Goal: Transaction & Acquisition: Purchase product/service

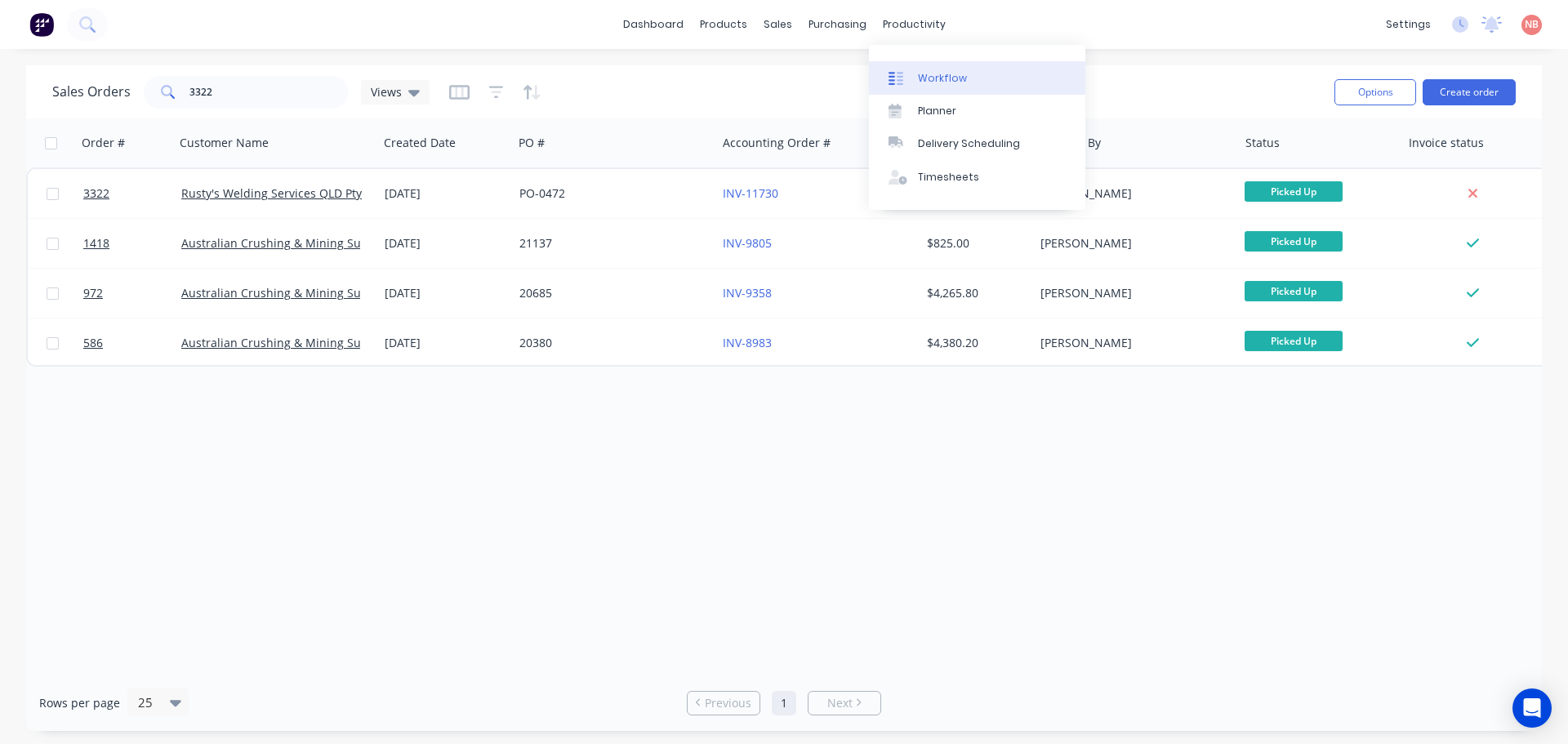
click at [916, 68] on link "Workflow" at bounding box center [976, 77] width 216 height 33
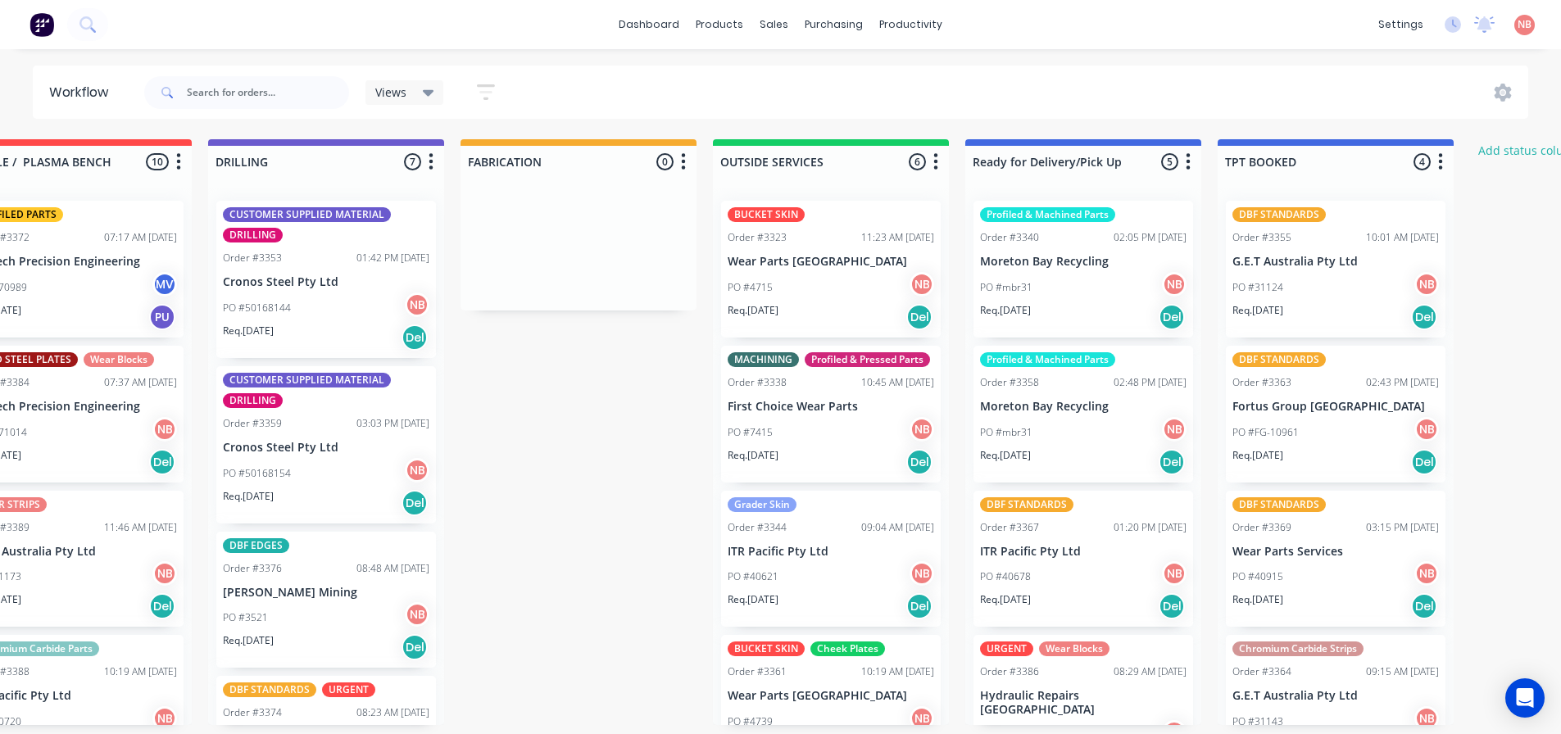
scroll to position [0, 1172]
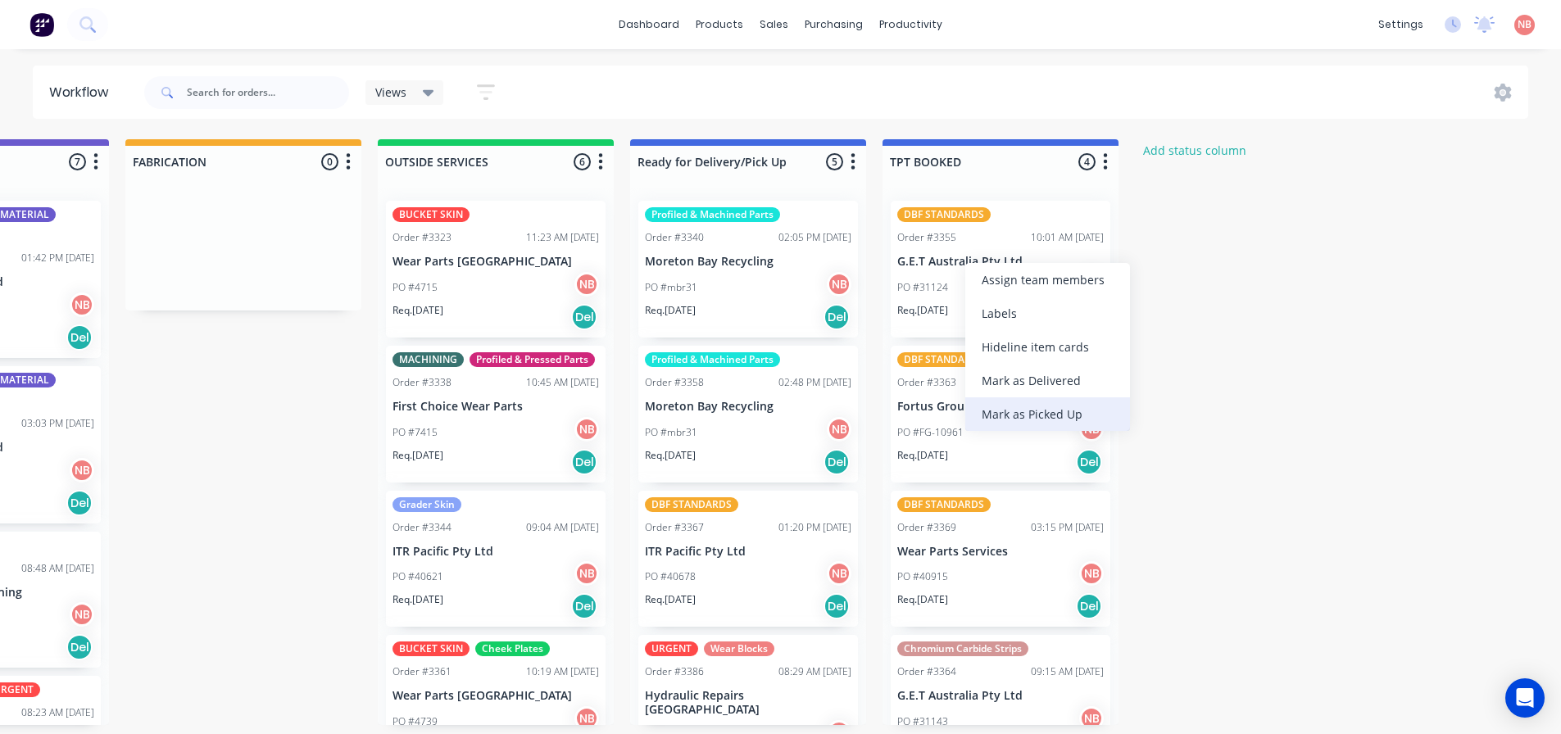
click at [1002, 414] on div "Mark as Picked Up" at bounding box center [1047, 414] width 165 height 34
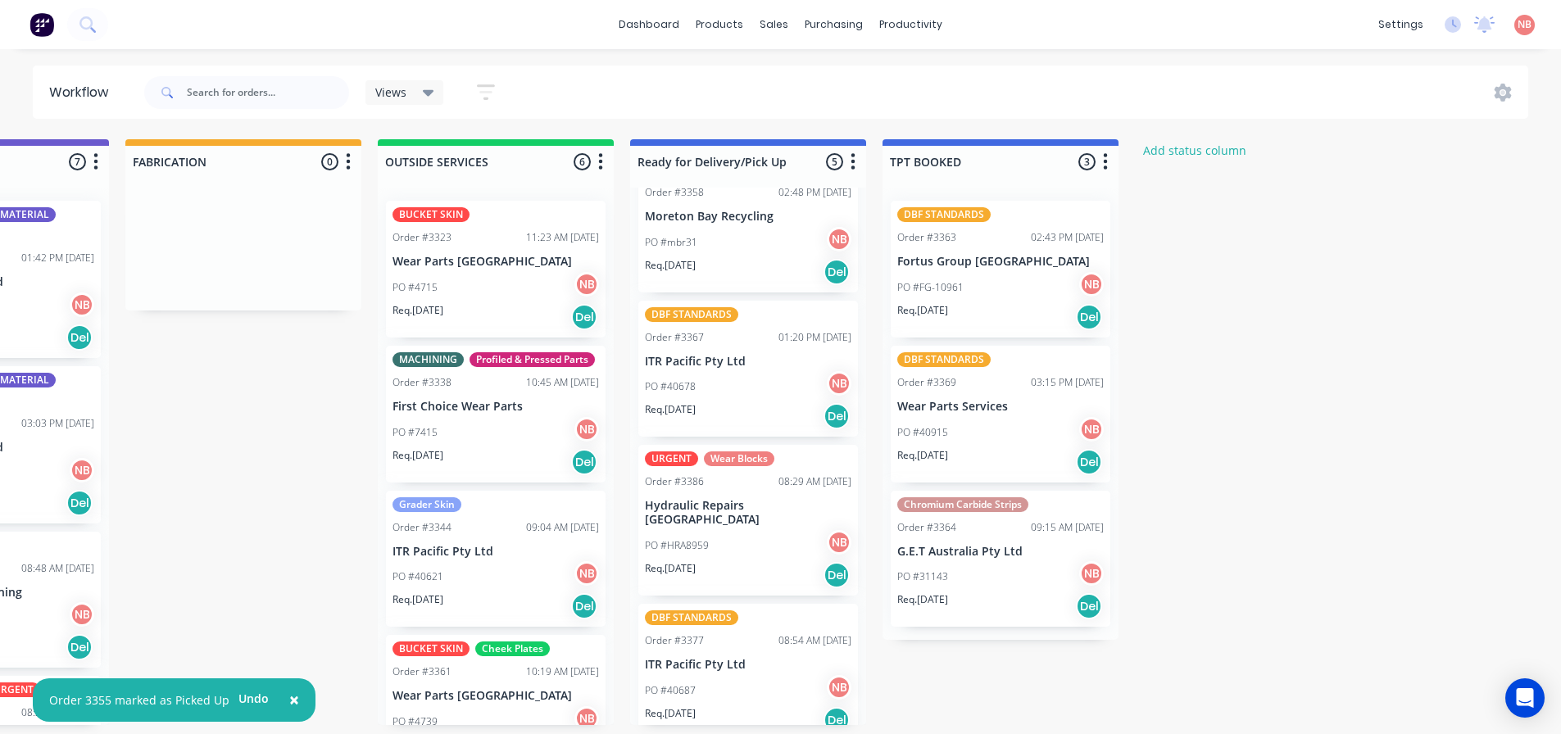
scroll to position [193, 0]
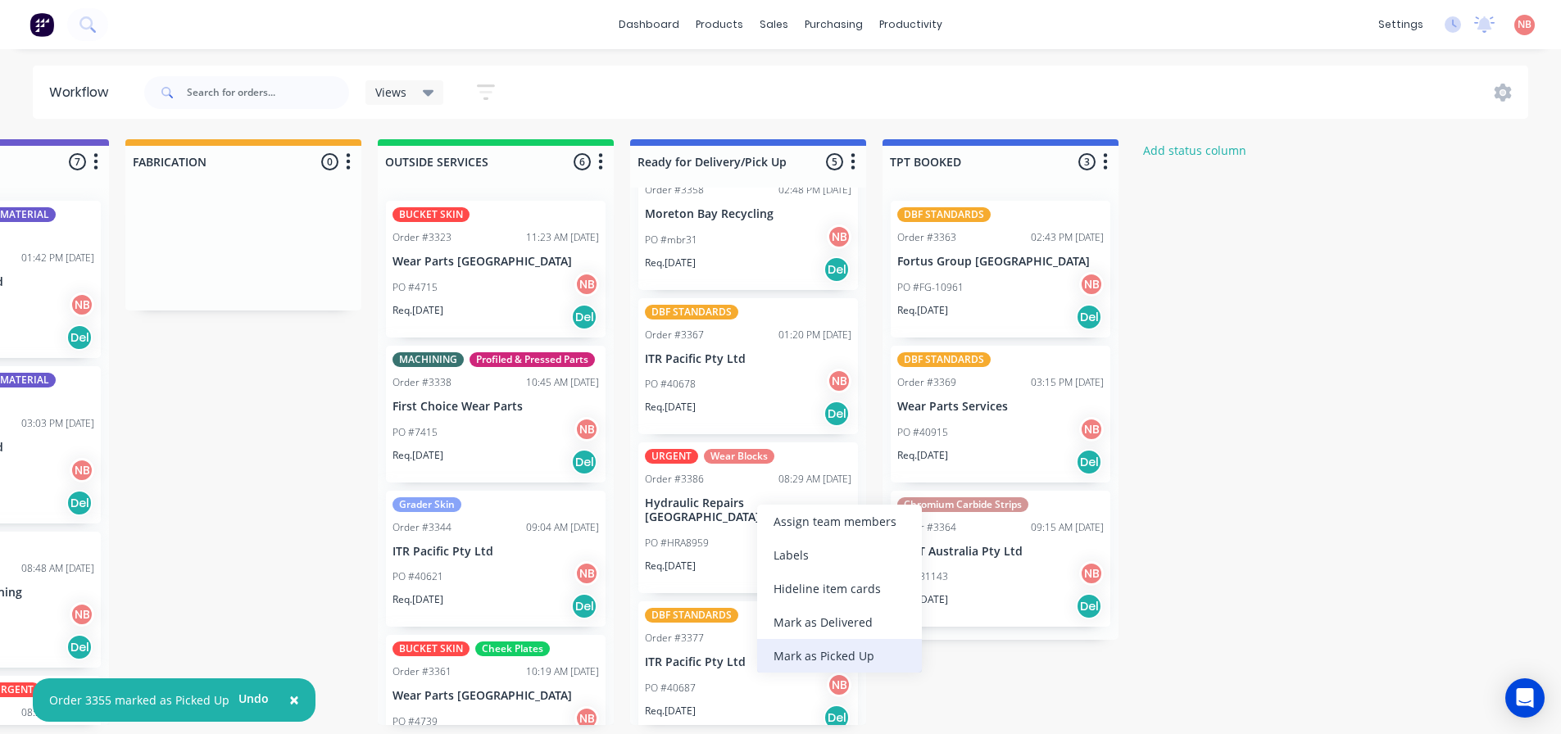
click at [801, 648] on div "Mark as Picked Up" at bounding box center [839, 656] width 165 height 34
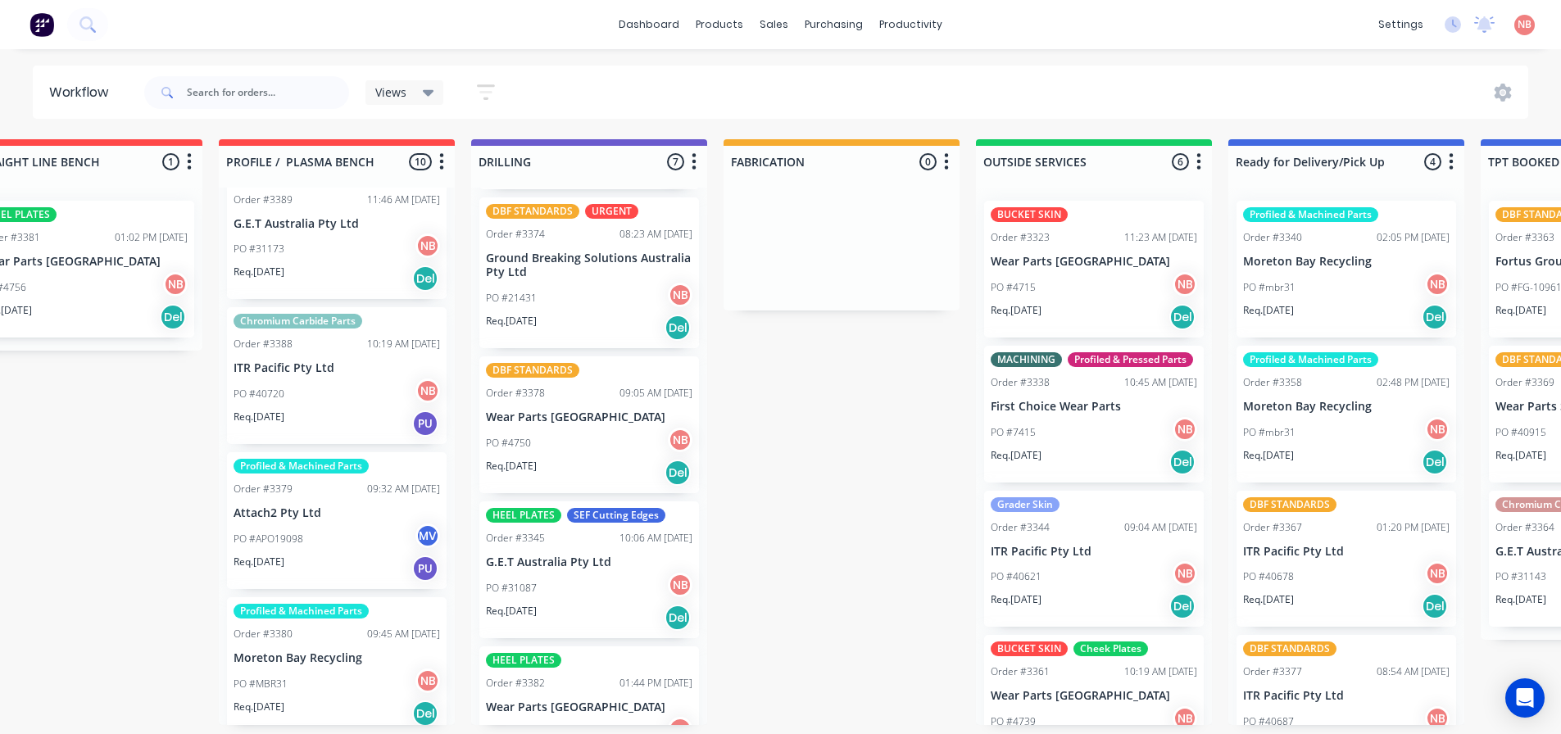
scroll to position [537, 0]
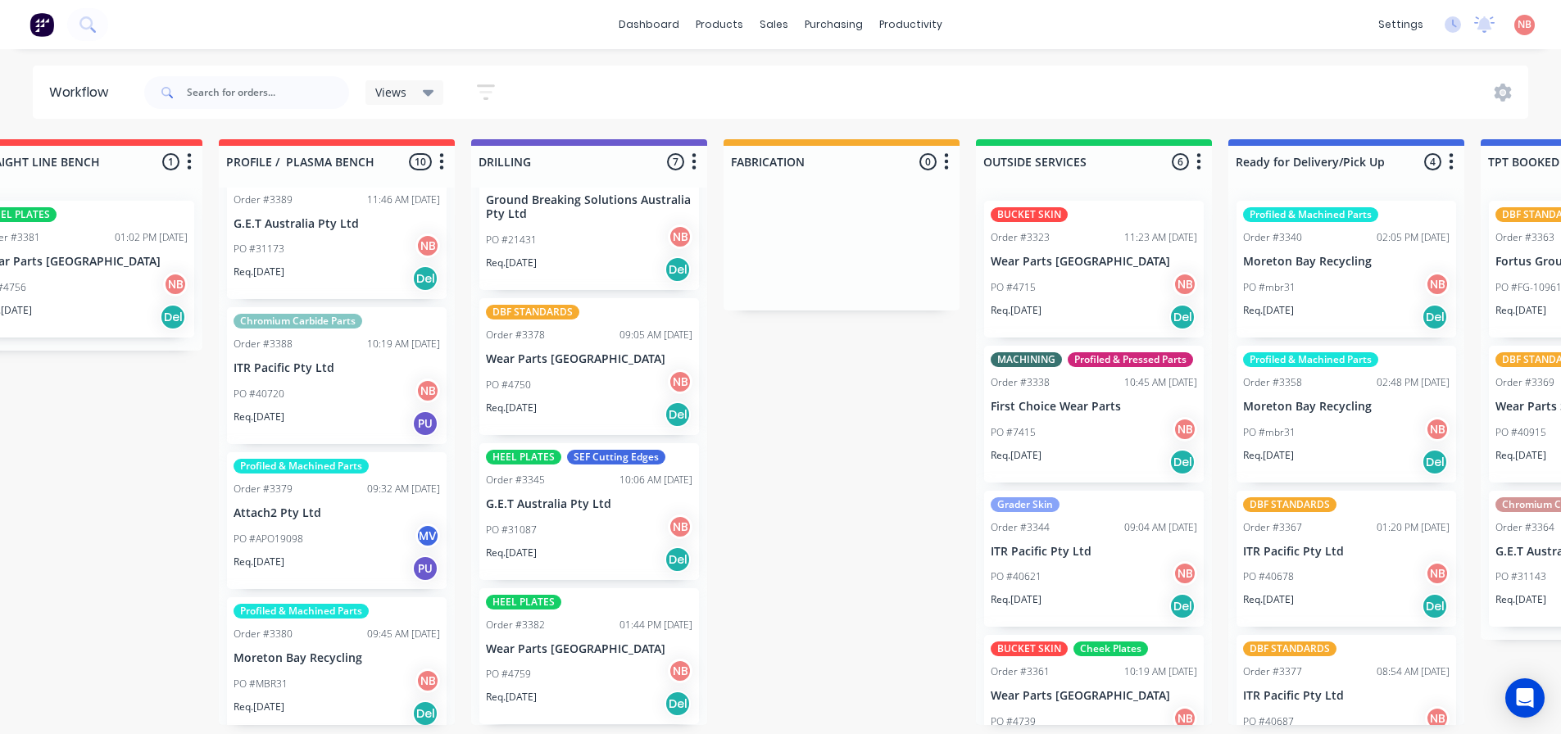
click at [604, 538] on div "PO #31087 NB" at bounding box center [589, 530] width 207 height 31
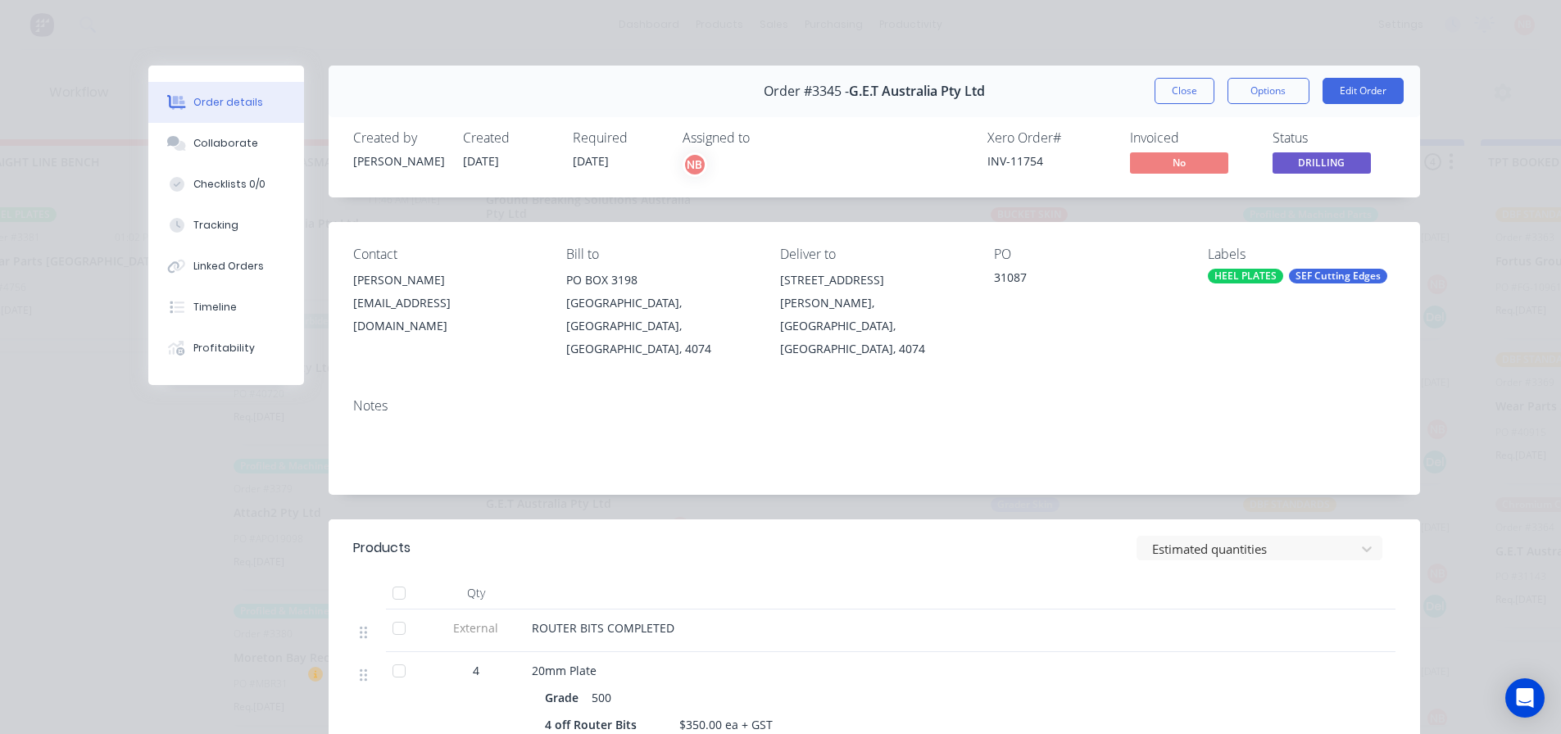
click at [1162, 91] on button "Close" at bounding box center [1185, 91] width 60 height 26
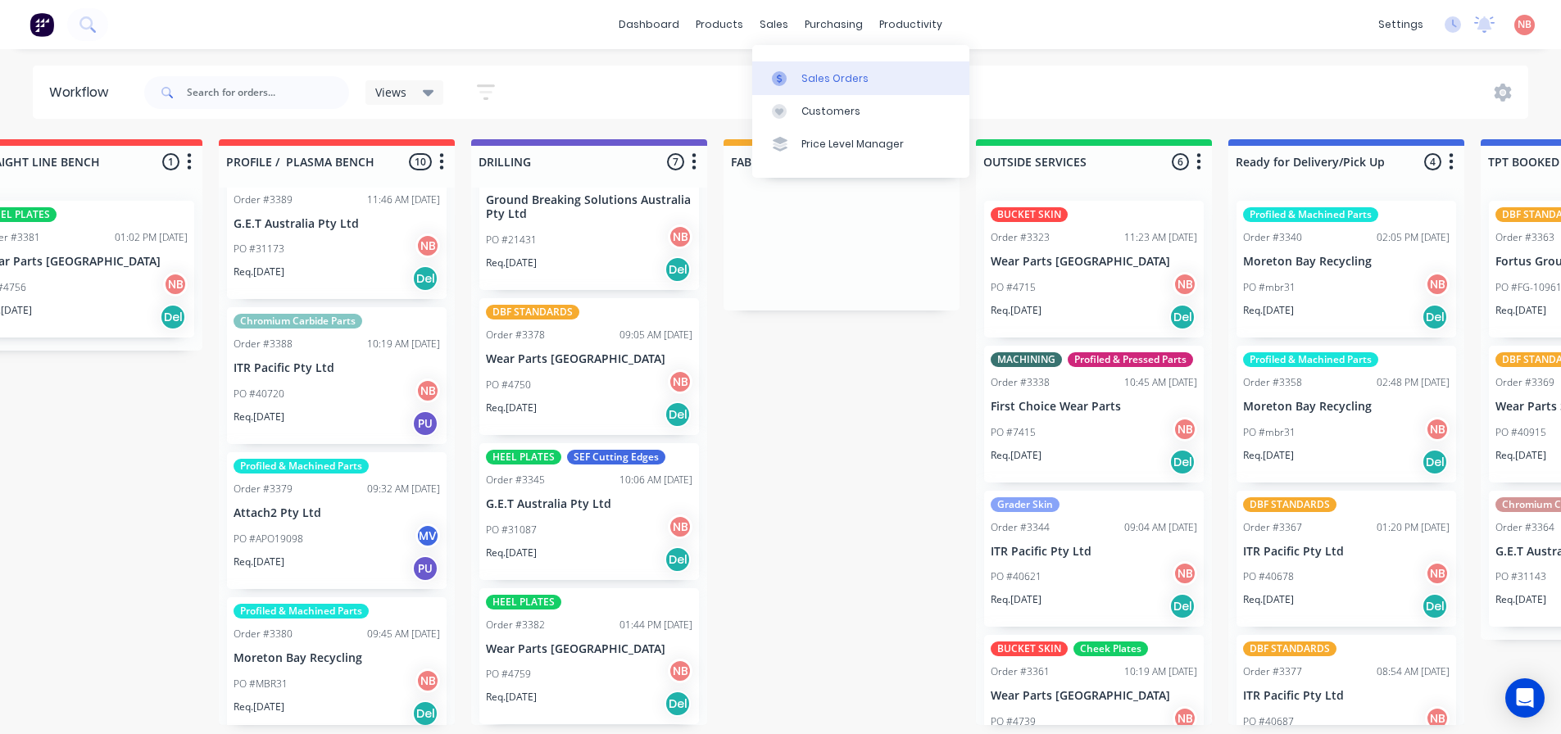
click at [786, 74] on icon at bounding box center [779, 78] width 15 height 15
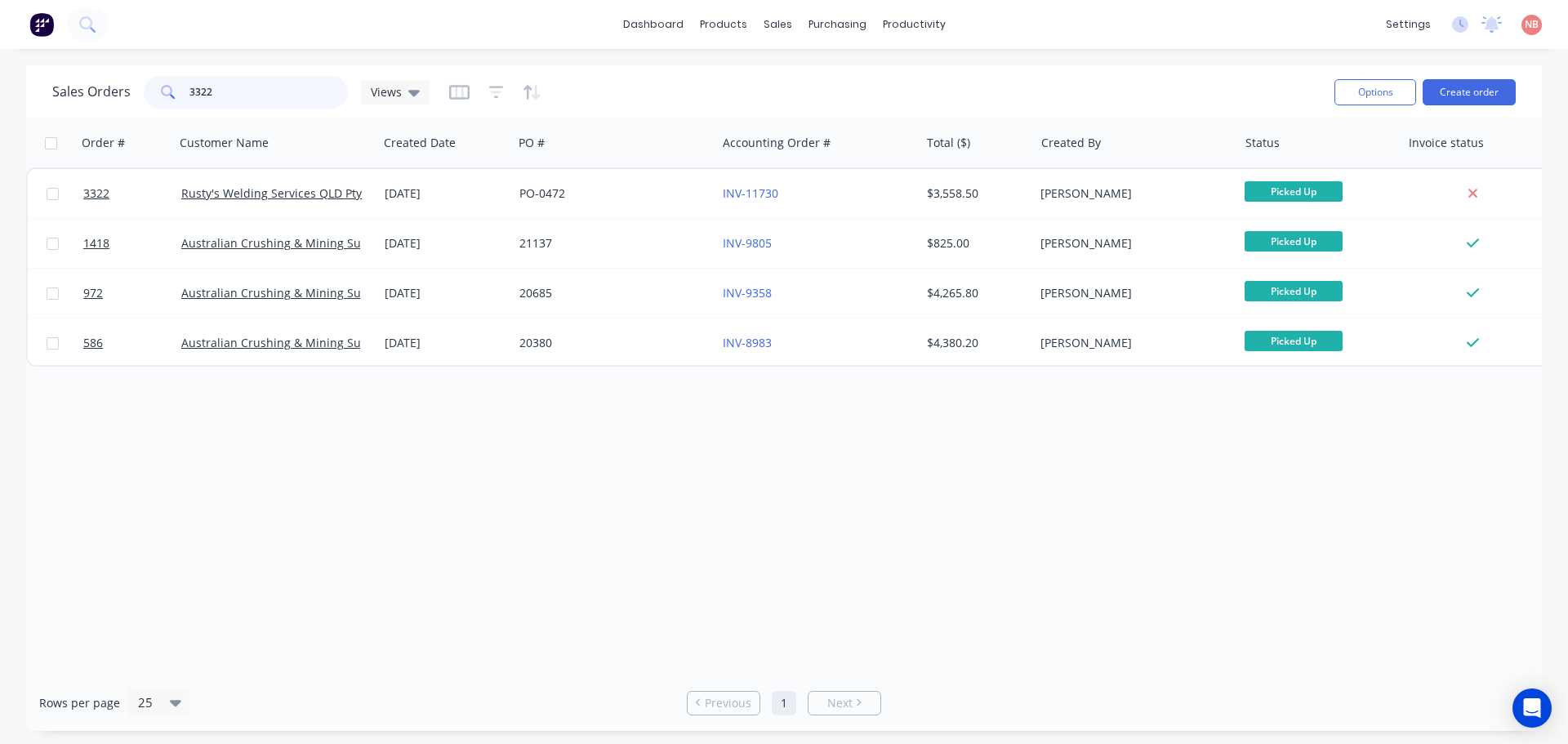
drag, startPoint x: 210, startPoint y: 101, endPoint x: 184, endPoint y: 101, distance: 26.0
click at [184, 101] on div "3322" at bounding box center [245, 92] width 204 height 33
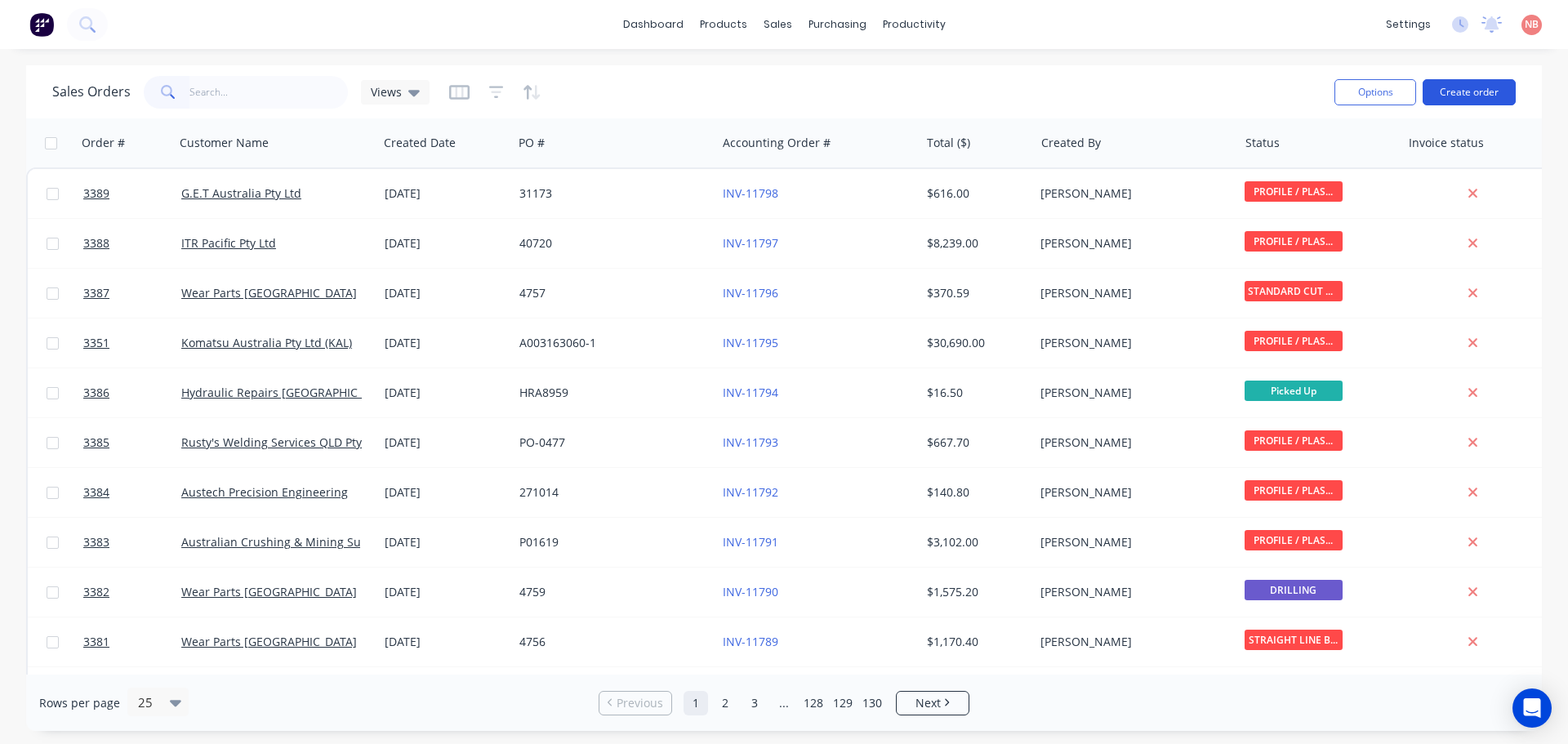
click at [1462, 87] on button "Create order" at bounding box center [1468, 92] width 93 height 26
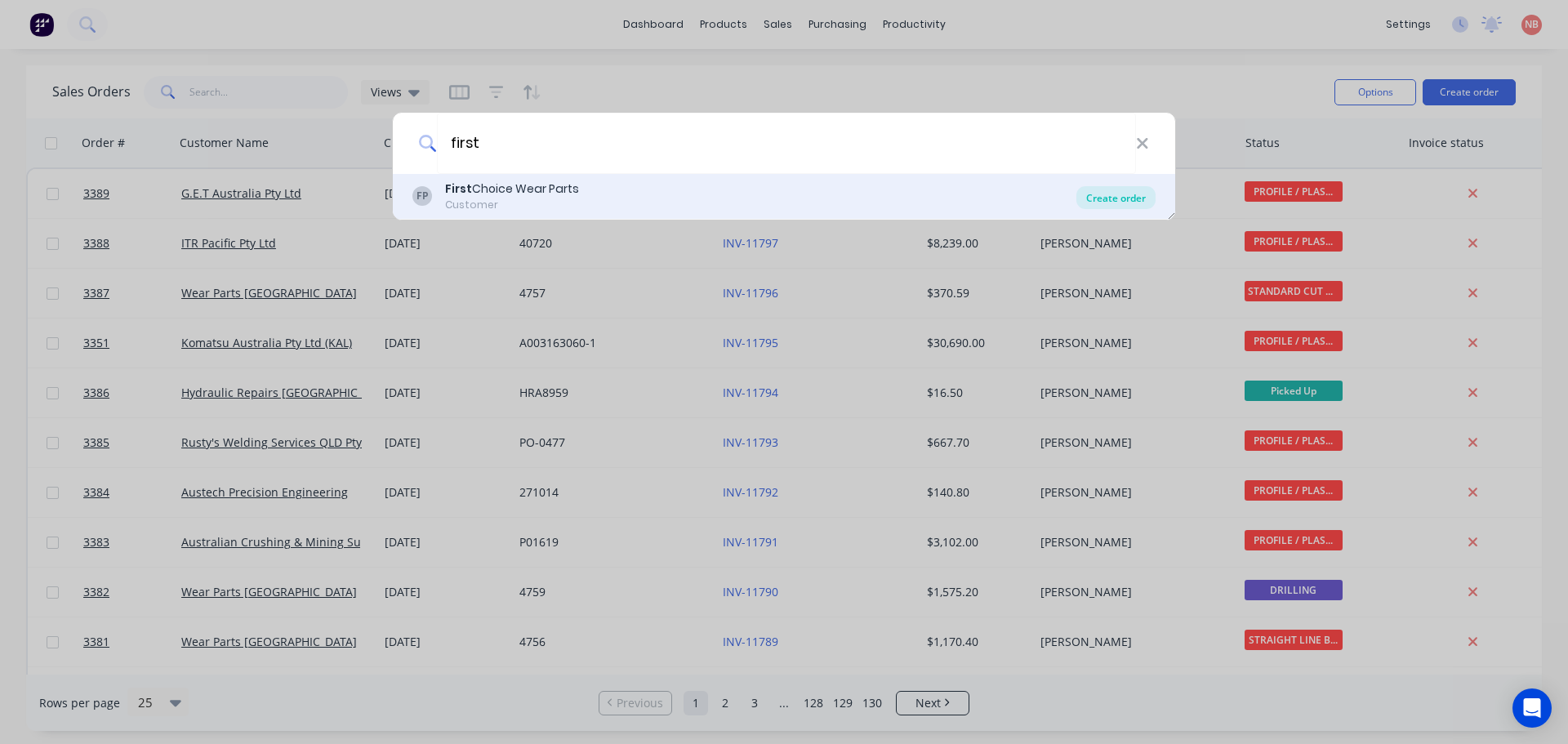
type input "first"
click at [1105, 192] on div "Create order" at bounding box center [1115, 197] width 79 height 23
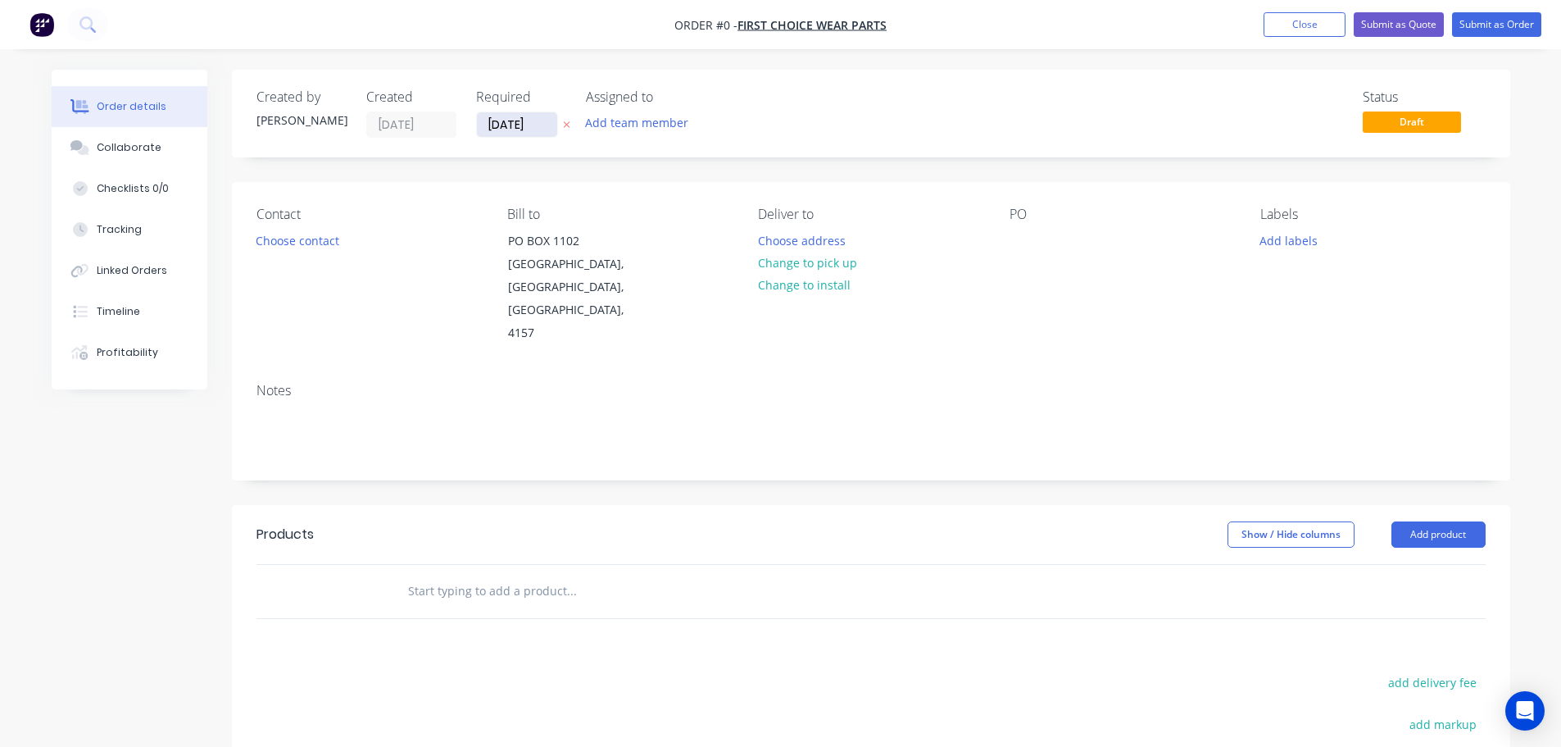
click at [511, 120] on input "[DATE]" at bounding box center [517, 124] width 80 height 25
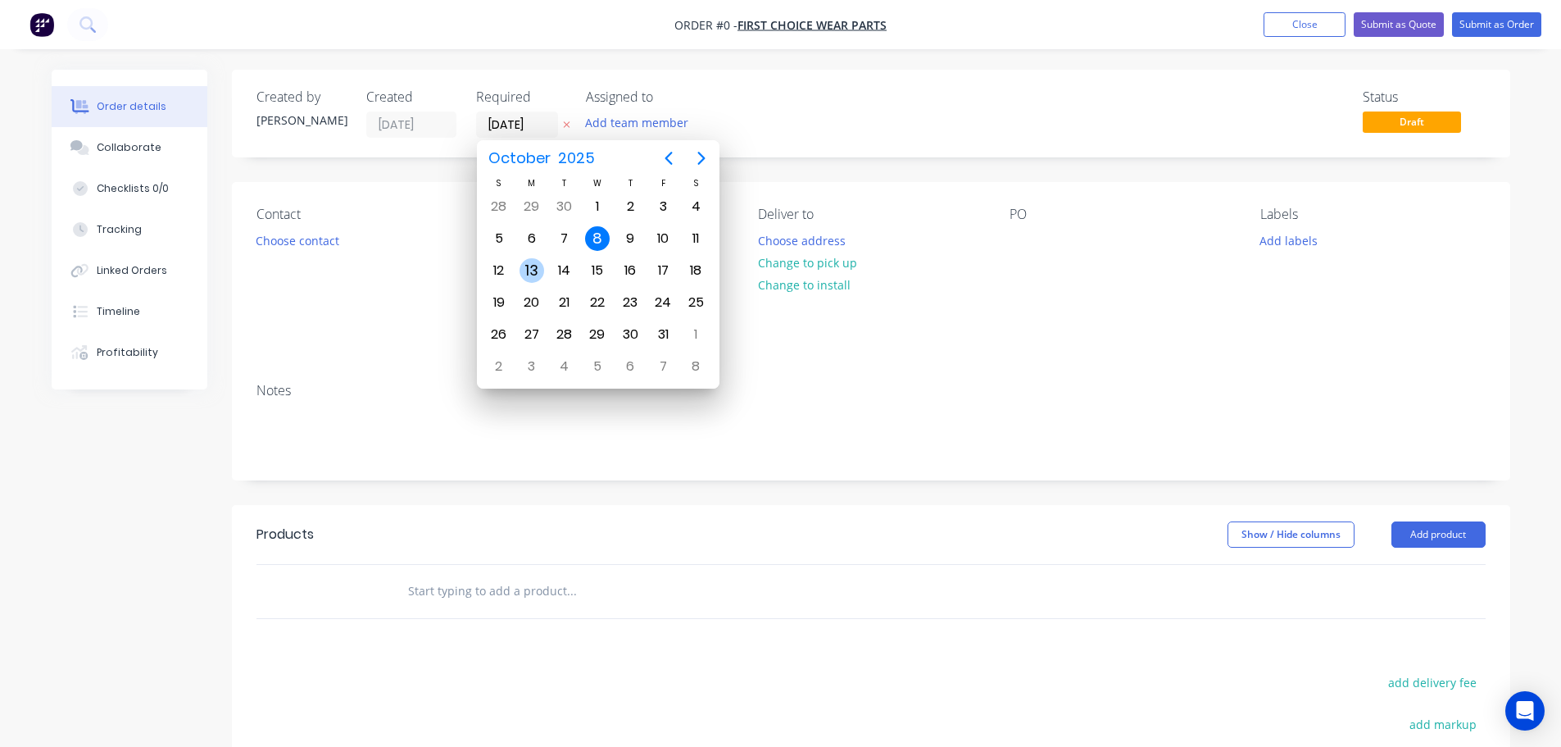
click at [537, 266] on div "13" at bounding box center [532, 270] width 25 height 25
type input "[DATE]"
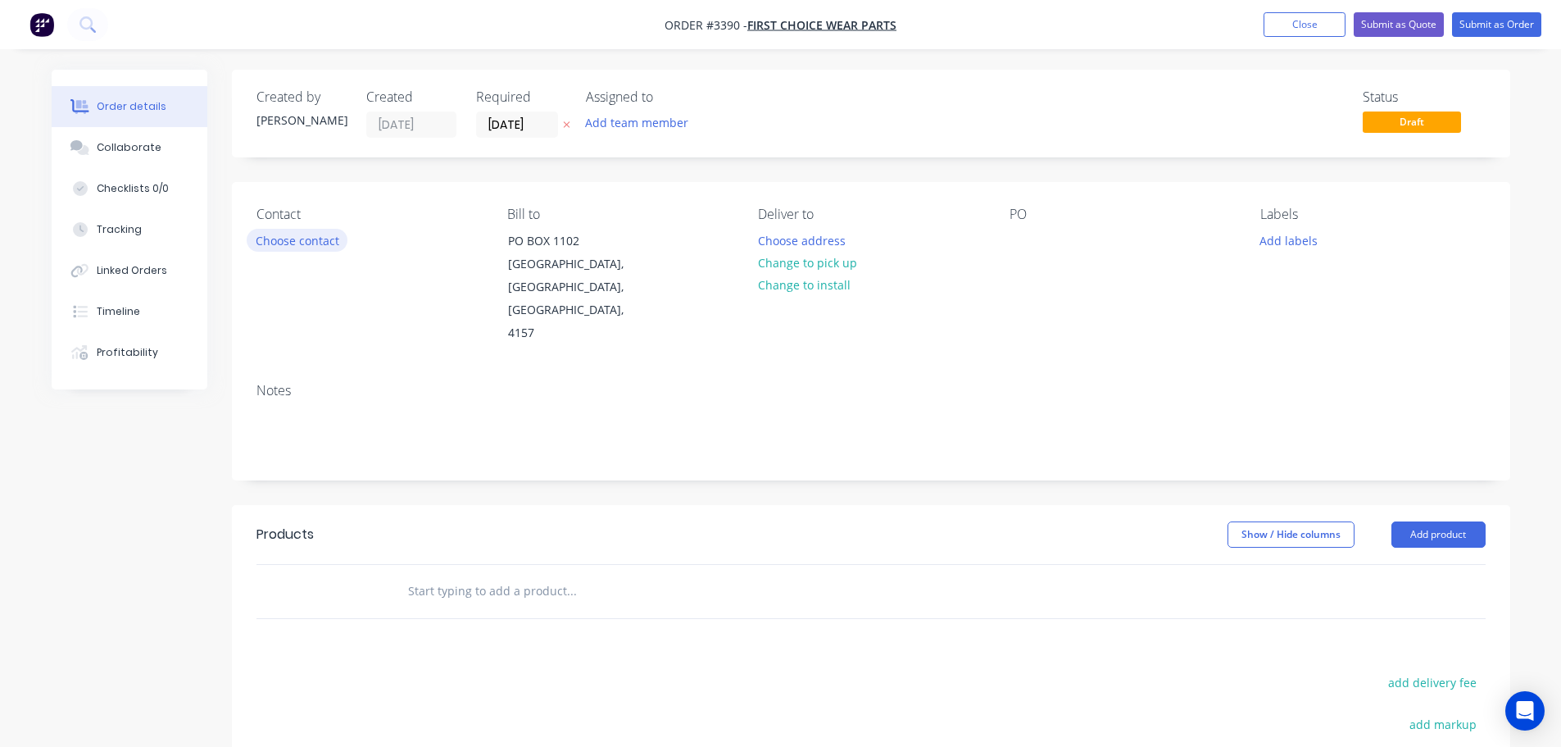
click at [307, 234] on button "Choose contact" at bounding box center [297, 240] width 101 height 22
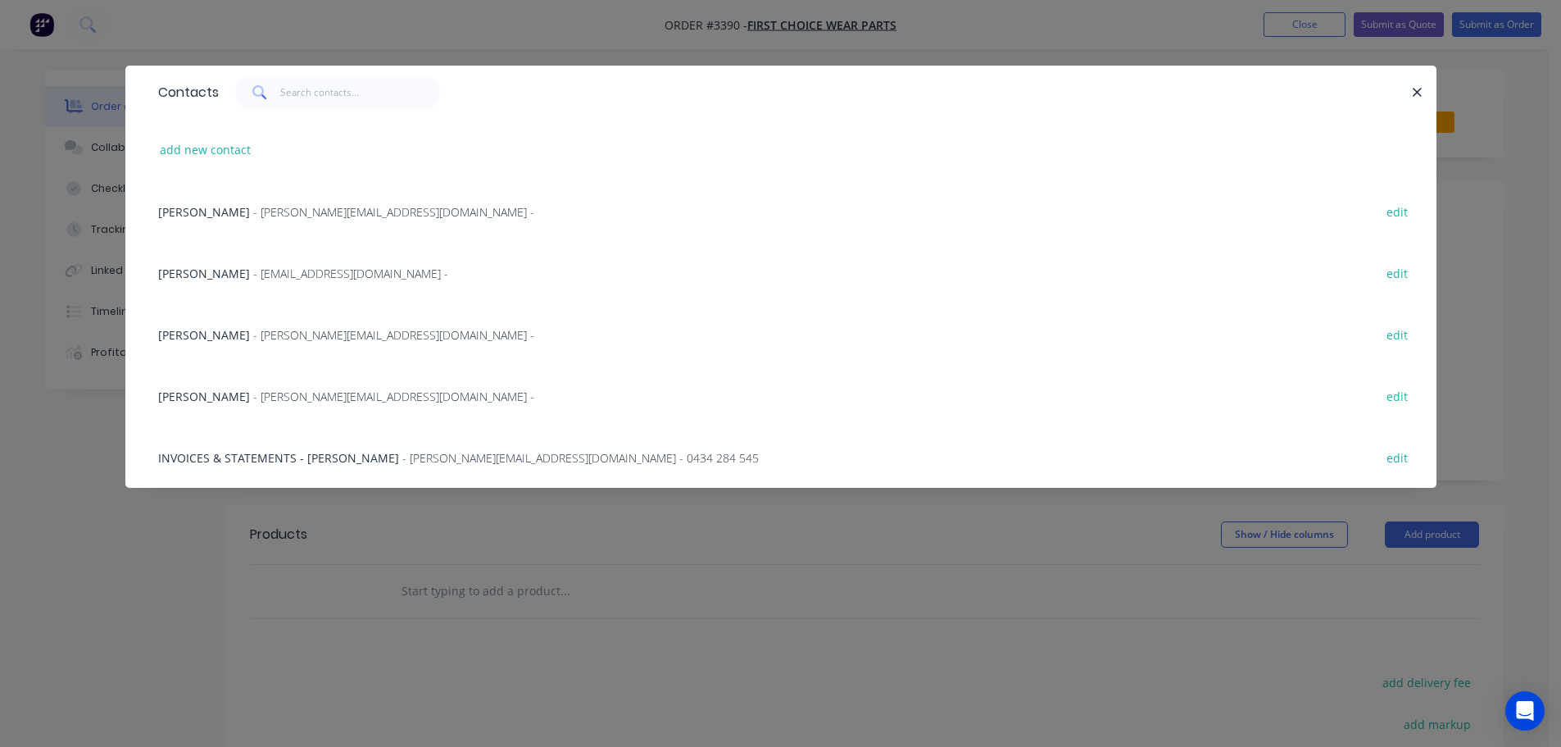
click at [253, 211] on span "- [PERSON_NAME][EMAIL_ADDRESS][DOMAIN_NAME] -" at bounding box center [393, 212] width 281 height 16
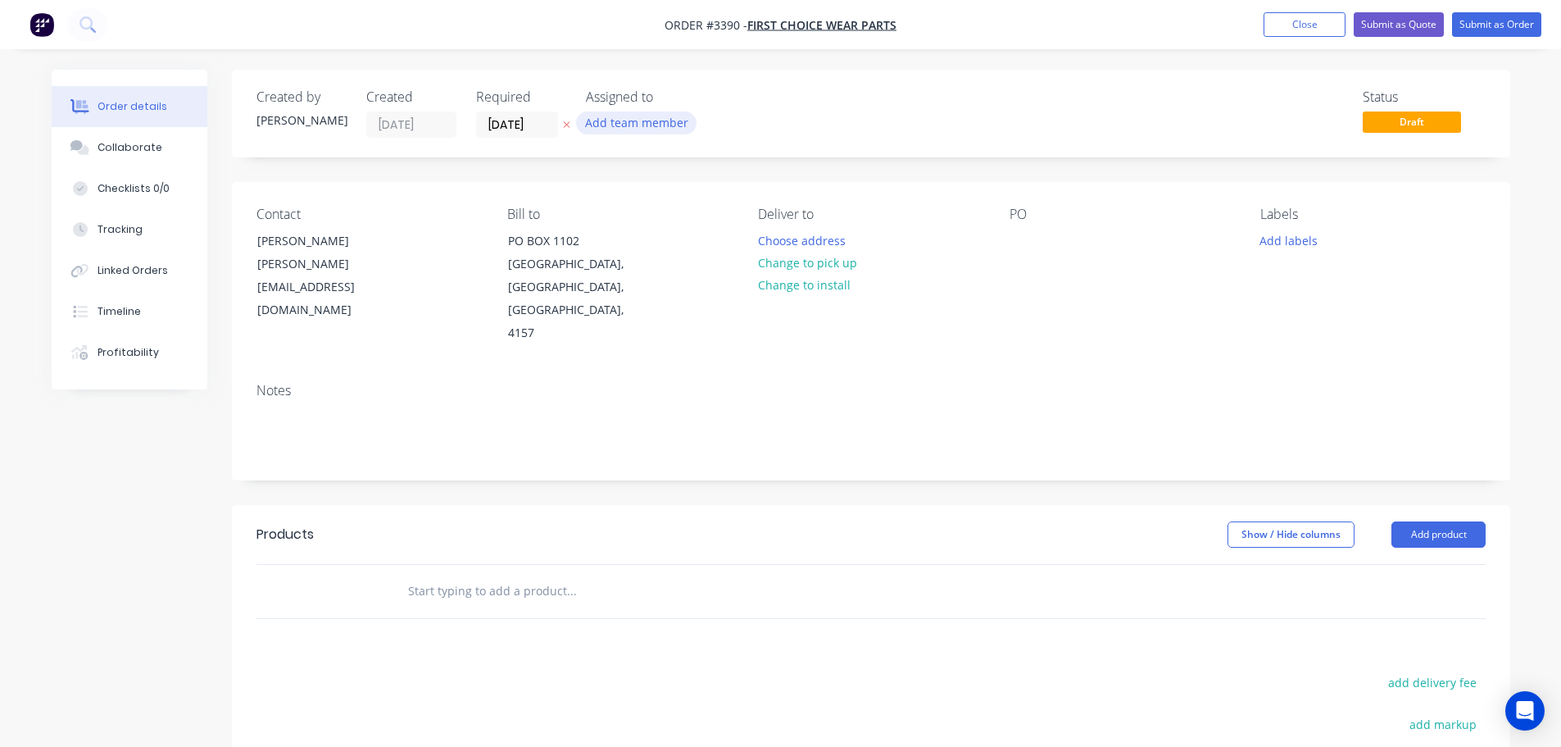
click at [624, 127] on button "Add team member" at bounding box center [636, 122] width 120 height 22
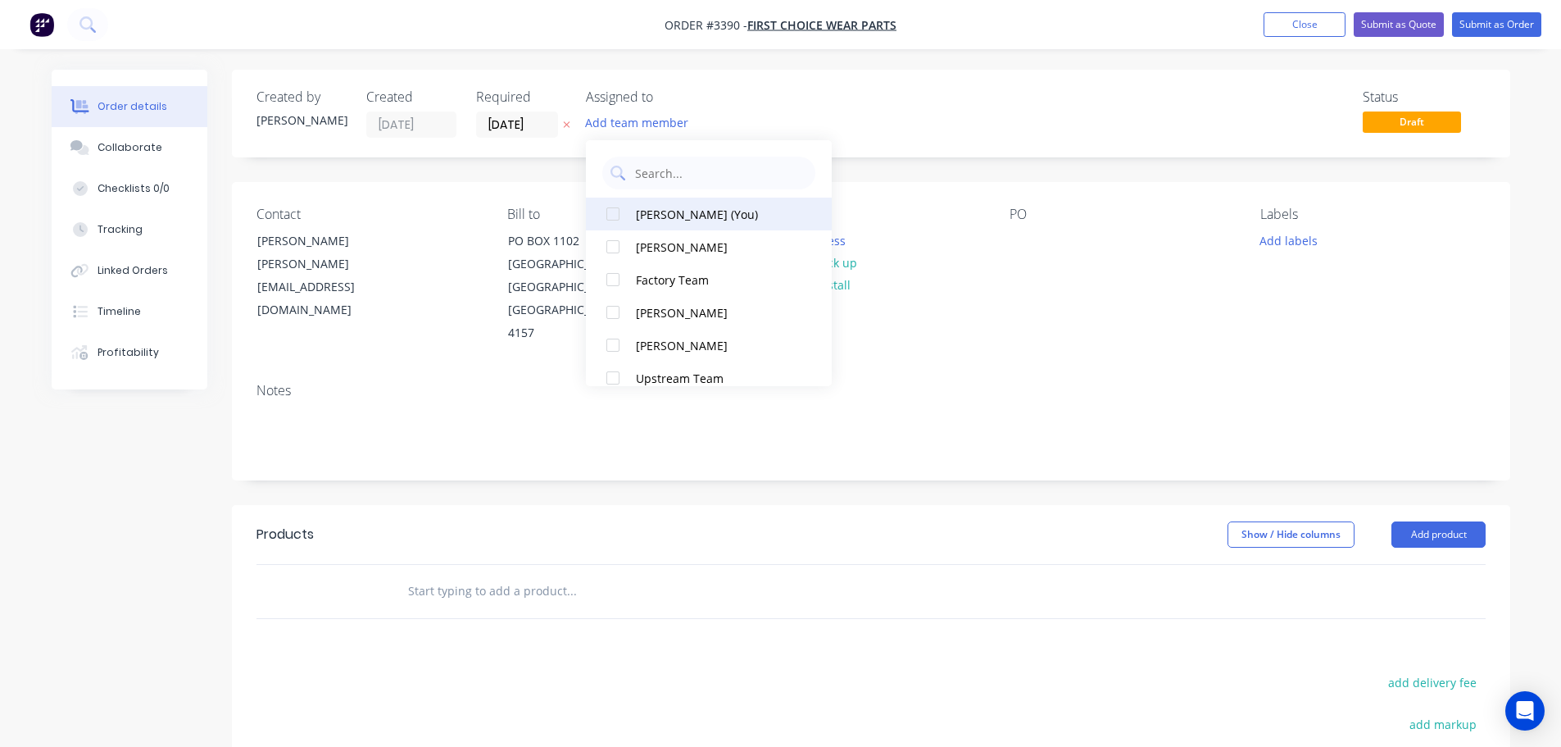
click at [629, 207] on div at bounding box center [613, 214] width 33 height 33
click at [522, 139] on div "Created by [PERSON_NAME] Created [DATE] Required [DATE] Assigned to NB Status D…" at bounding box center [871, 114] width 1279 height 88
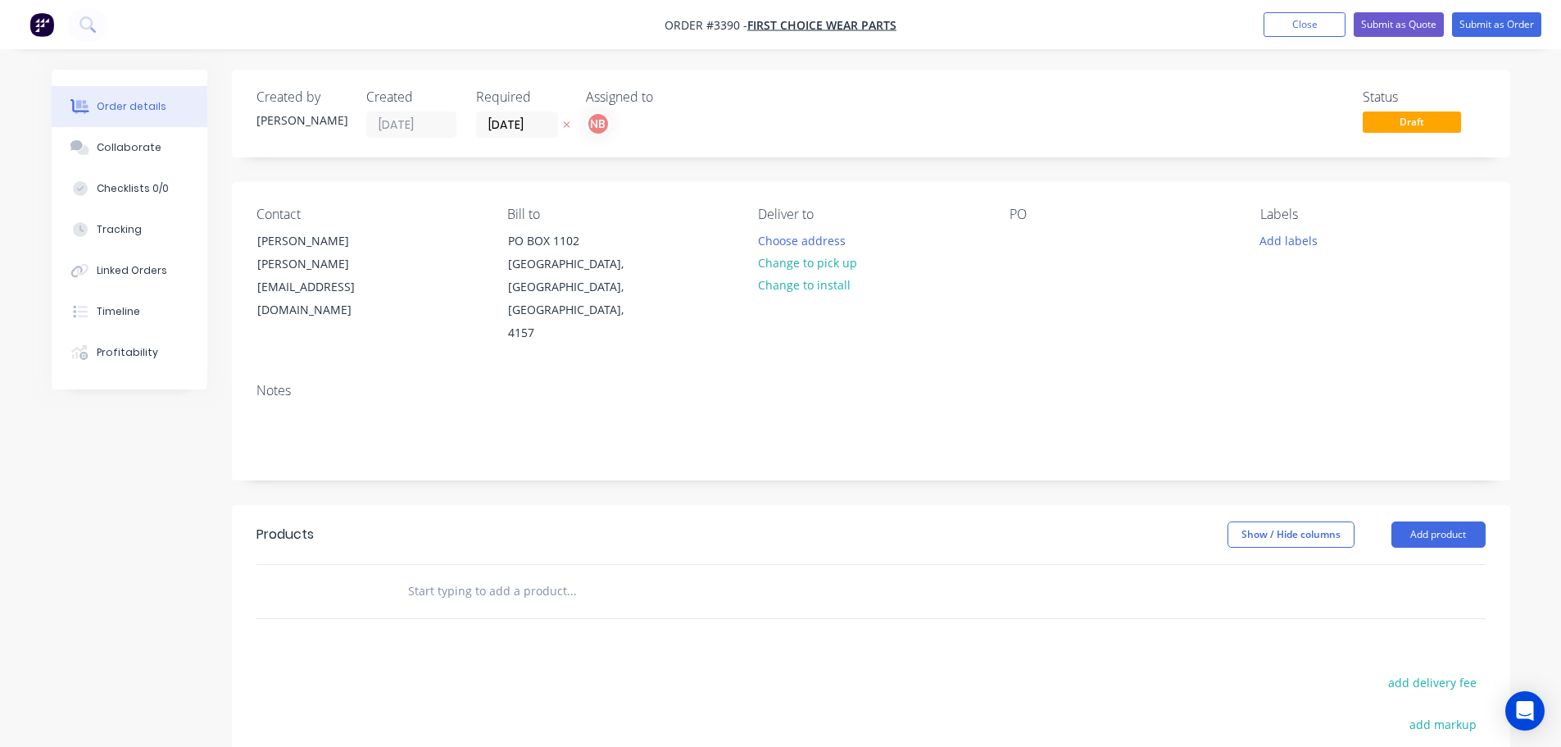
click at [771, 228] on div "Deliver to Choose address Change to pick up Change to install" at bounding box center [870, 276] width 225 height 139
click at [789, 243] on button "Choose address" at bounding box center [801, 240] width 105 height 22
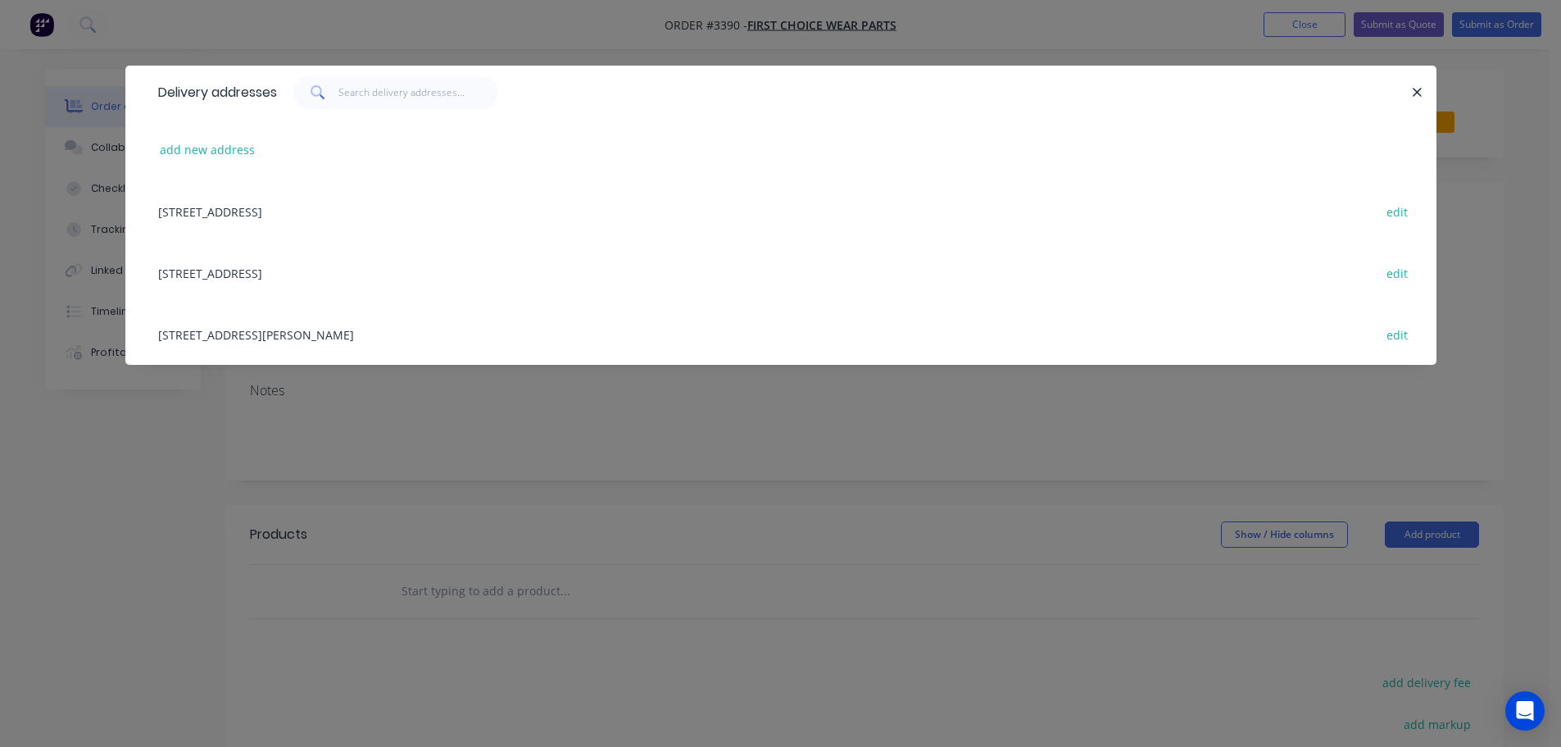
click at [243, 335] on div "[STREET_ADDRESS][PERSON_NAME] edit" at bounding box center [781, 333] width 1262 height 61
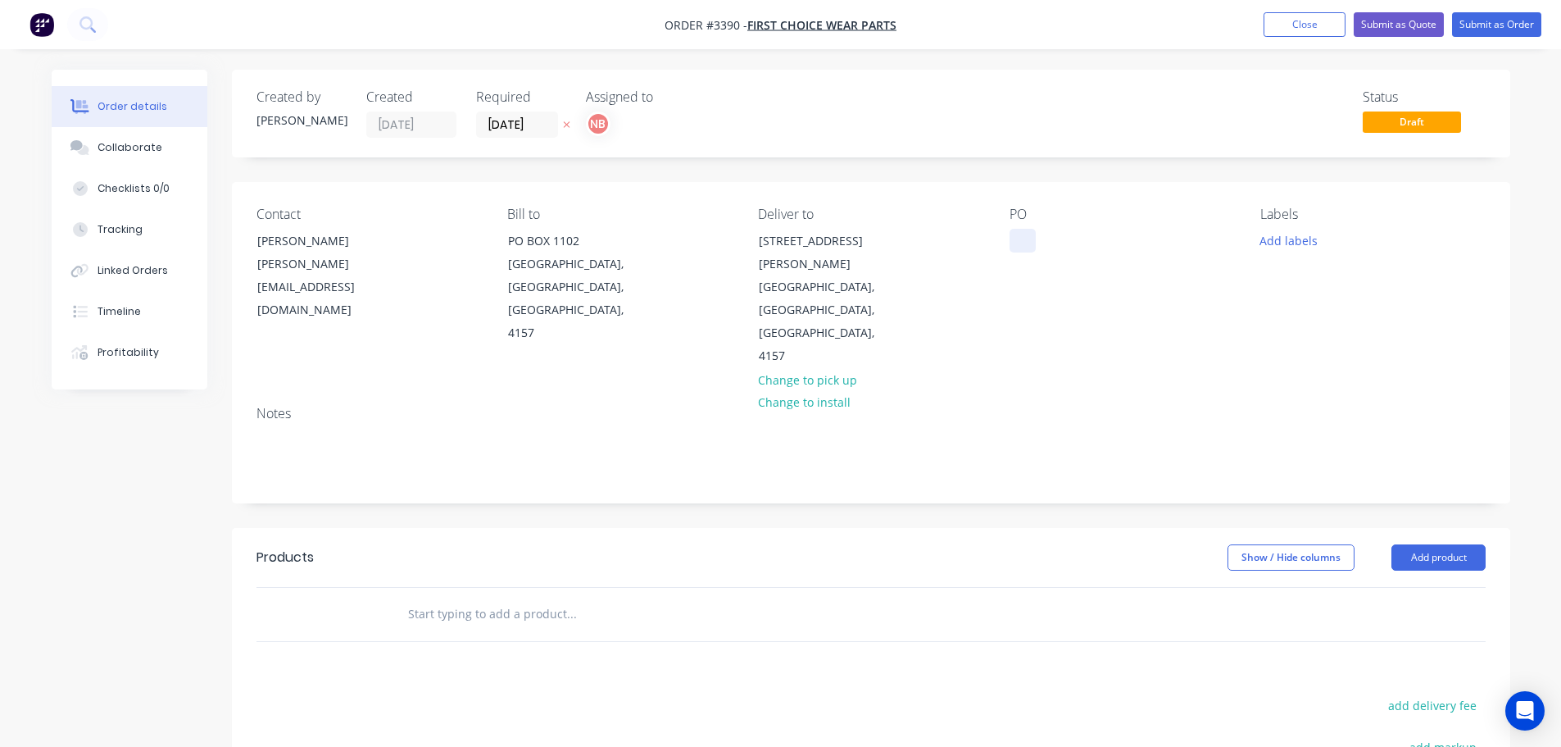
click at [1015, 247] on div at bounding box center [1023, 241] width 26 height 24
click at [1307, 238] on button "Add labels" at bounding box center [1288, 240] width 75 height 22
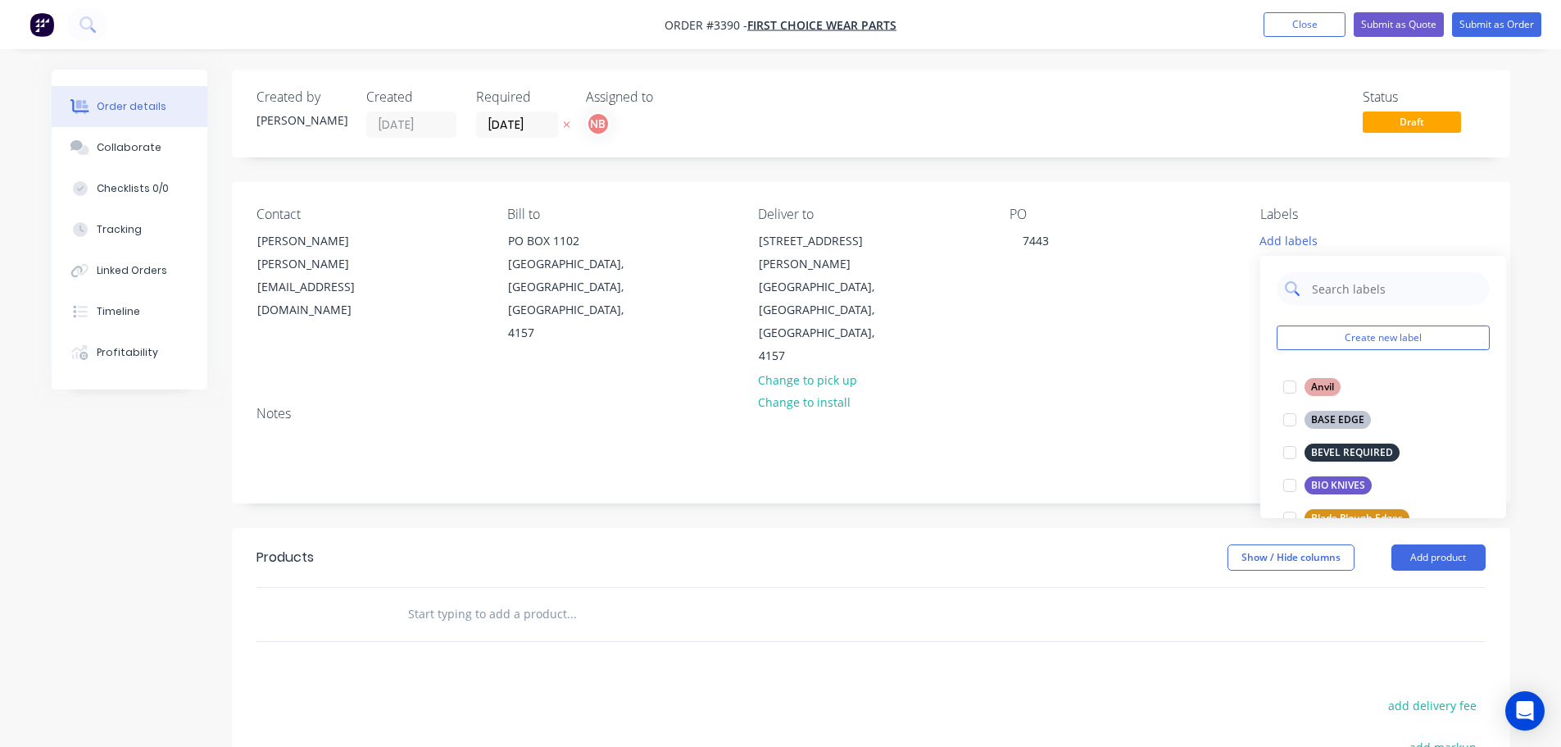
click at [1347, 296] on input "text" at bounding box center [1395, 288] width 171 height 33
type input "dbf"
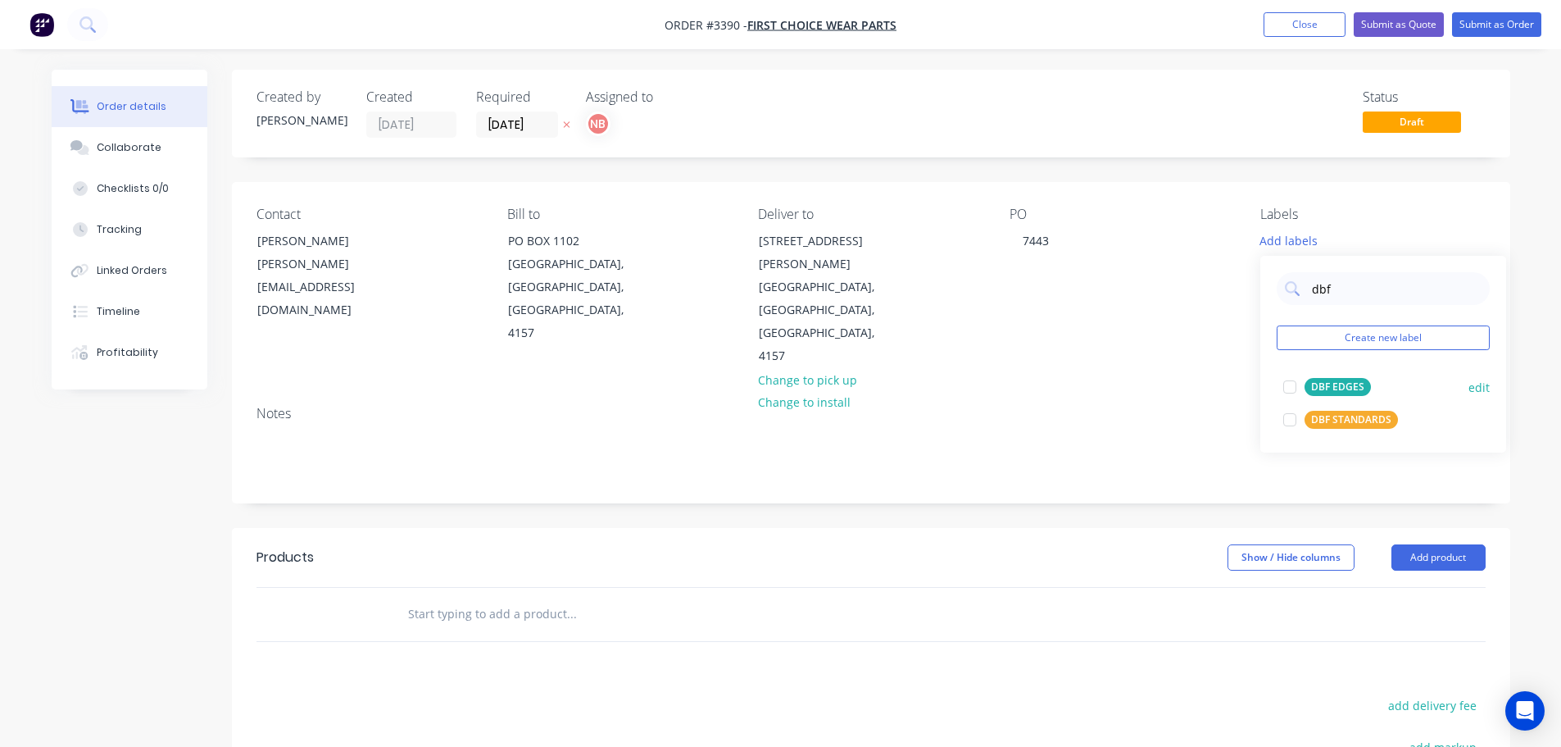
click at [1356, 423] on div "DBF STANDARDS" at bounding box center [1351, 420] width 93 height 18
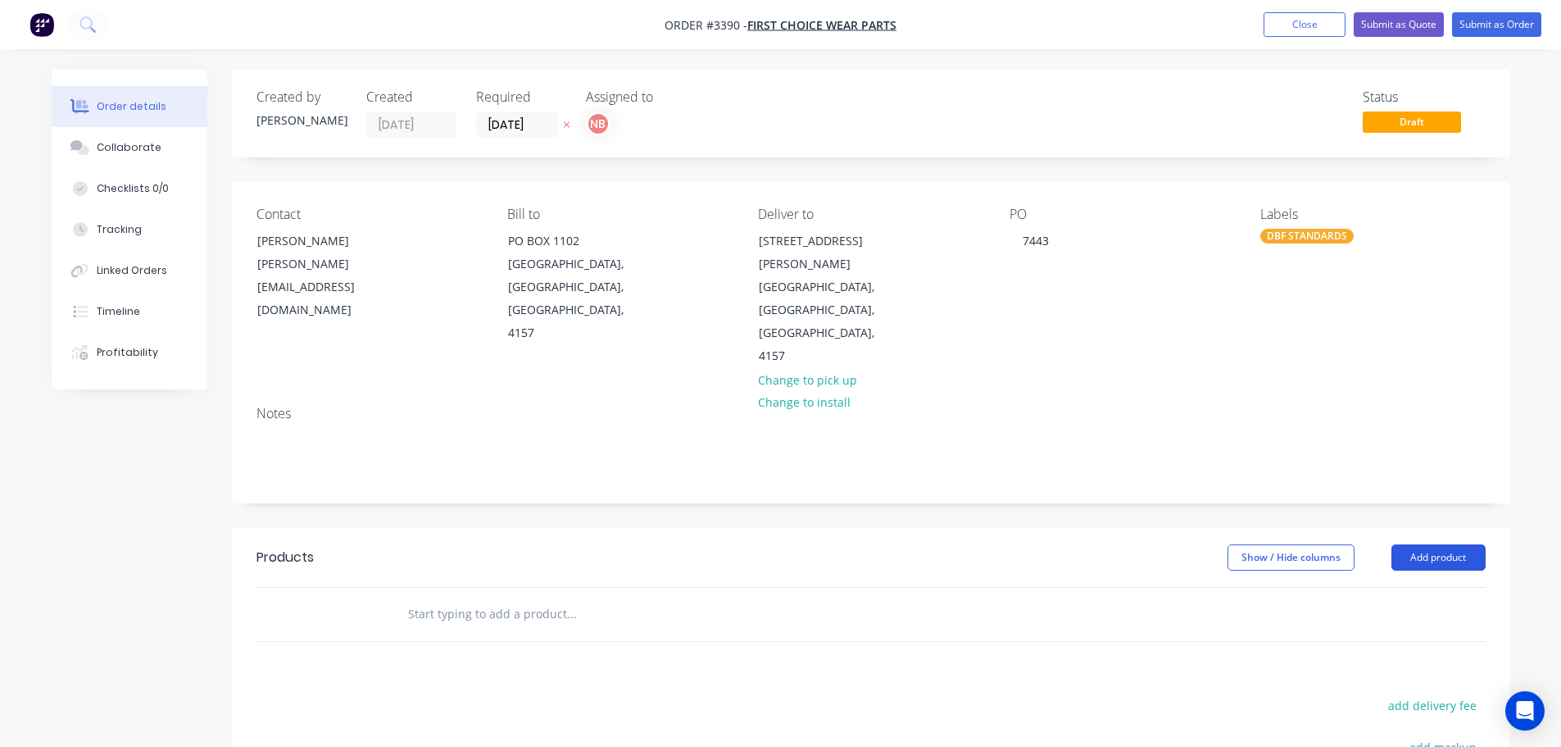
click at [1427, 544] on button "Add product" at bounding box center [1439, 557] width 94 height 26
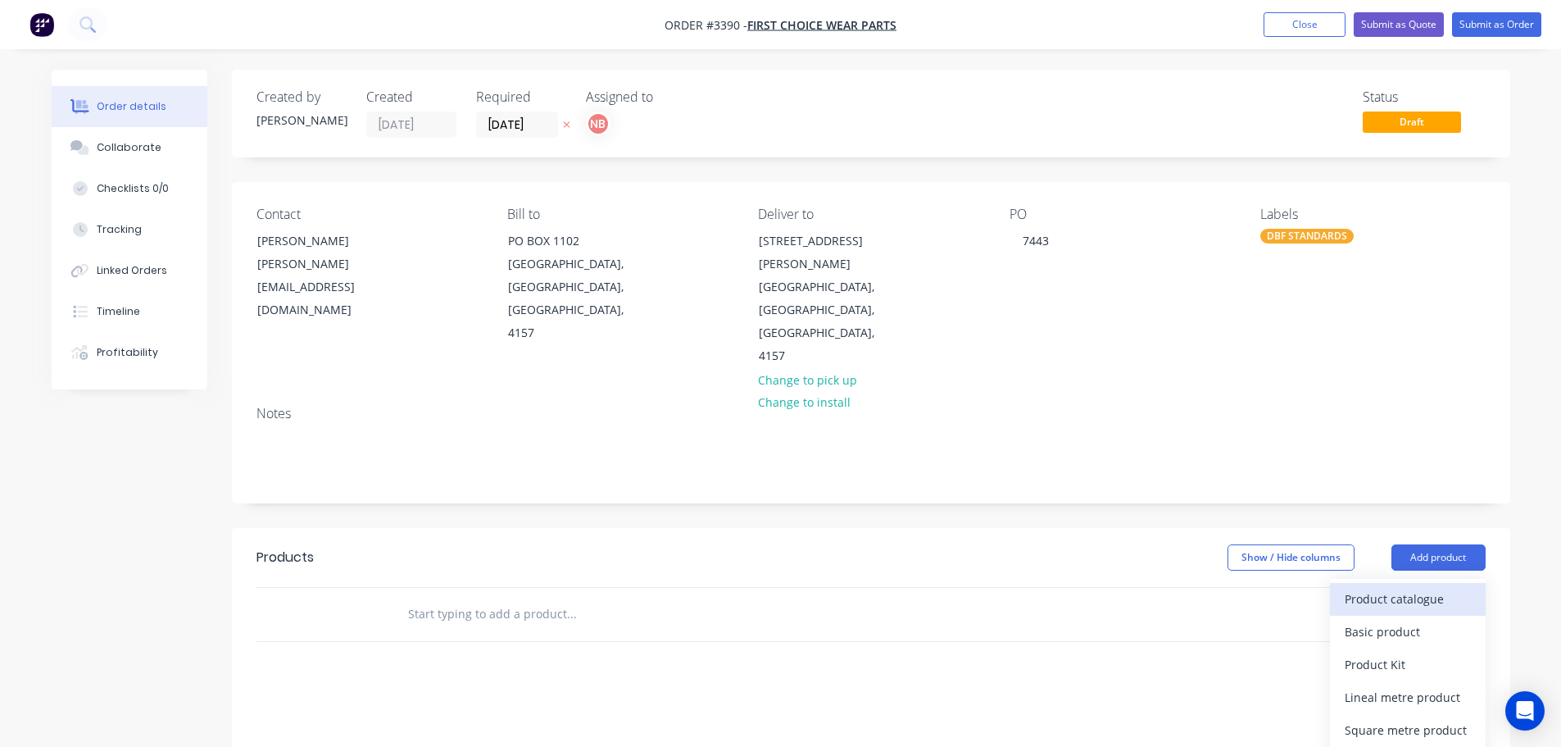
click at [1411, 587] on div "Product catalogue" at bounding box center [1408, 599] width 126 height 24
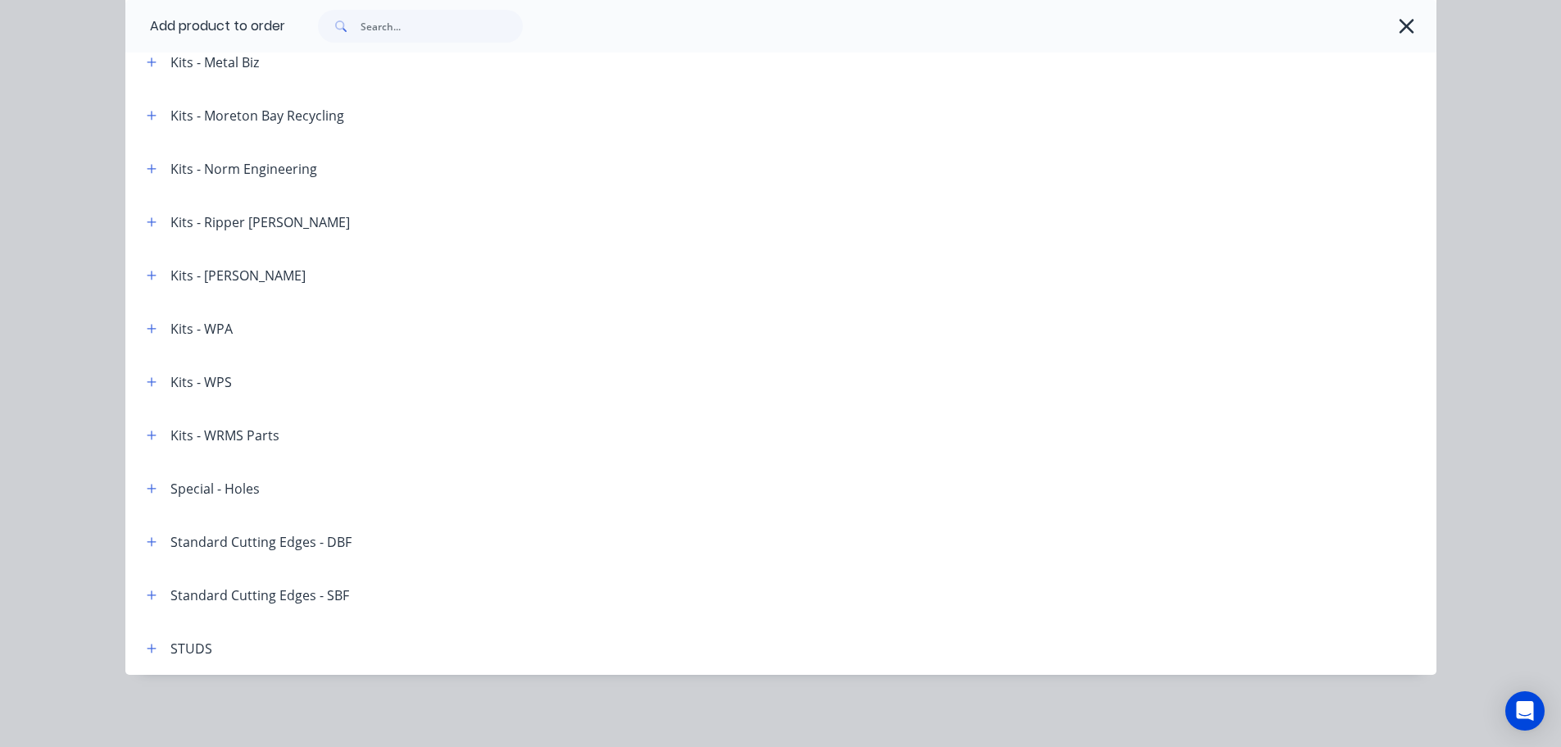
scroll to position [267, 0]
click at [148, 544] on icon "button" at bounding box center [152, 541] width 10 height 11
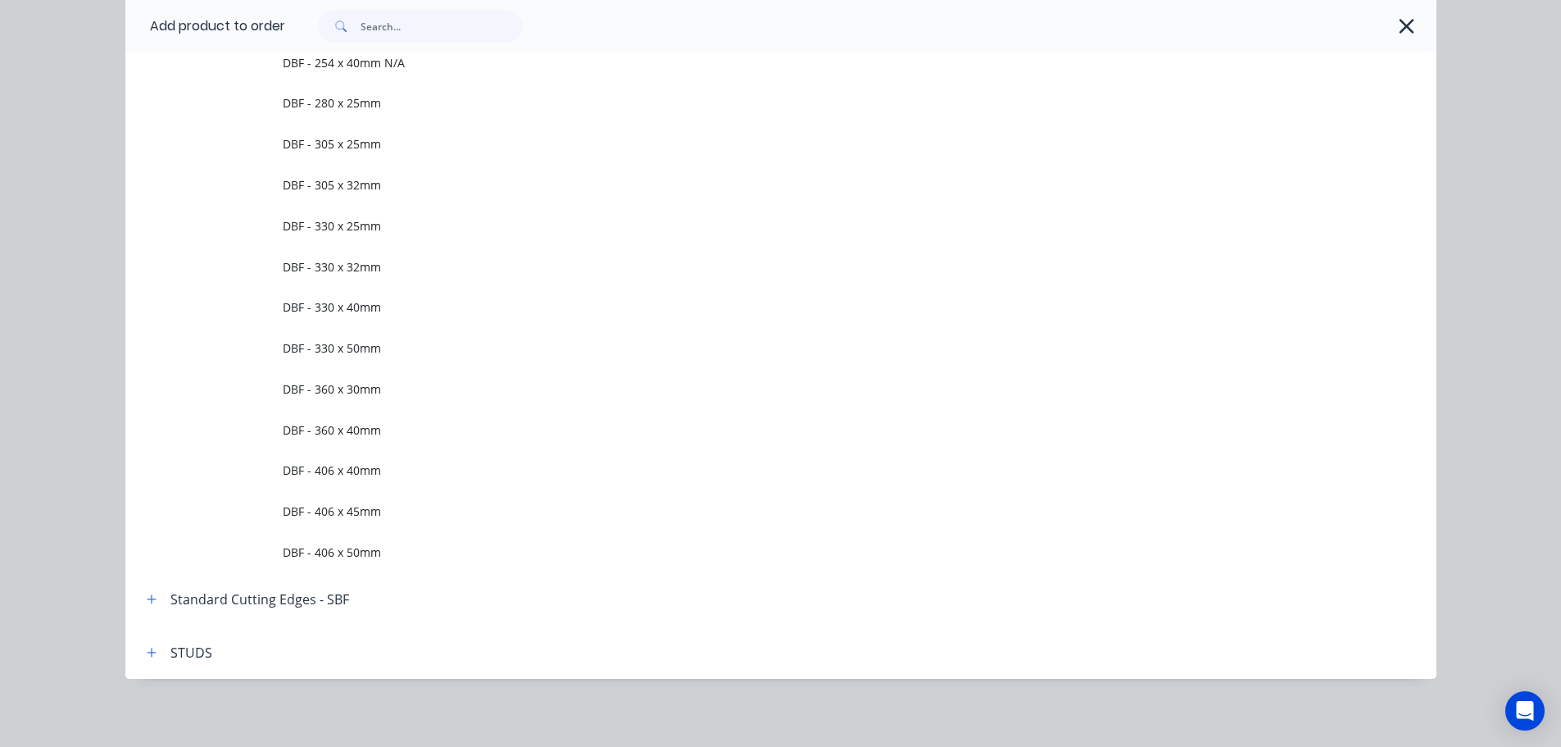
scroll to position [3238, 0]
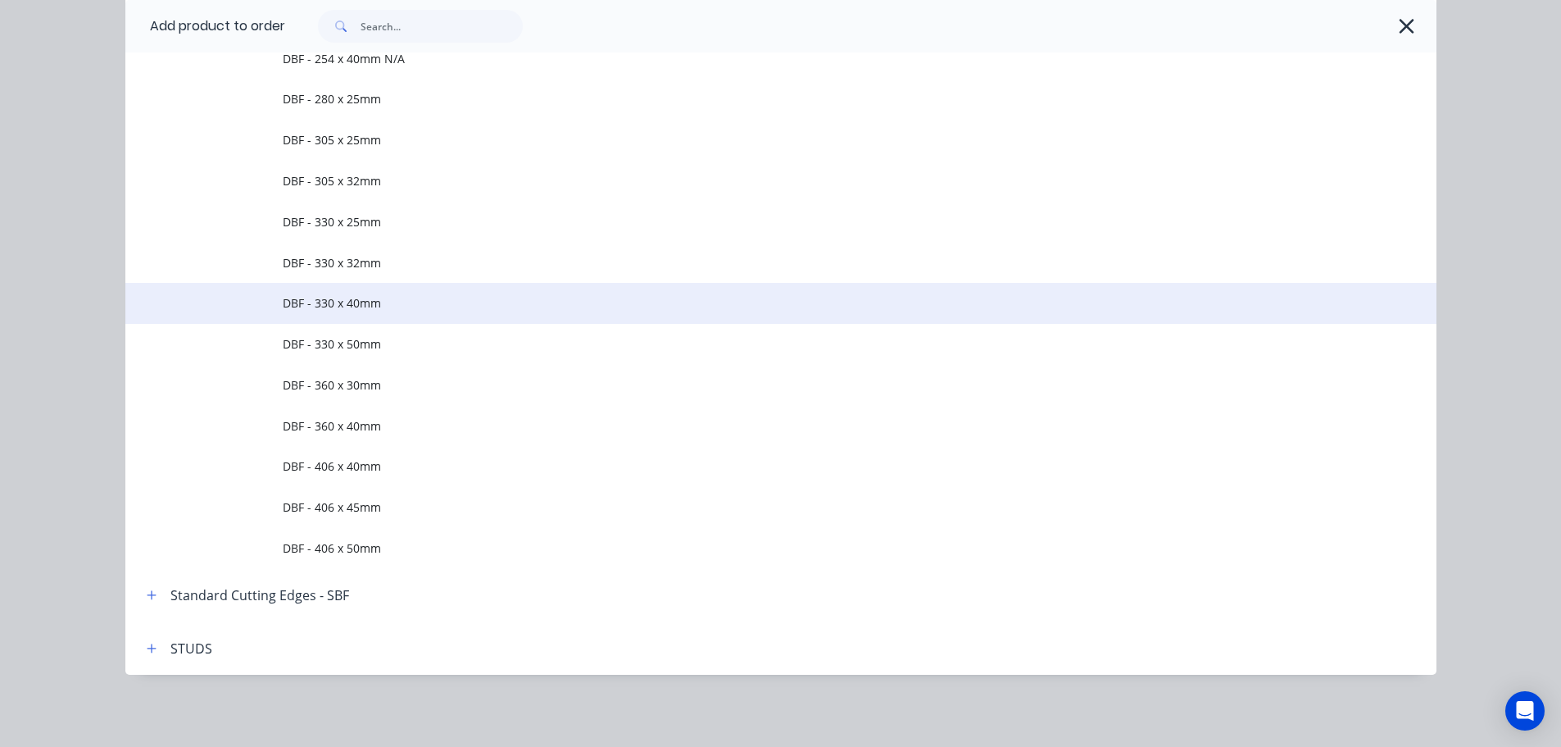
click at [359, 299] on span "DBF - 330 x 40mm" at bounding box center [744, 302] width 923 height 17
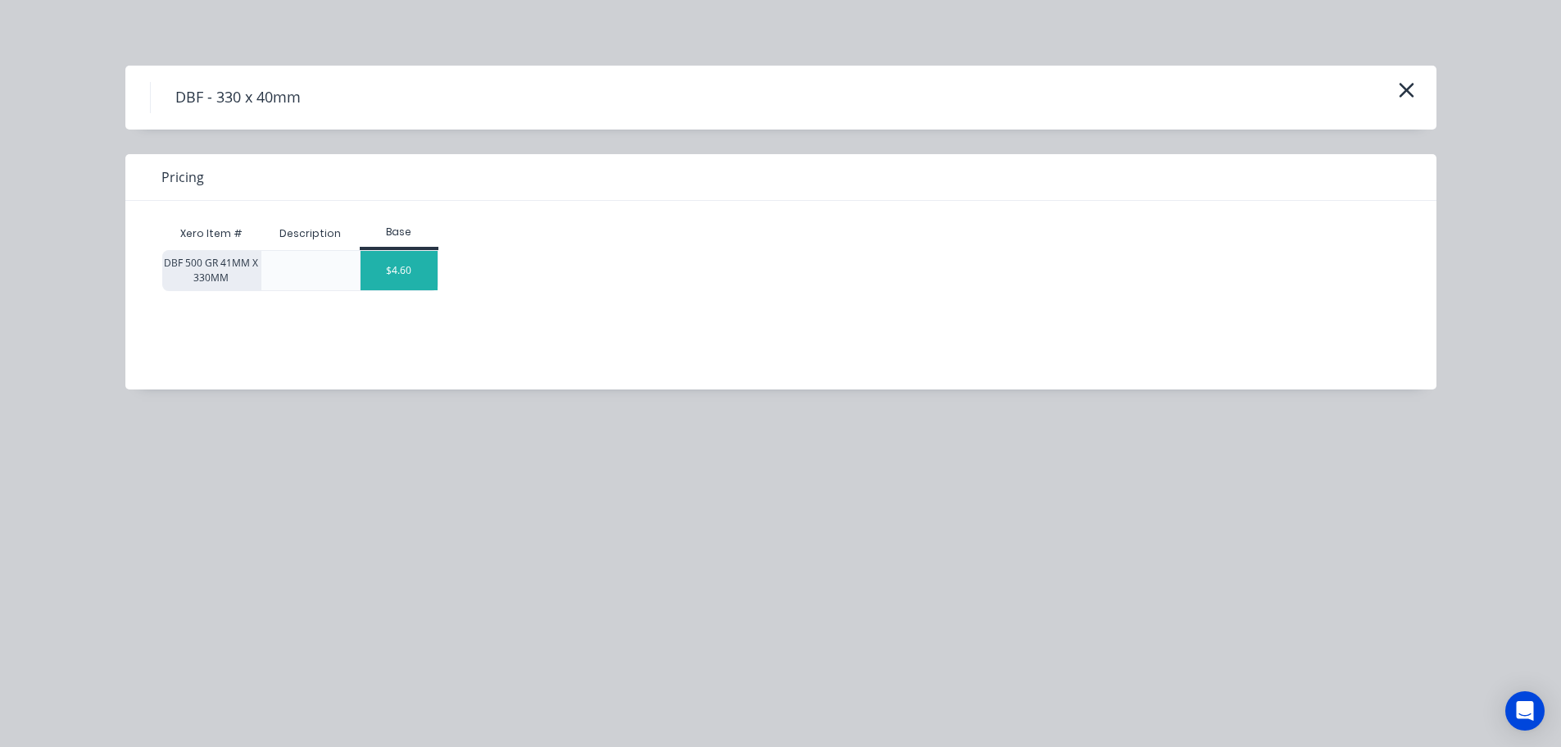
click at [390, 265] on div "$4.60" at bounding box center [399, 270] width 77 height 39
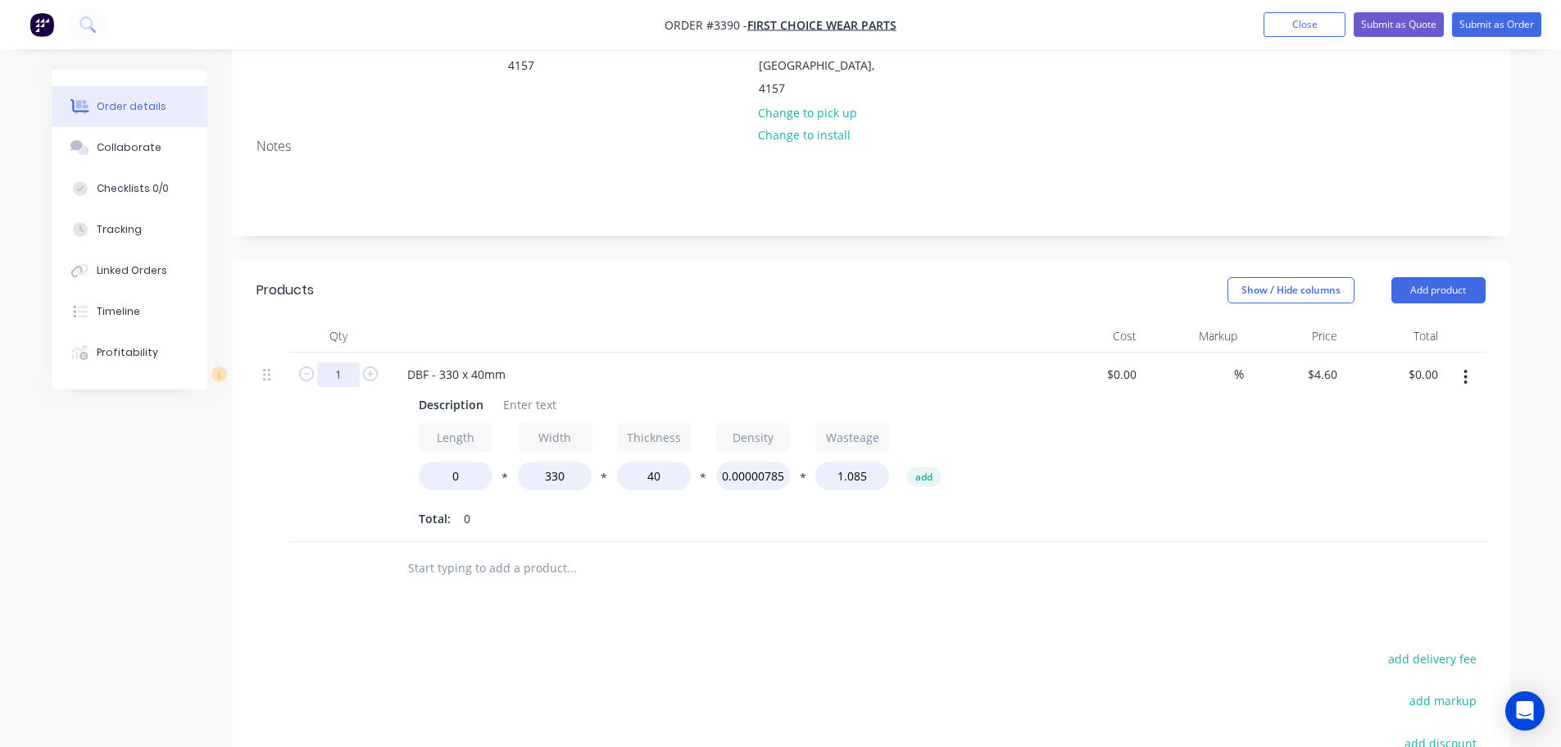
click at [346, 362] on input "1" at bounding box center [338, 374] width 43 height 25
click at [341, 362] on input "1" at bounding box center [338, 374] width 43 height 25
click at [532, 261] on header "Products Show / Hide columns Add product" at bounding box center [871, 290] width 1279 height 59
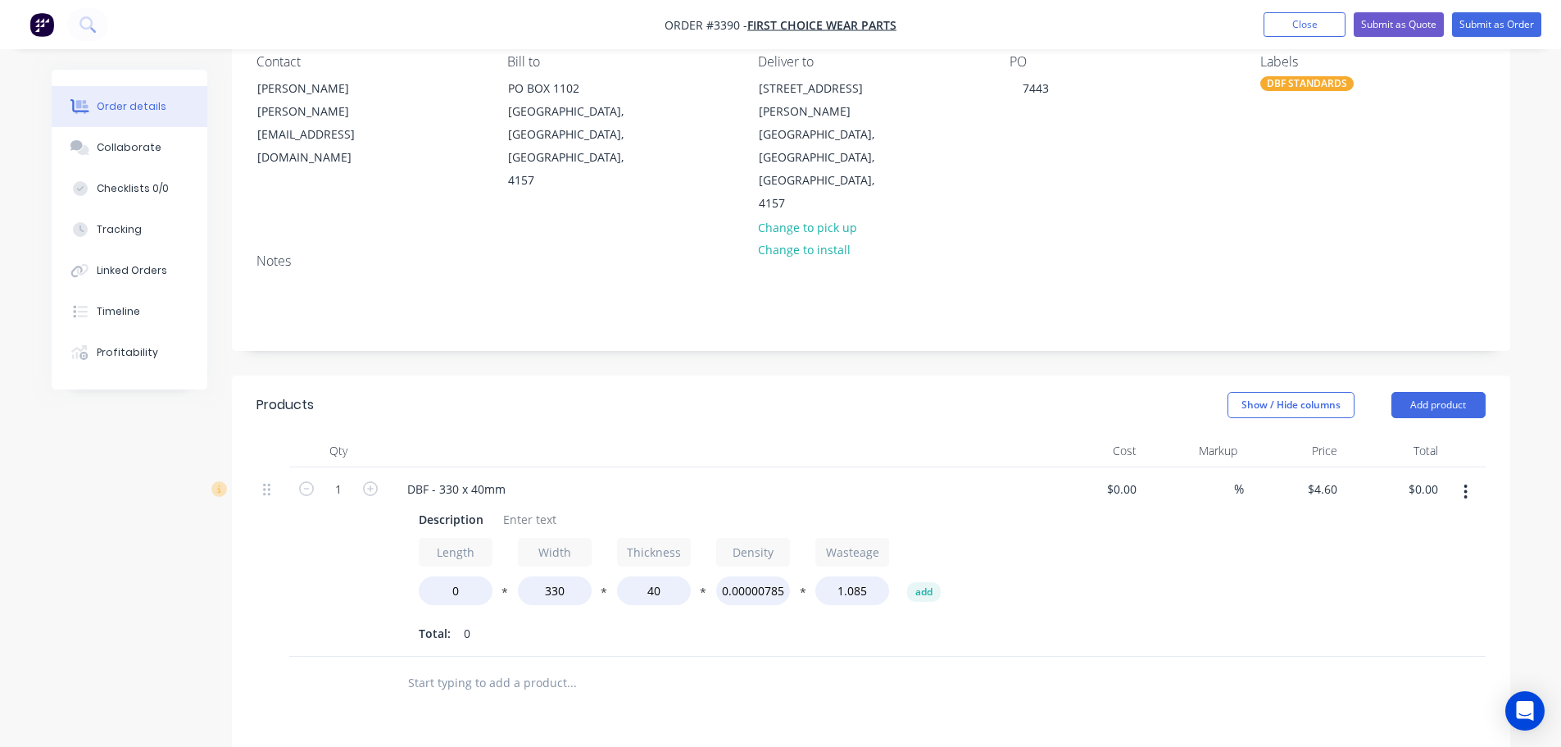
scroll to position [164, 0]
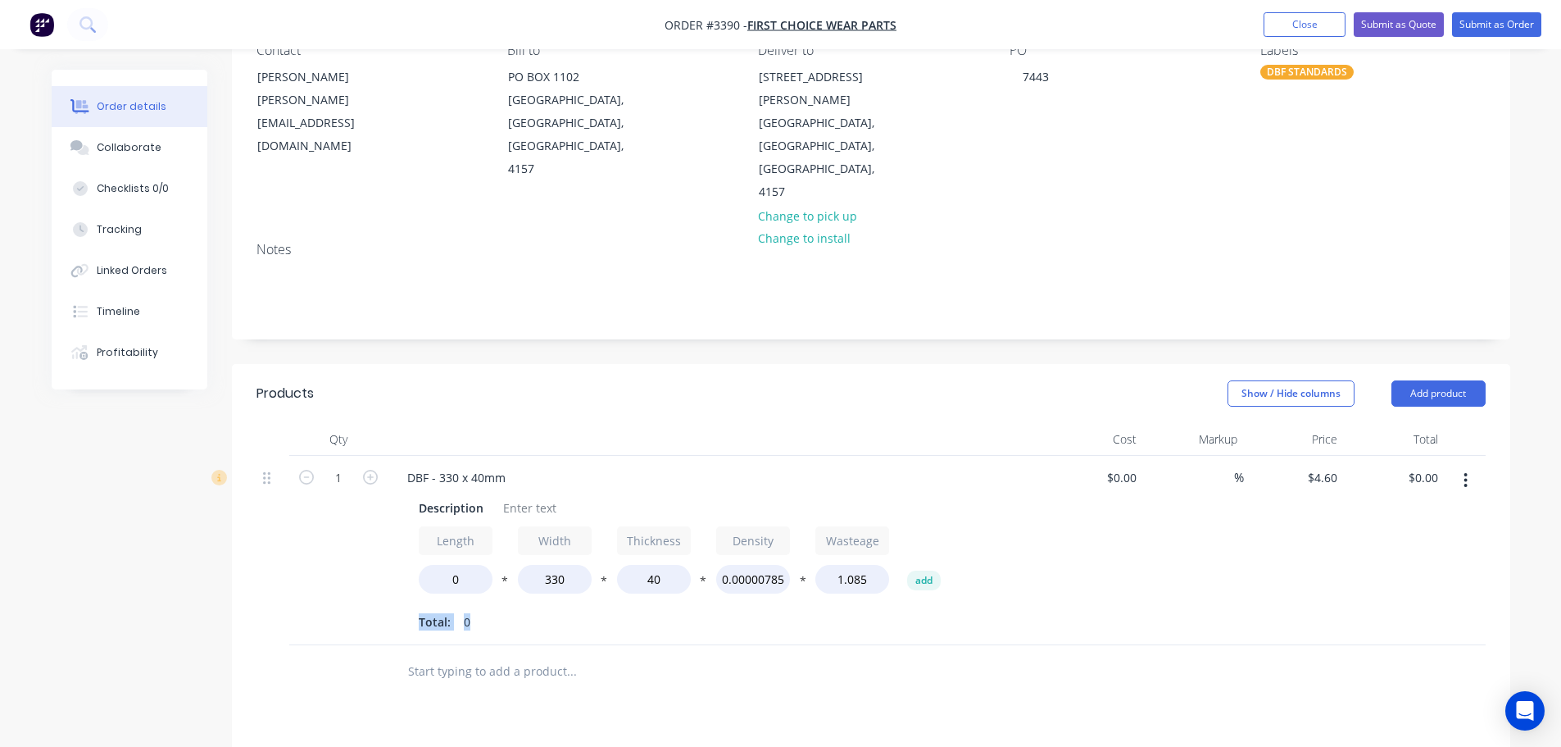
drag, startPoint x: 472, startPoint y: 556, endPoint x: 417, endPoint y: 556, distance: 54.9
click at [417, 556] on div "Description Length 0 * Width 330 * Thickness 40 * Density 0.00000785 * Wasteage…" at bounding box center [715, 564] width 643 height 142
drag, startPoint x: 466, startPoint y: 551, endPoint x: 416, endPoint y: 552, distance: 50.8
click at [416, 552] on div "Description Length 0 * Width 330 * Thickness 40 * Density 0.00000785 * Wasteage…" at bounding box center [715, 564] width 643 height 142
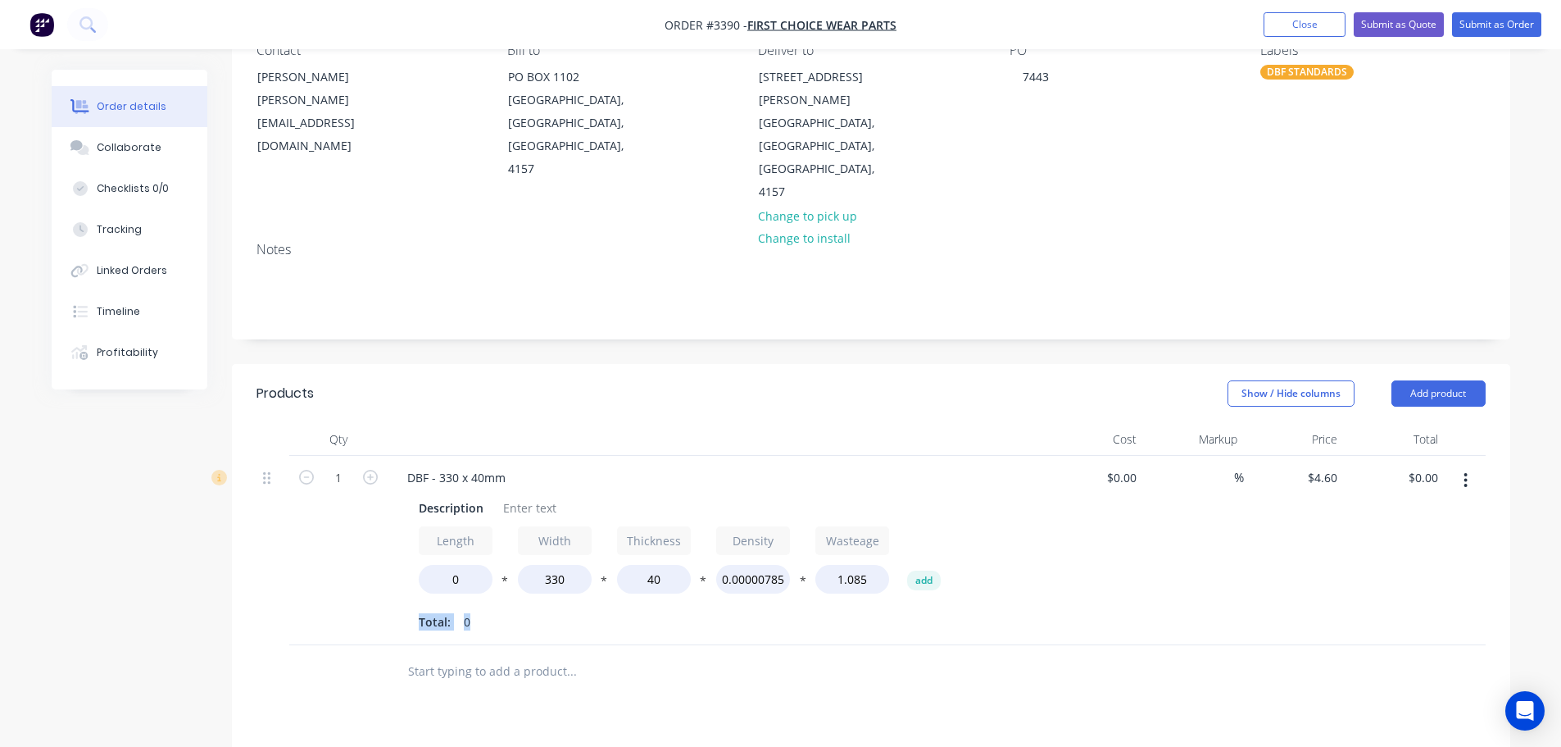
click at [414, 551] on div "Description Length 0 * Width 330 * Thickness 40 * Density 0.00000785 * Wasteage…" at bounding box center [715, 564] width 643 height 142
drag, startPoint x: 420, startPoint y: 556, endPoint x: 390, endPoint y: 561, distance: 29.9
click at [390, 561] on div "DBF - 330 x 40mm Description Length 0 * Width 330 * Thickness 40 * Density 0.00…" at bounding box center [716, 550] width 656 height 189
click at [824, 380] on div "Show / Hide columns Add product" at bounding box center [1001, 393] width 968 height 26
click at [334, 466] on input "1" at bounding box center [338, 478] width 43 height 25
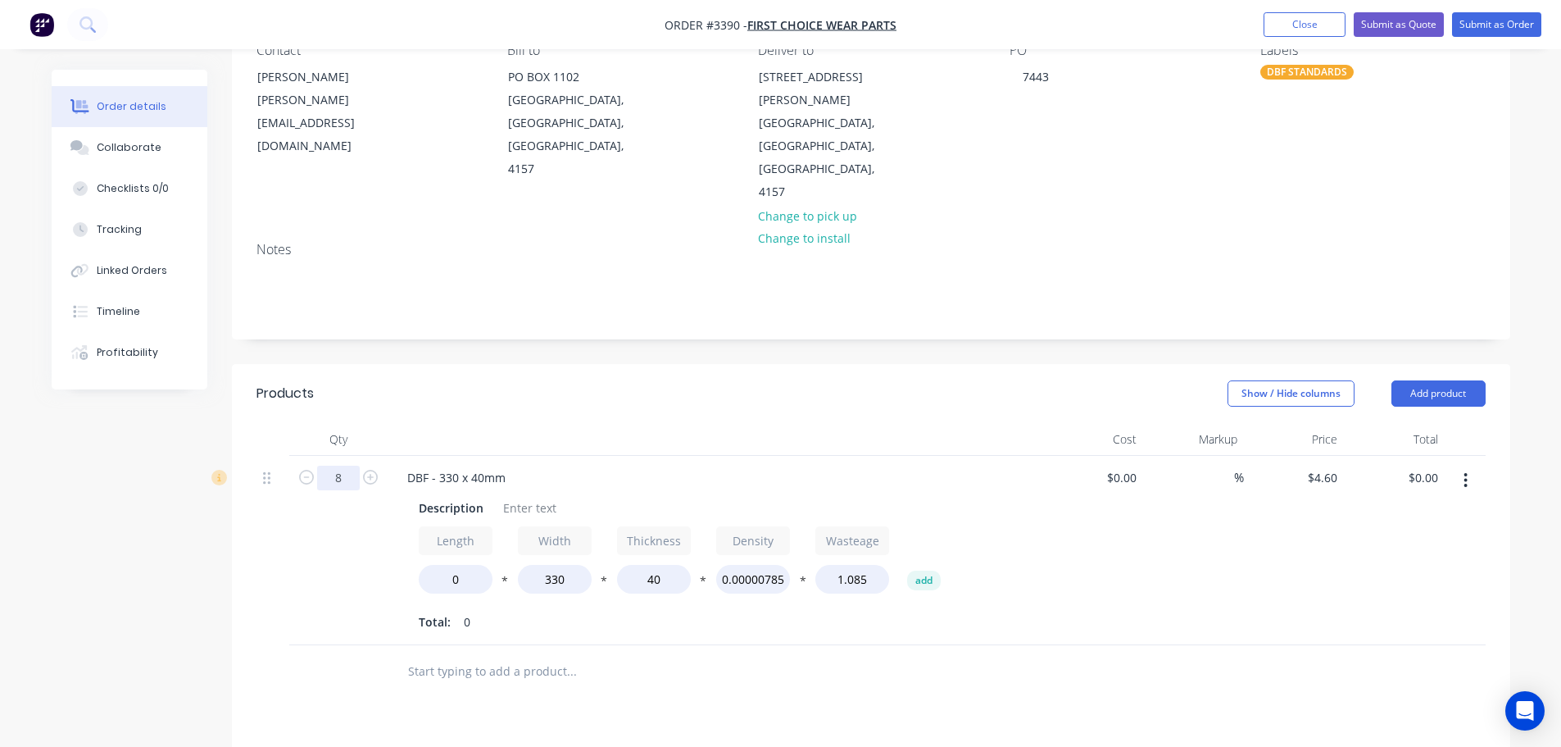
type input "8"
click at [396, 423] on div at bounding box center [716, 439] width 656 height 33
click at [421, 496] on div "Description" at bounding box center [451, 508] width 78 height 24
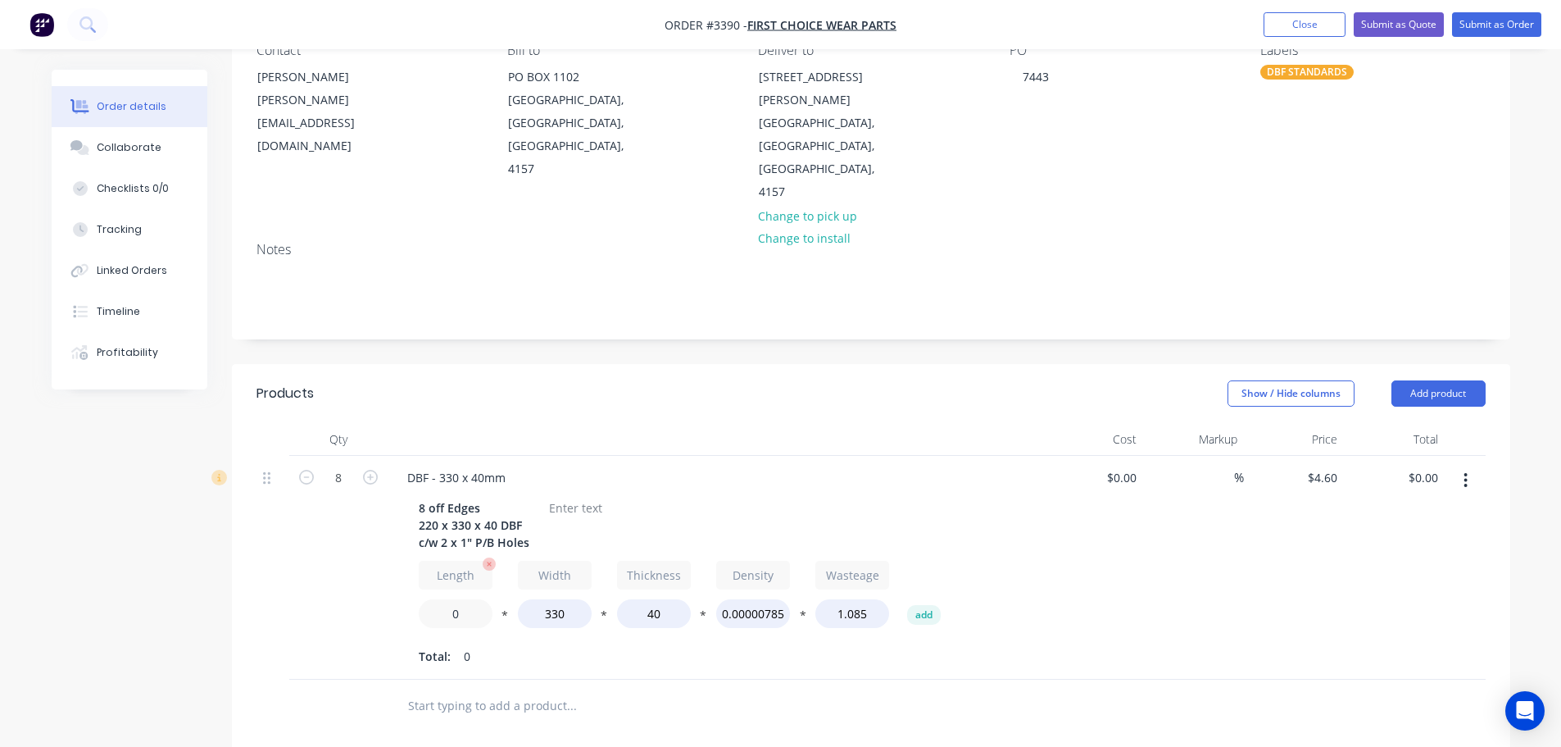
click at [438, 599] on input "0" at bounding box center [456, 613] width 74 height 29
type input "220"
type input "$920.00"
click at [560, 496] on div at bounding box center [576, 508] width 66 height 24
click at [568, 496] on div at bounding box center [576, 508] width 66 height 24
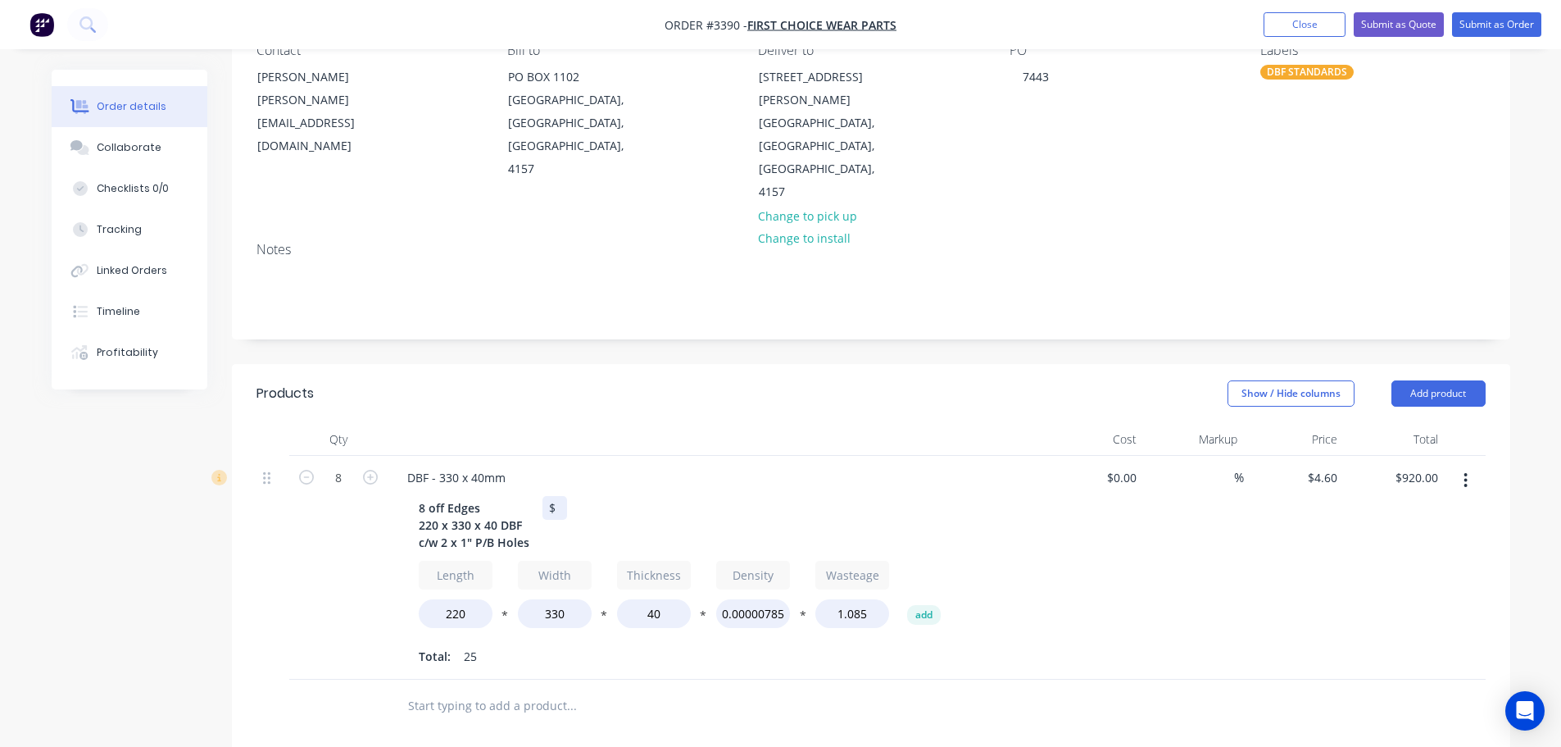
click at [560, 496] on div "$" at bounding box center [555, 508] width 25 height 24
click at [1416, 380] on button "Add product" at bounding box center [1439, 393] width 94 height 26
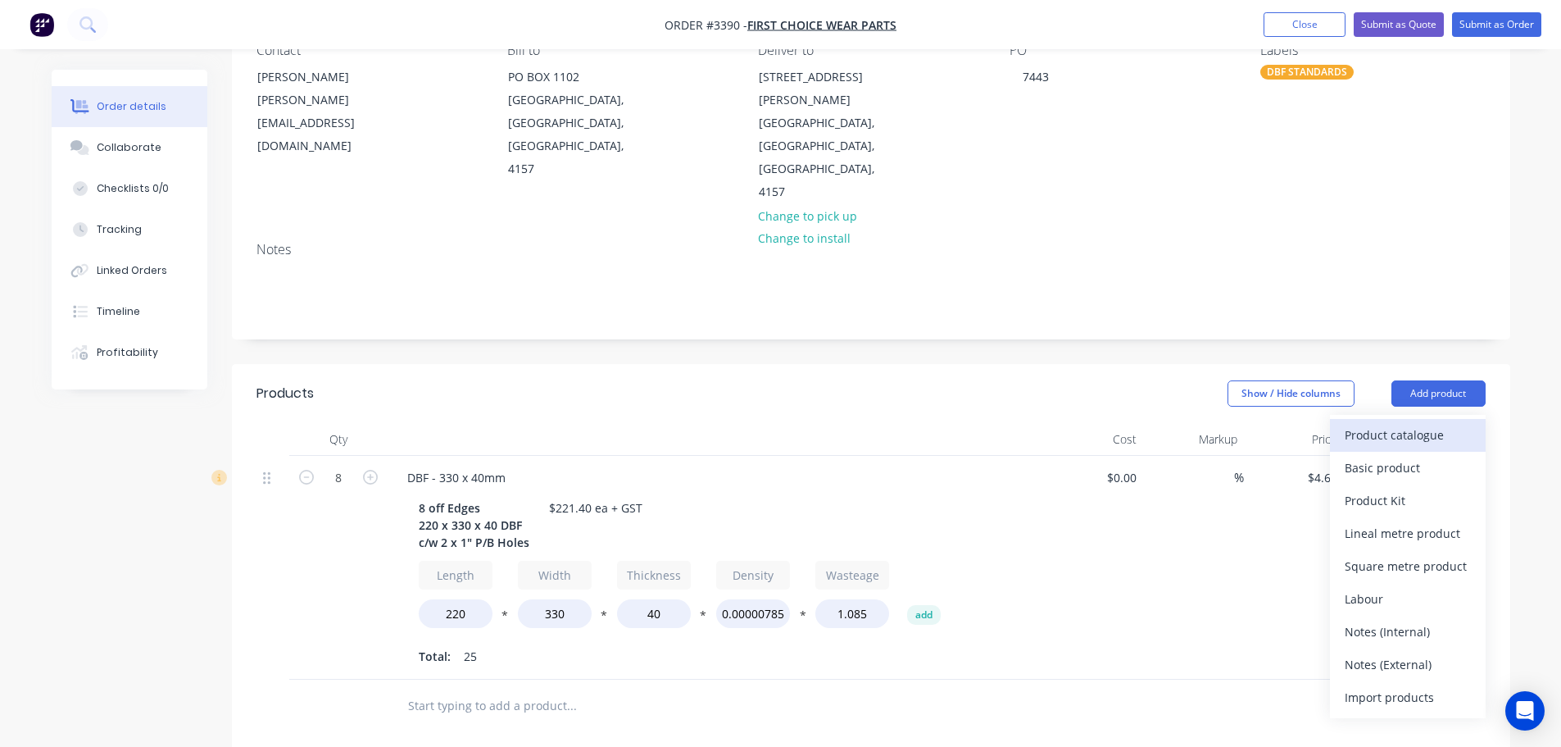
click at [1420, 423] on div "Product catalogue" at bounding box center [1408, 435] width 126 height 24
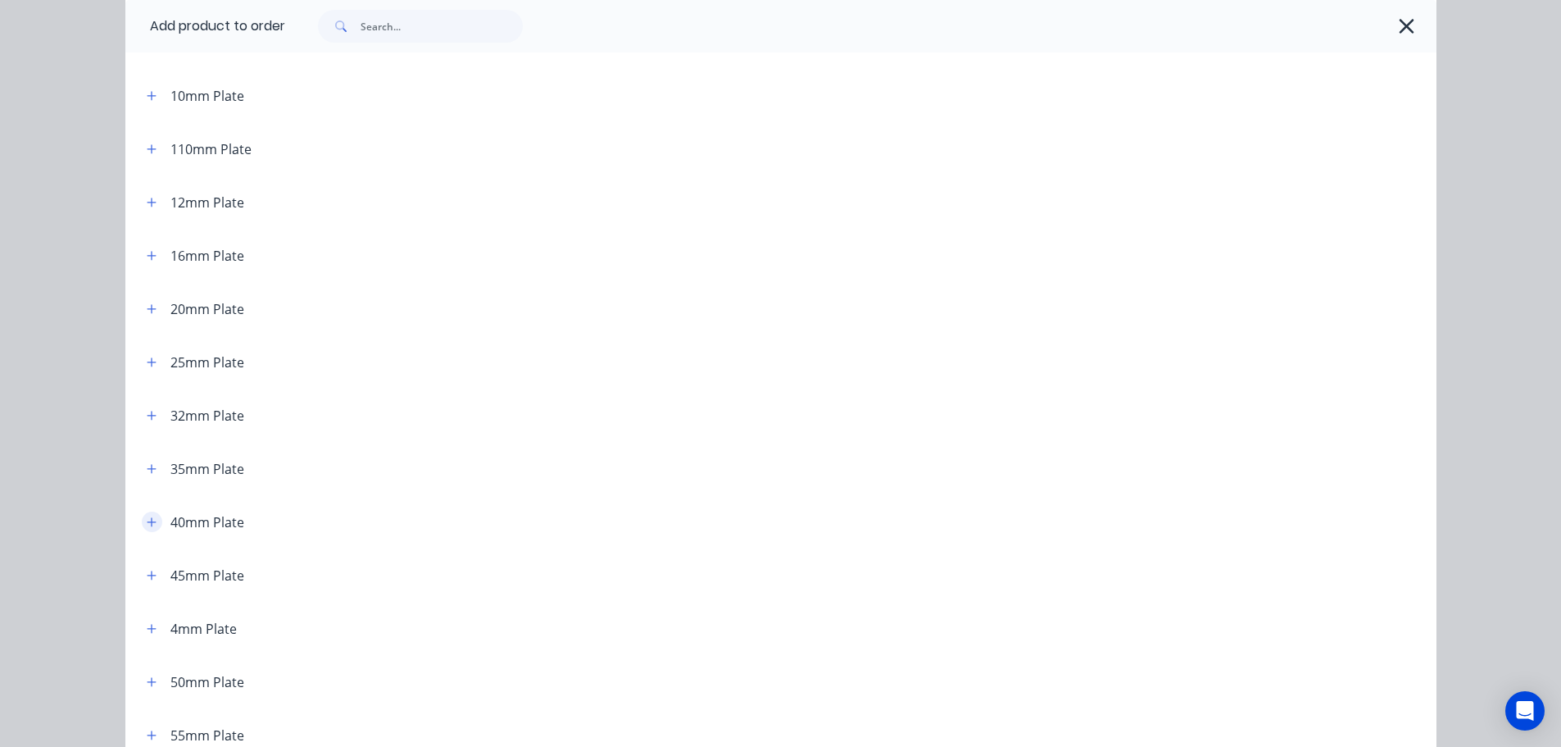
click at [149, 525] on icon "button" at bounding box center [152, 521] width 10 height 11
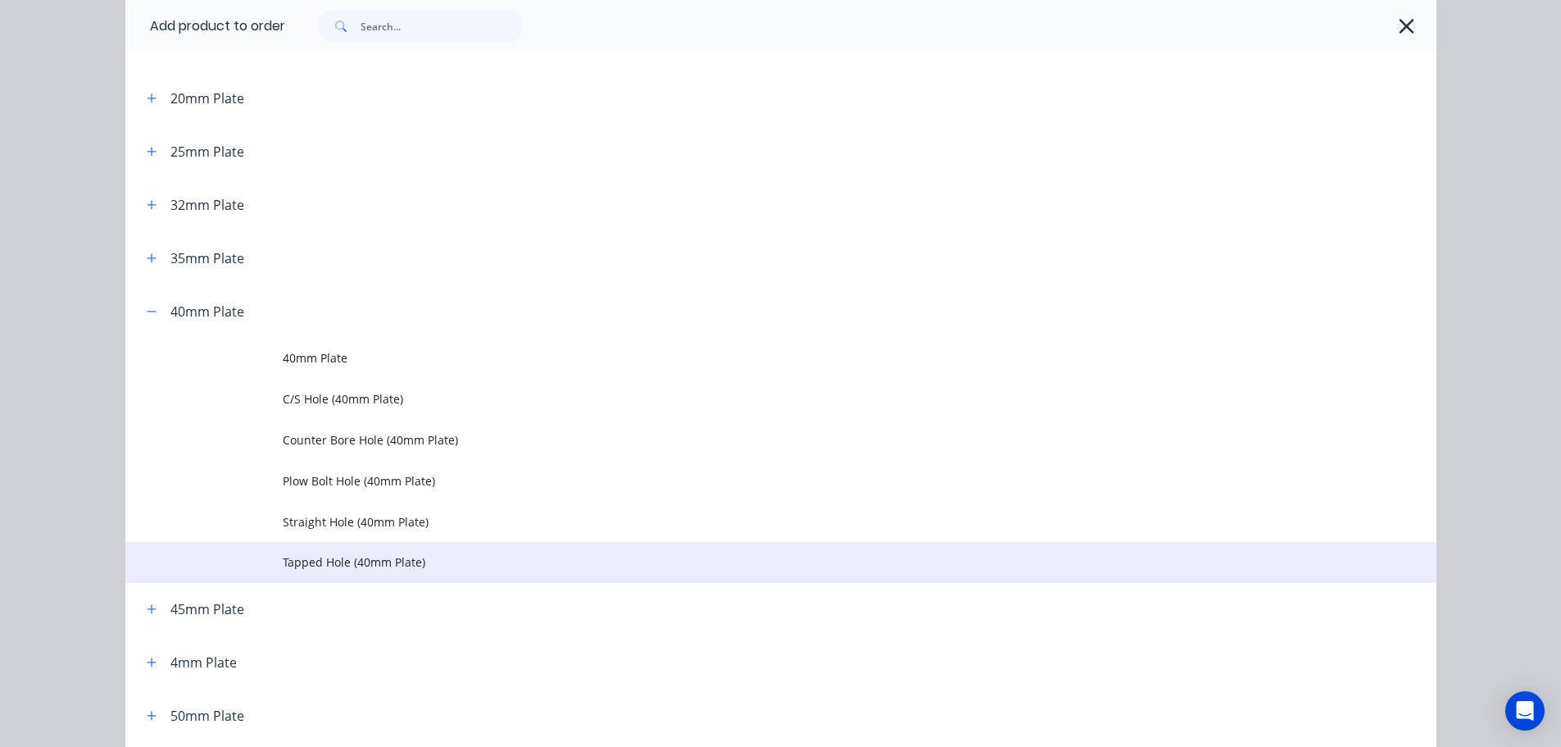
scroll to position [410, 0]
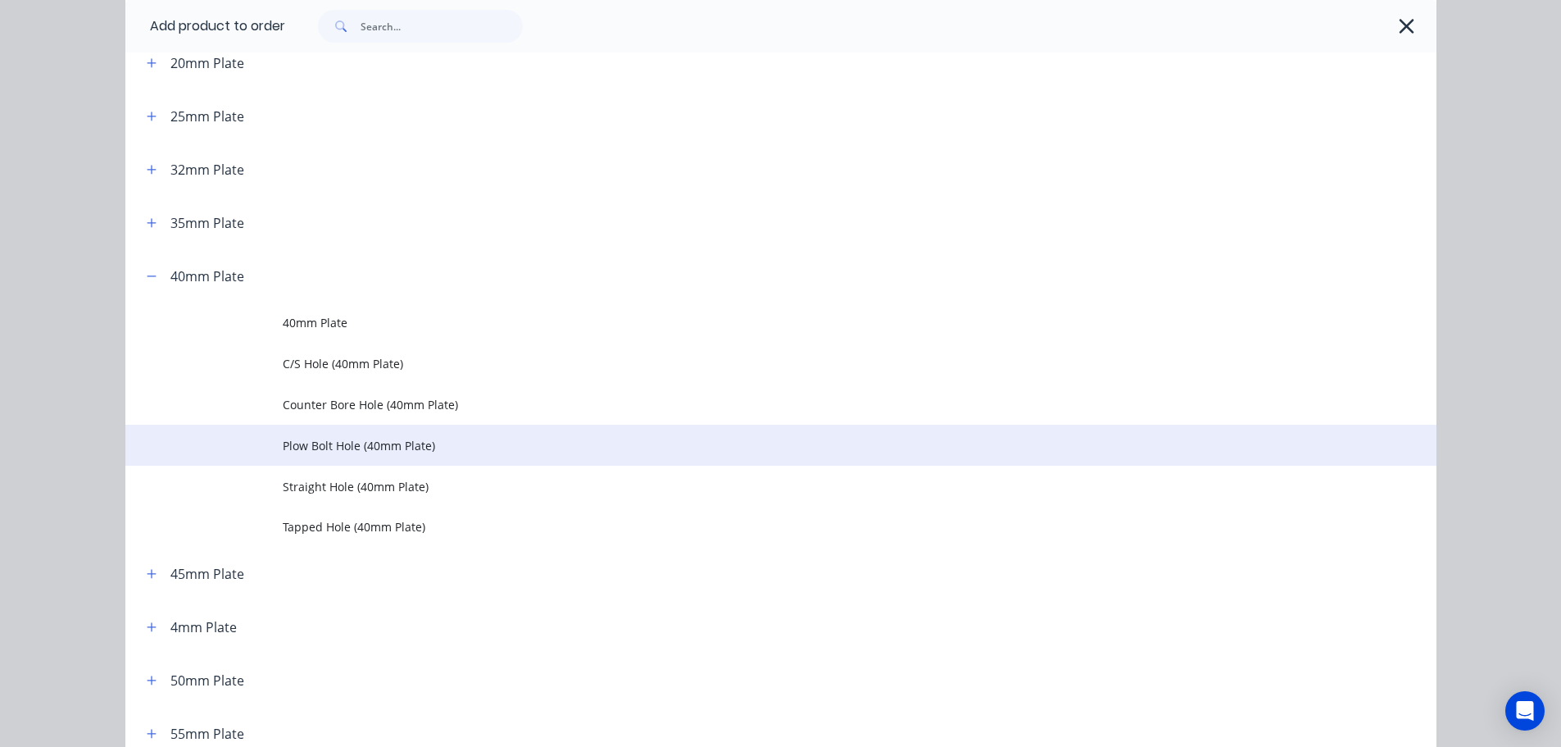
click at [283, 457] on td "Plow Bolt Hole (40mm Plate)" at bounding box center [860, 445] width 1154 height 41
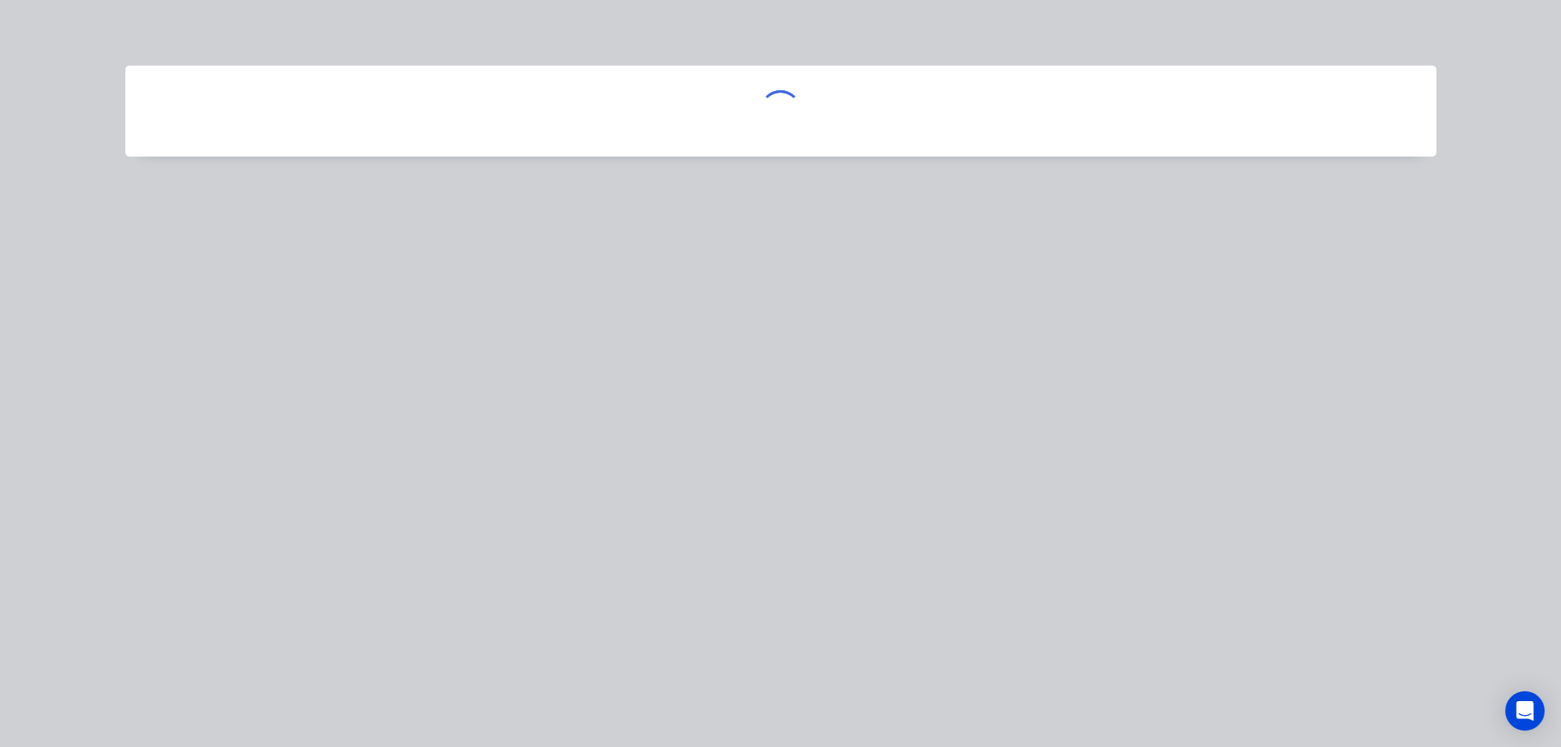
scroll to position [0, 0]
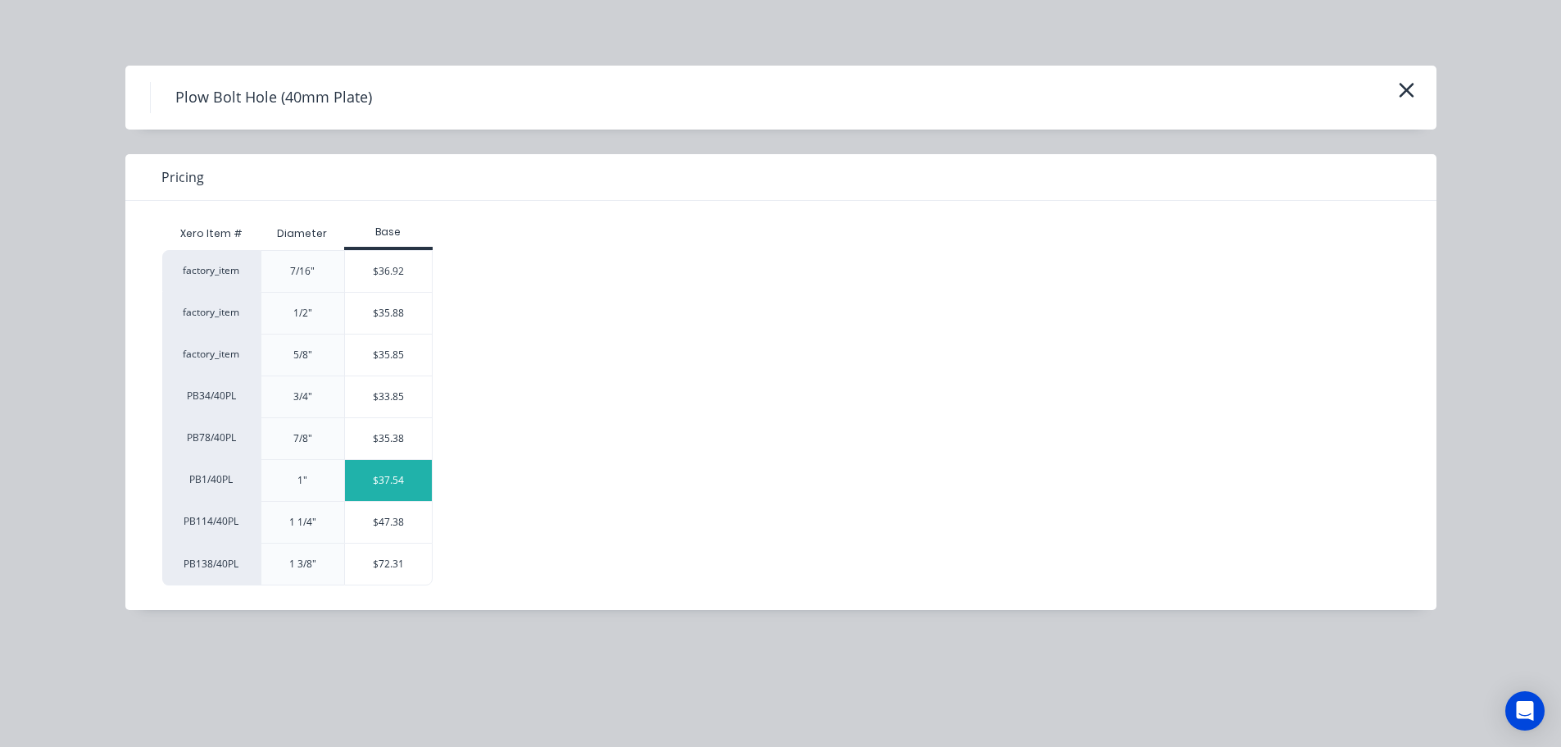
click at [366, 477] on div "$37.54" at bounding box center [389, 480] width 88 height 41
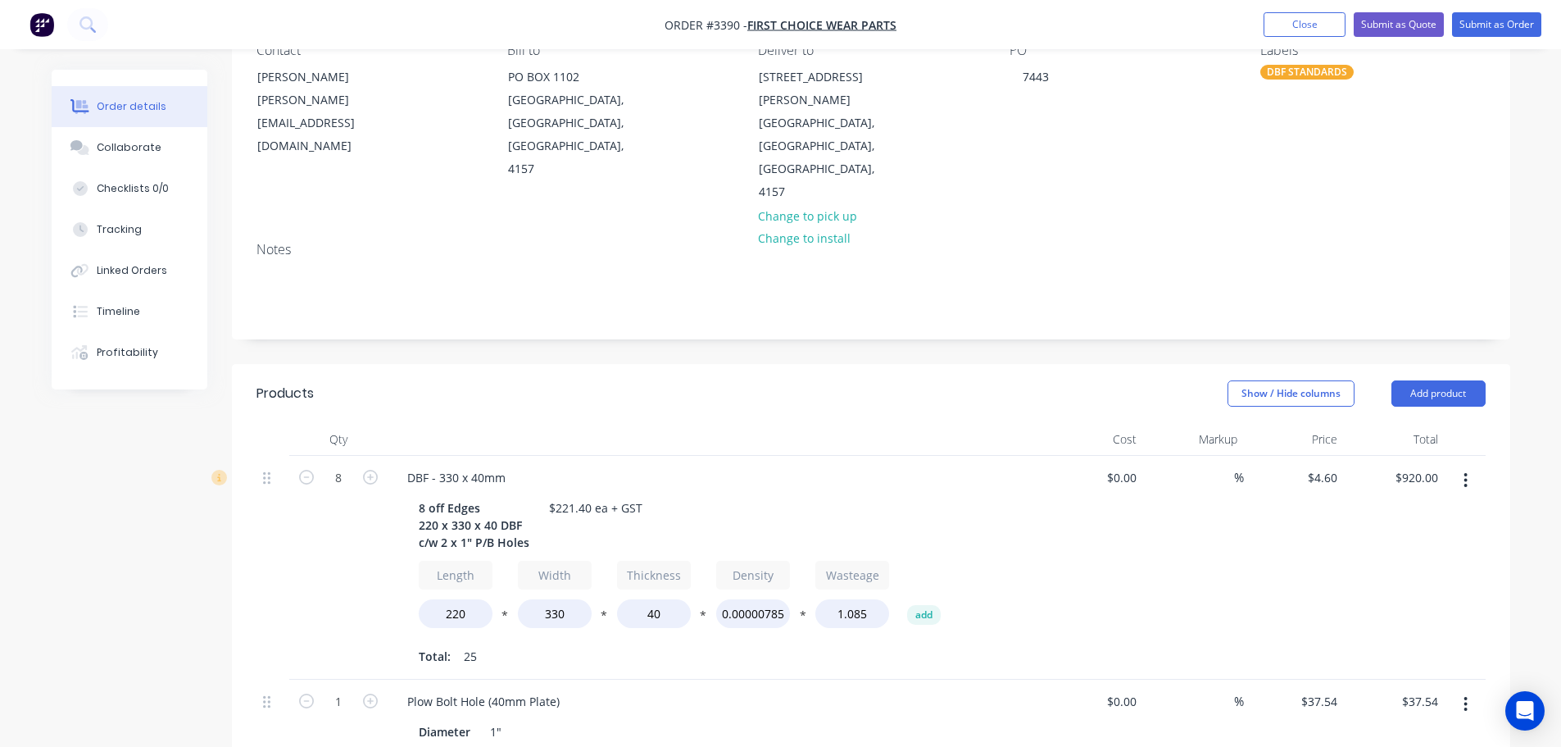
scroll to position [246, 0]
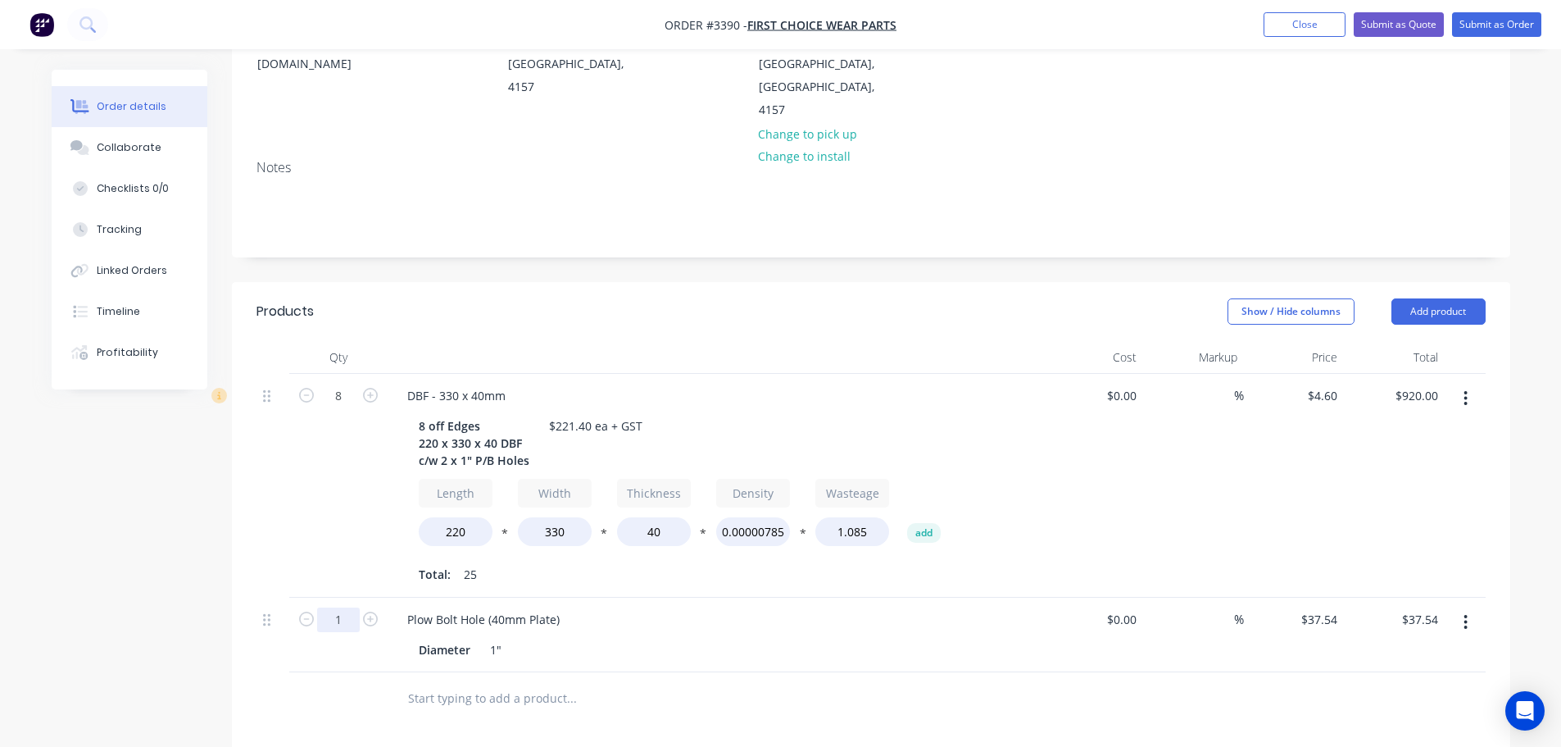
click at [335, 607] on input "1" at bounding box center [338, 619] width 43 height 25
type input "16"
type input "$600.64"
click at [762, 672] on div at bounding box center [683, 698] width 590 height 53
click at [1422, 282] on header "Products Show / Hide columns Add product" at bounding box center [871, 311] width 1279 height 59
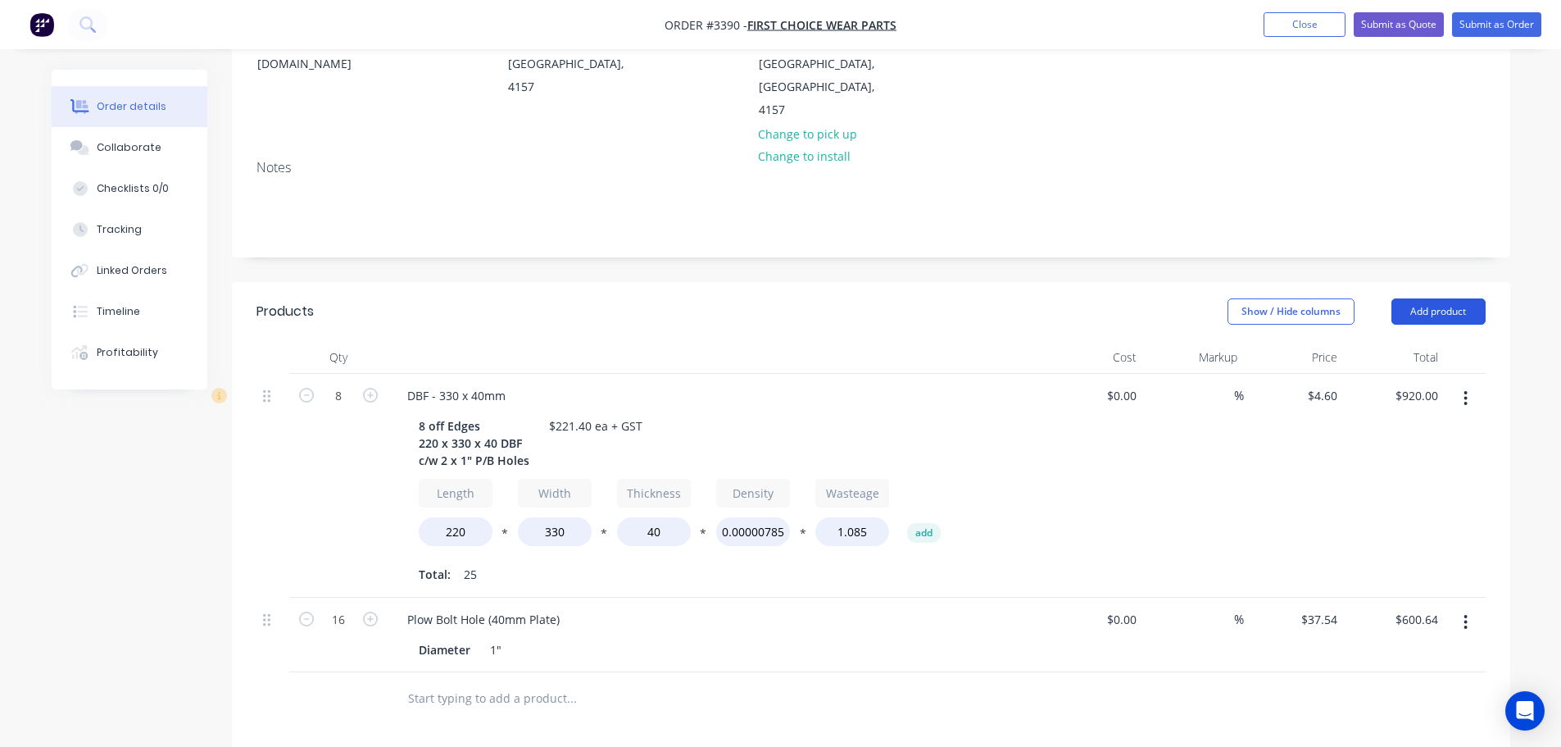
drag, startPoint x: 1422, startPoint y: 232, endPoint x: 1415, endPoint y: 246, distance: 15.8
click at [1421, 298] on button "Add product" at bounding box center [1439, 311] width 94 height 26
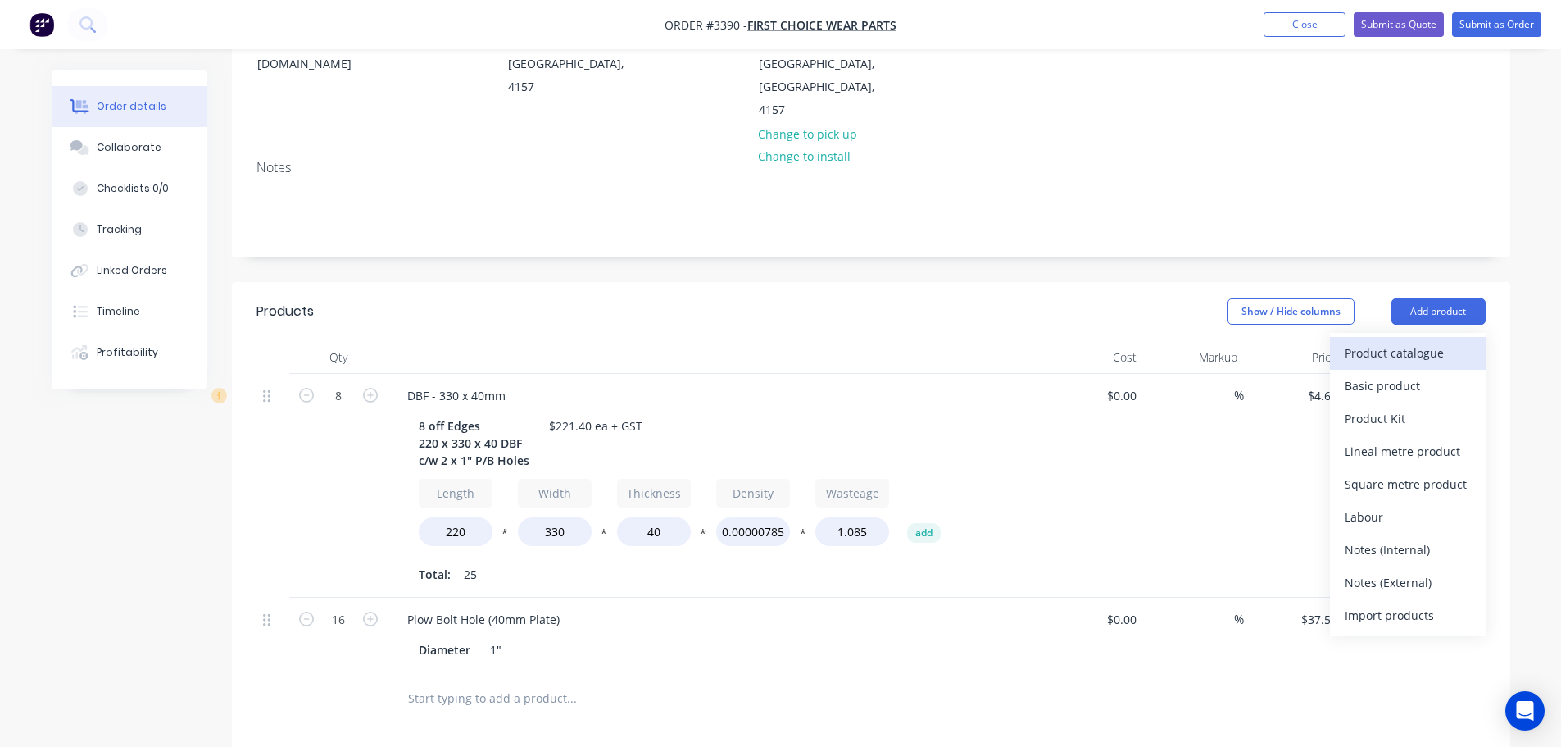
click at [1397, 341] on div "Product catalogue" at bounding box center [1408, 353] width 126 height 24
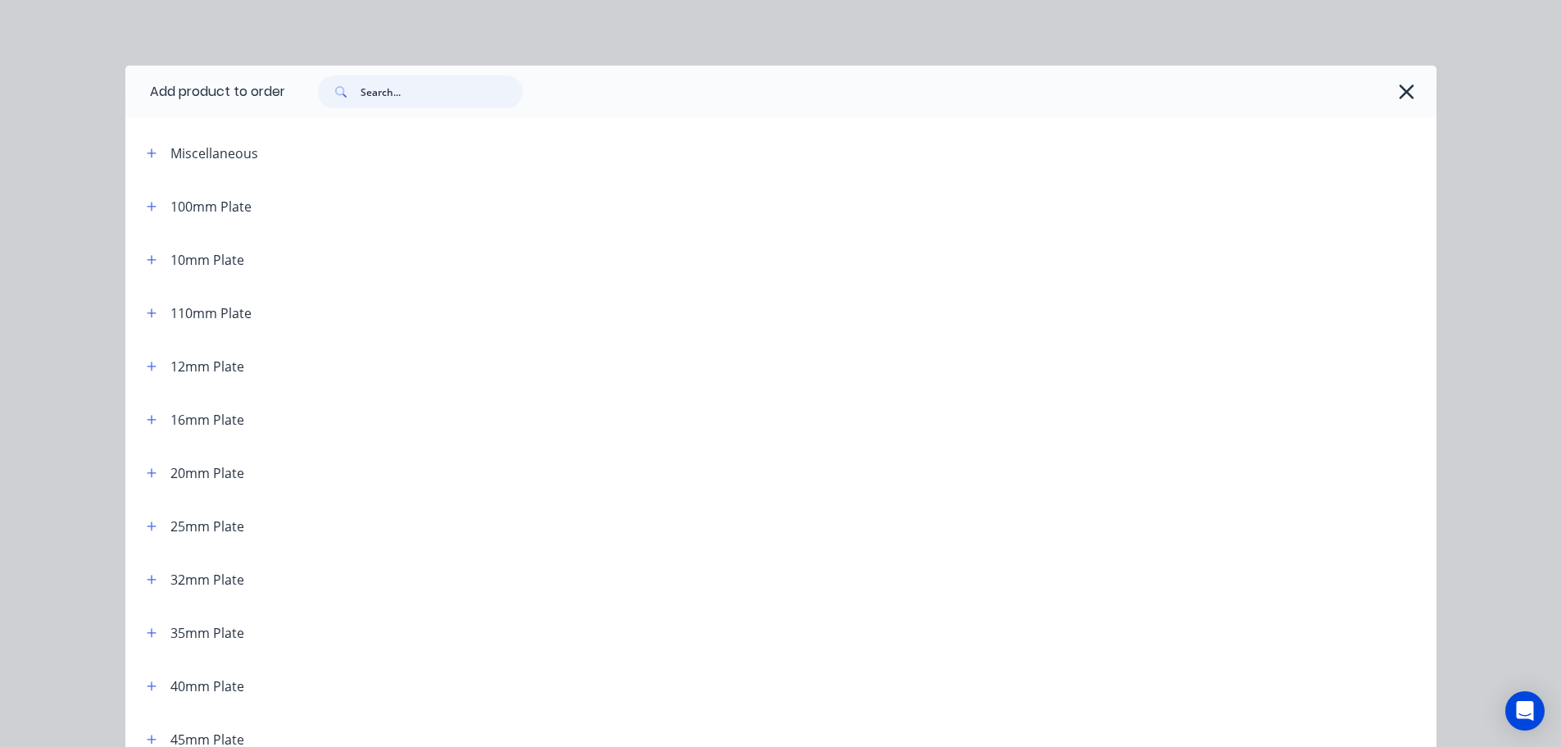
click at [377, 86] on input "text" at bounding box center [442, 91] width 162 height 33
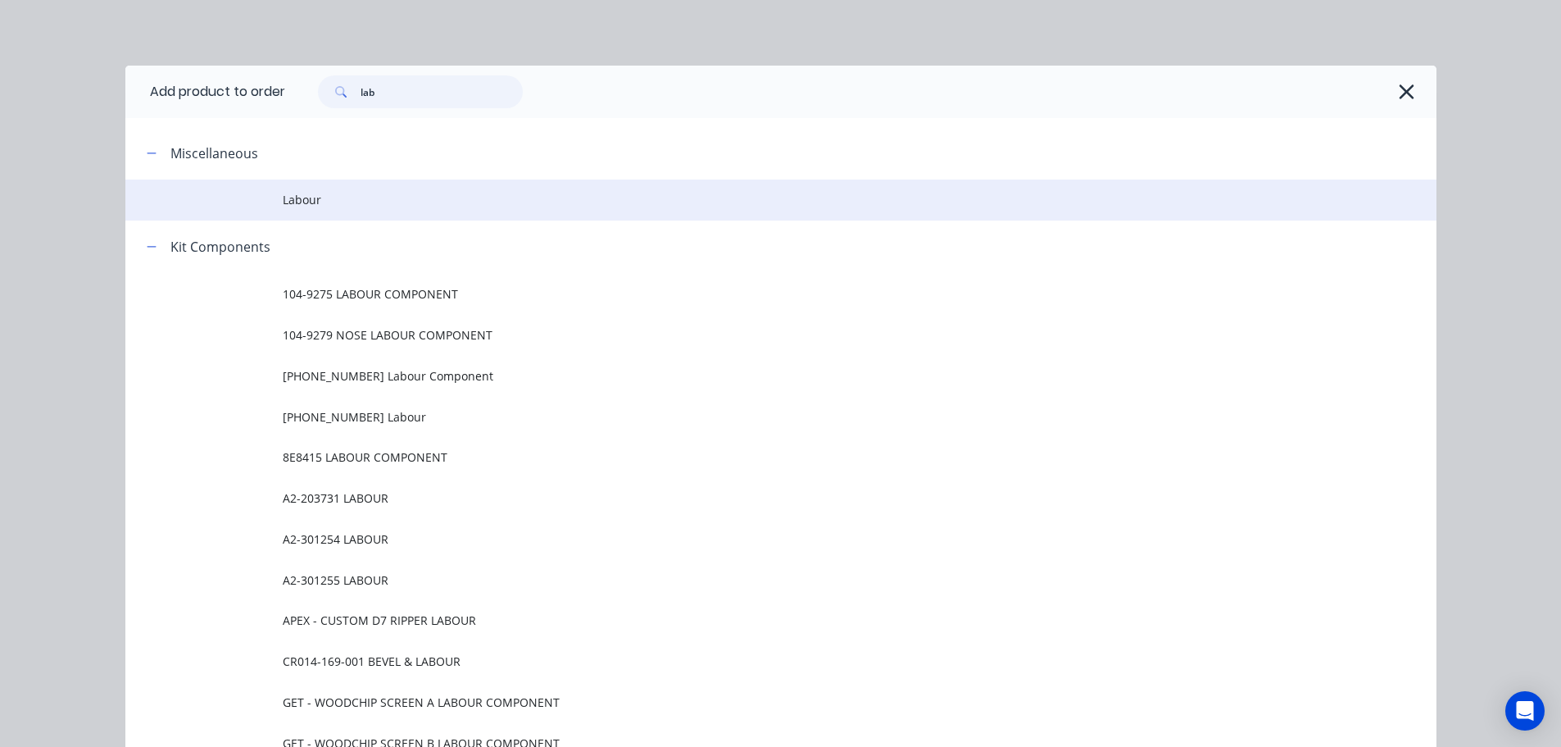
type input "lab"
click at [302, 211] on td "Labour" at bounding box center [860, 199] width 1154 height 41
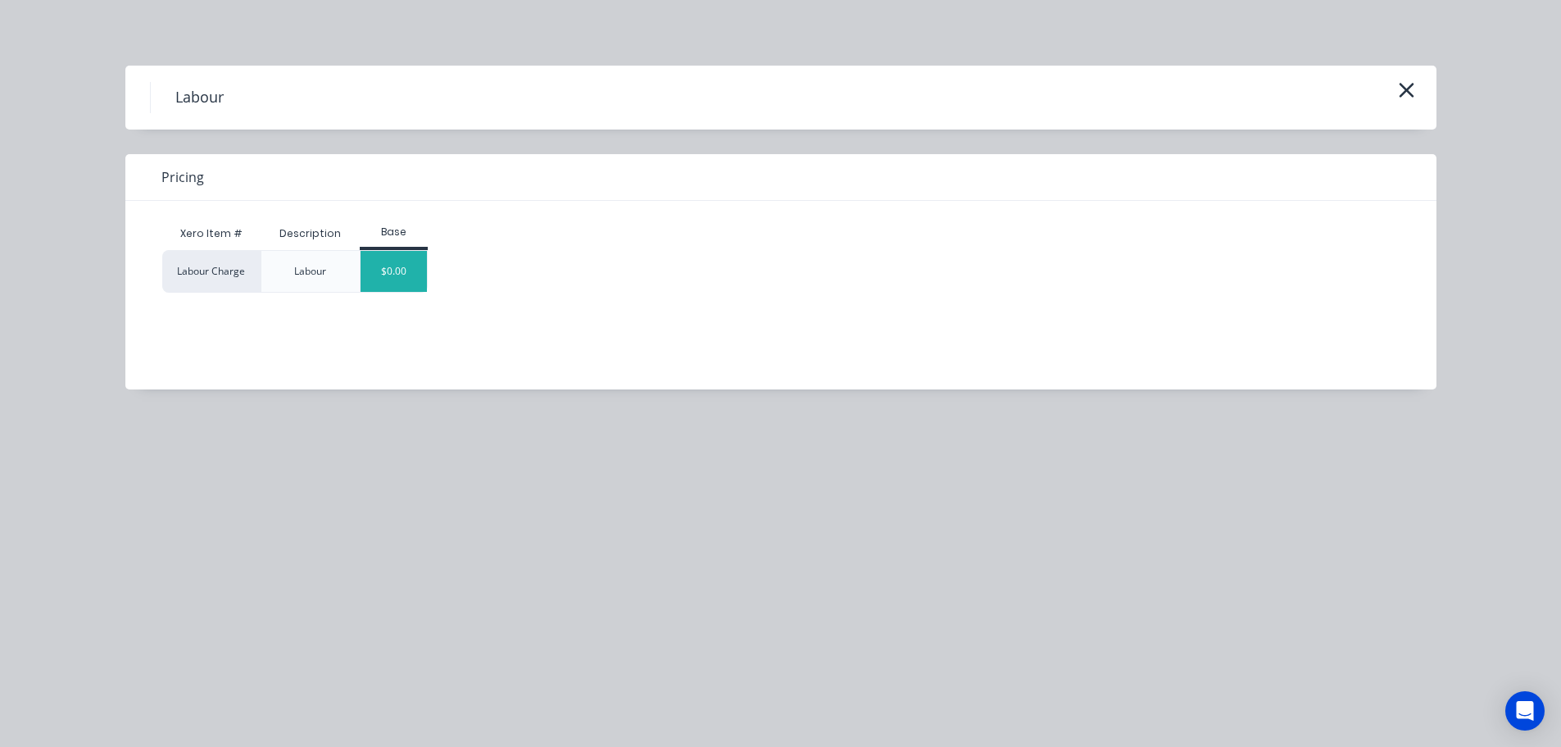
click at [404, 269] on div "$0.00" at bounding box center [394, 271] width 66 height 41
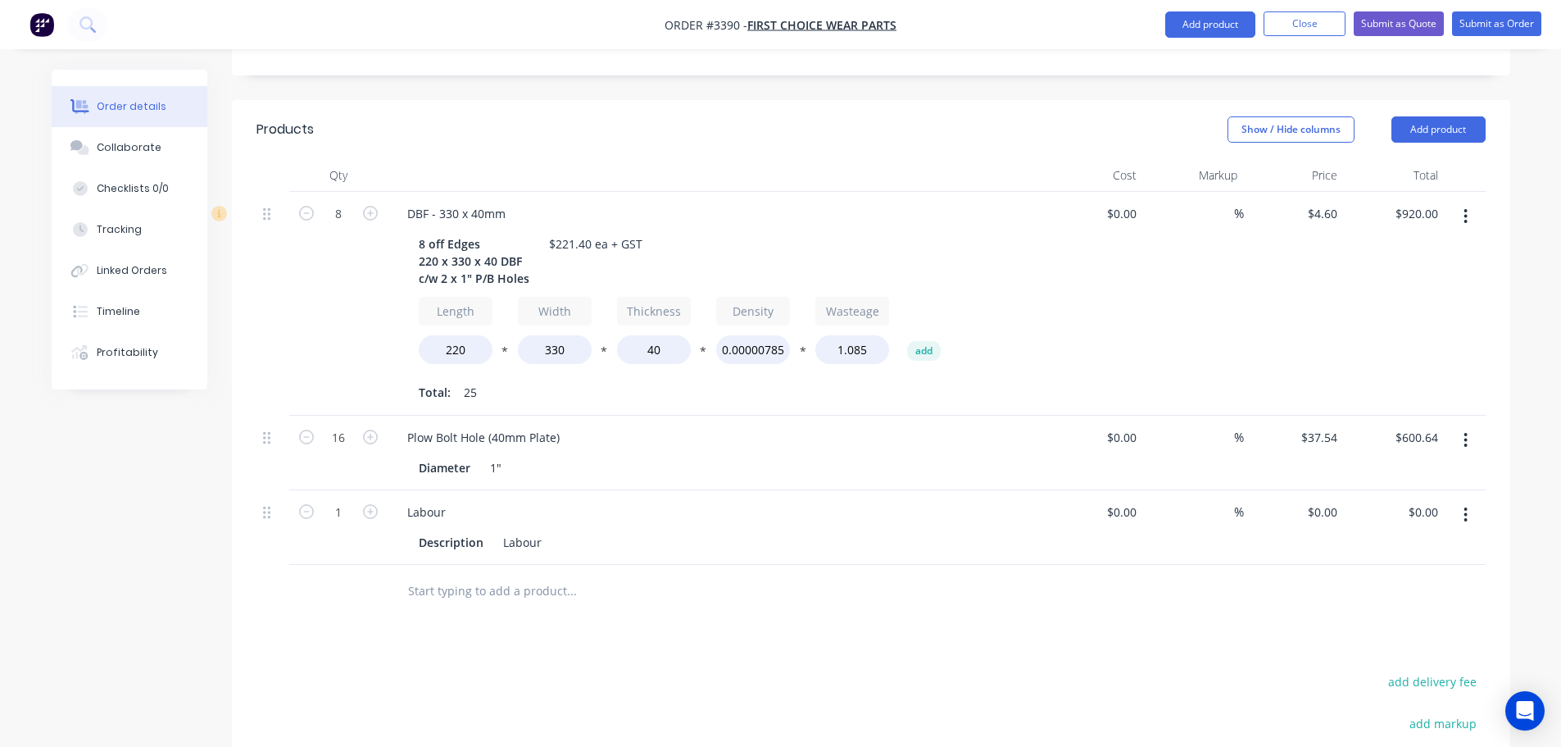
scroll to position [648, 0]
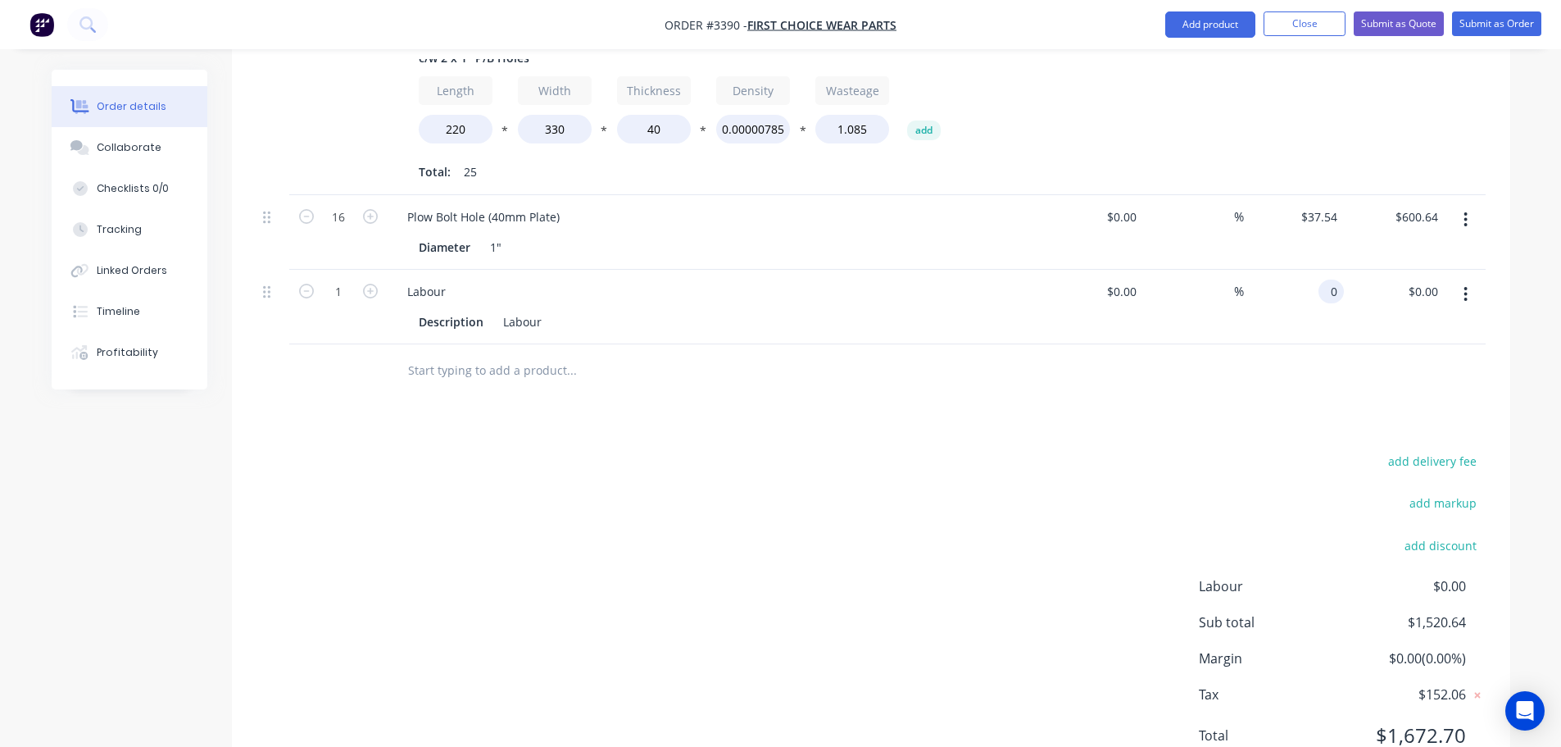
click at [1328, 279] on input "0" at bounding box center [1334, 291] width 19 height 24
type input "$250.56"
click at [1138, 366] on div "Products Show / Hide columns Add product Qty Cost Markup Price Total 8 DBF - 33…" at bounding box center [871, 335] width 1279 height 911
click at [129, 142] on div "Collaborate" at bounding box center [129, 147] width 65 height 15
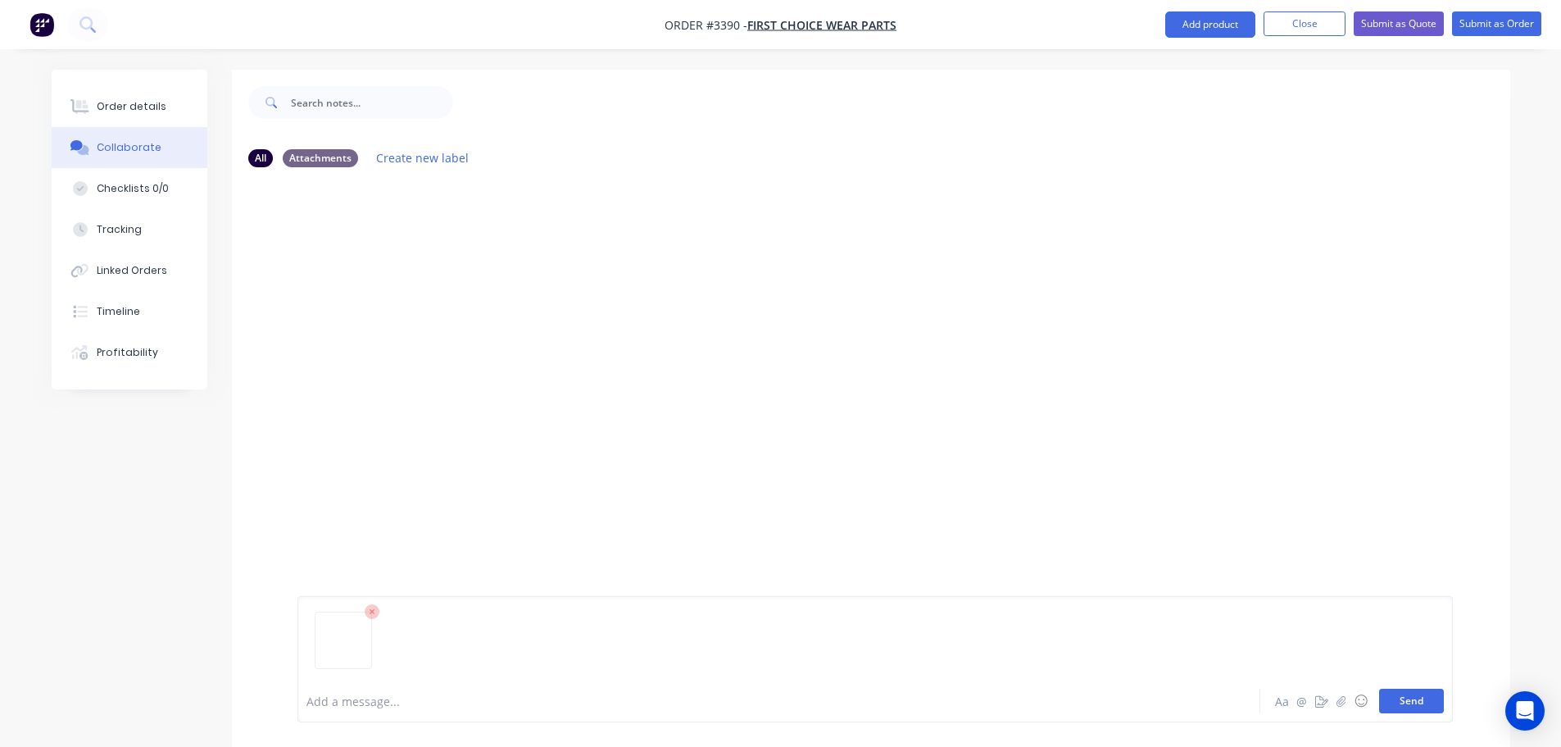
click at [1420, 694] on button "Send" at bounding box center [1411, 700] width 65 height 25
click at [144, 106] on div "Order details" at bounding box center [132, 106] width 70 height 15
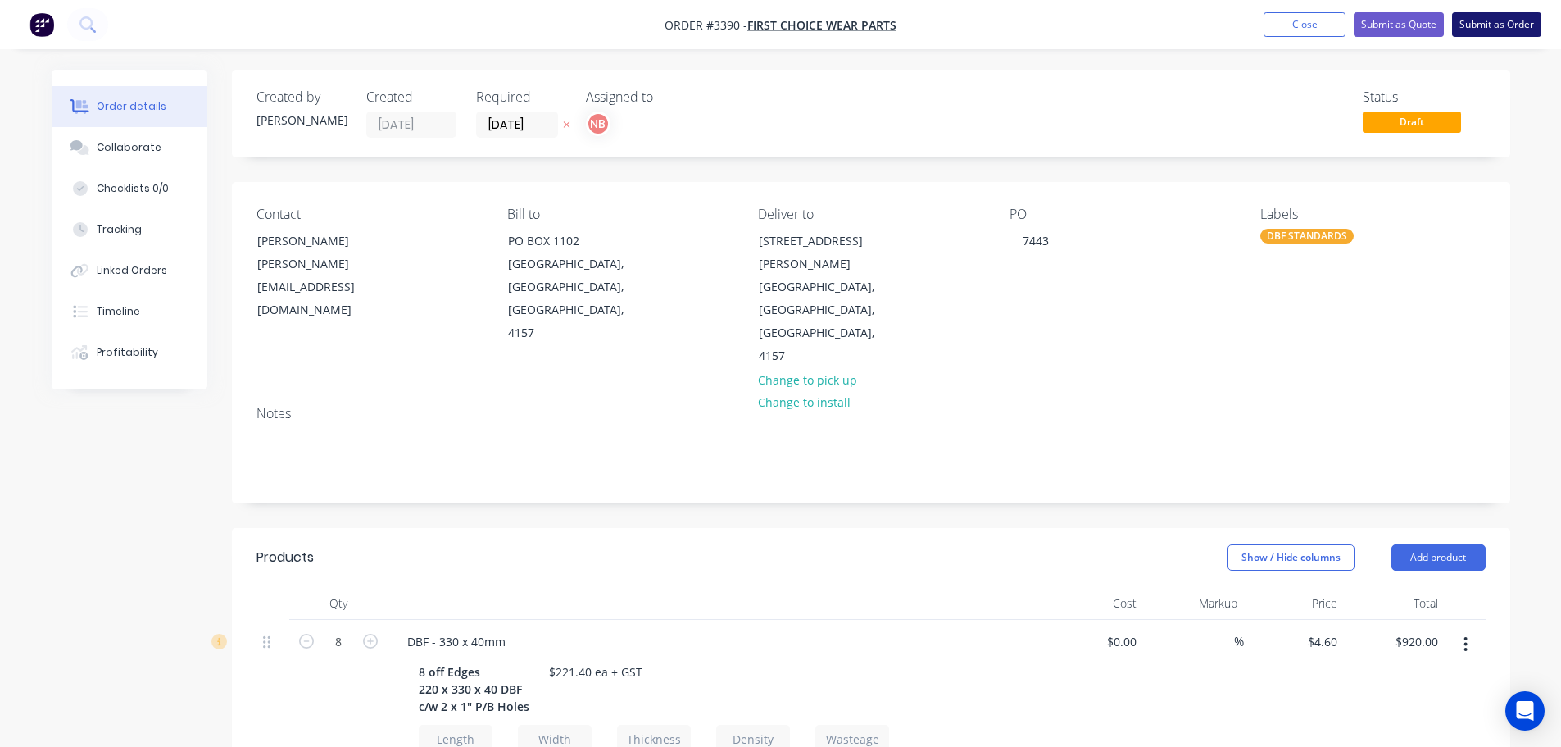
click at [1481, 30] on button "Submit as Order" at bounding box center [1496, 24] width 89 height 25
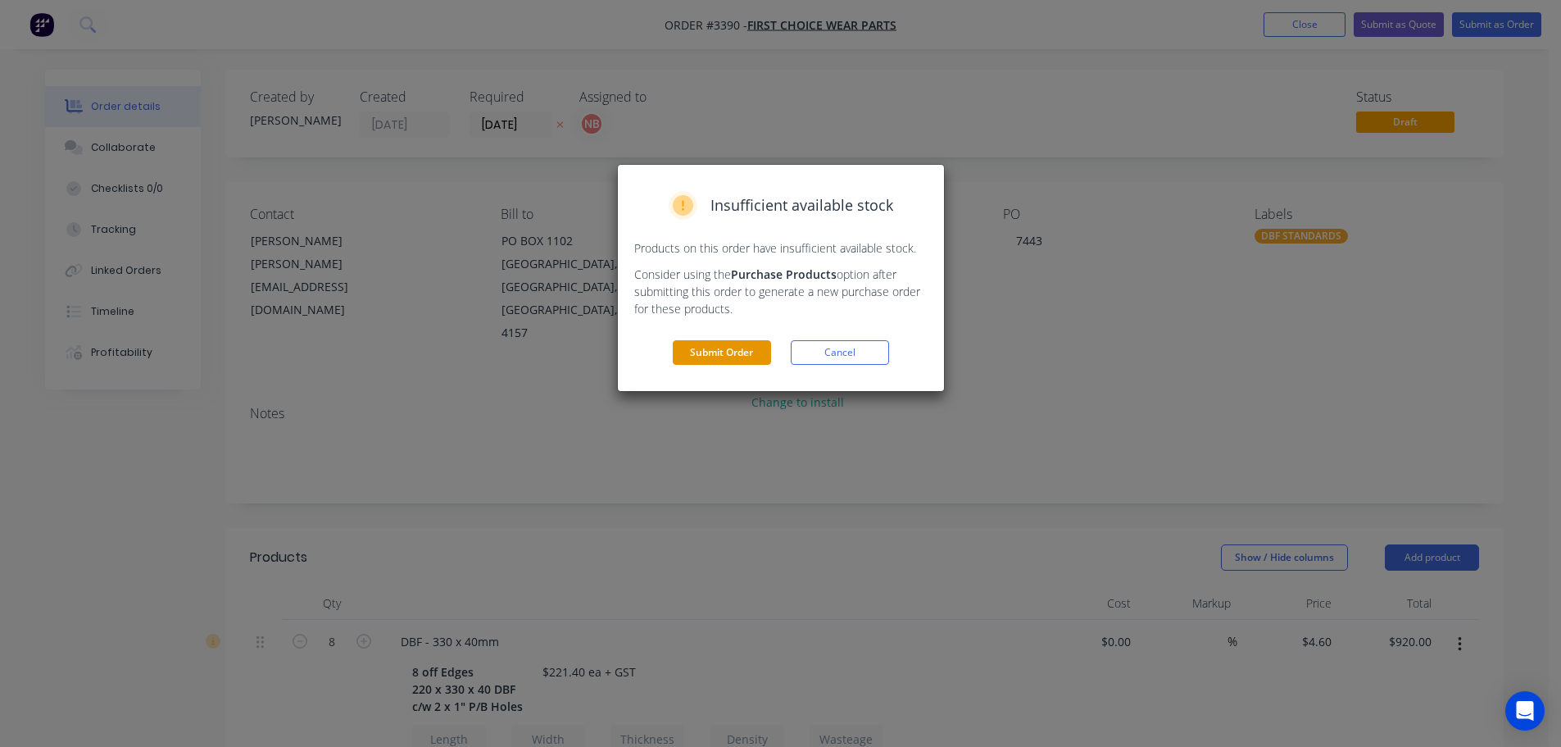
click at [726, 348] on button "Submit Order" at bounding box center [722, 352] width 98 height 25
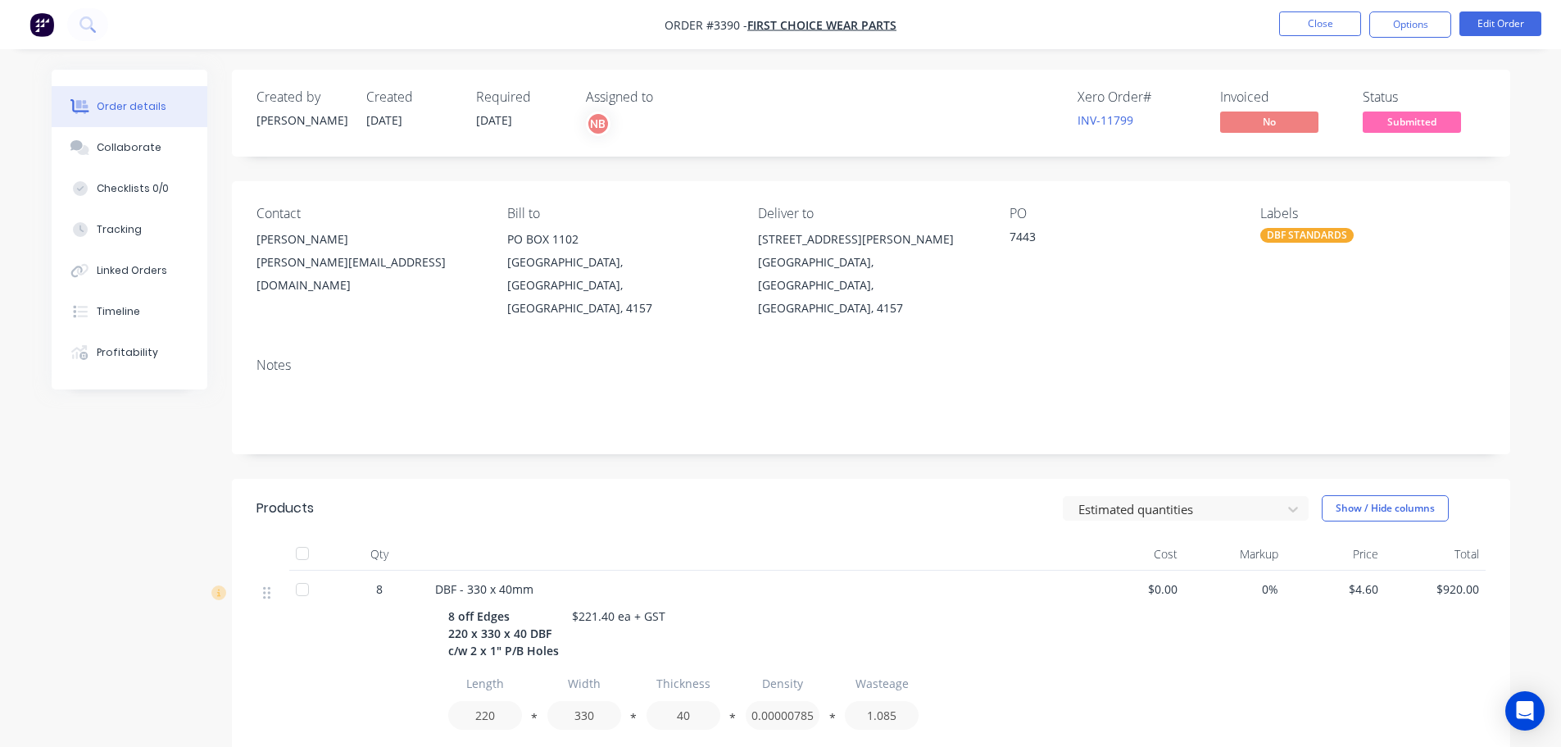
click at [1401, 25] on button "Options" at bounding box center [1411, 24] width 82 height 26
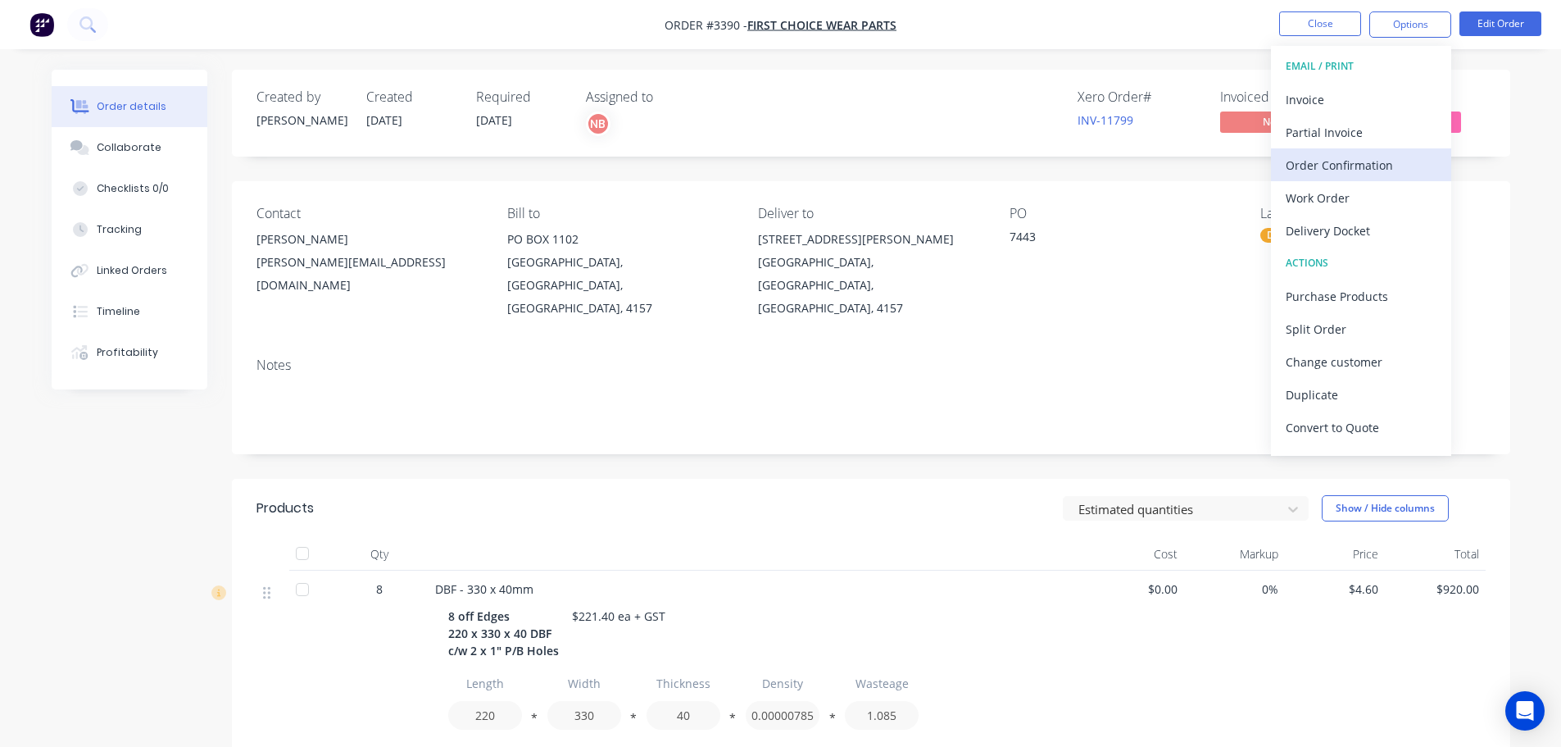
click at [1353, 161] on div "Order Confirmation" at bounding box center [1361, 165] width 151 height 24
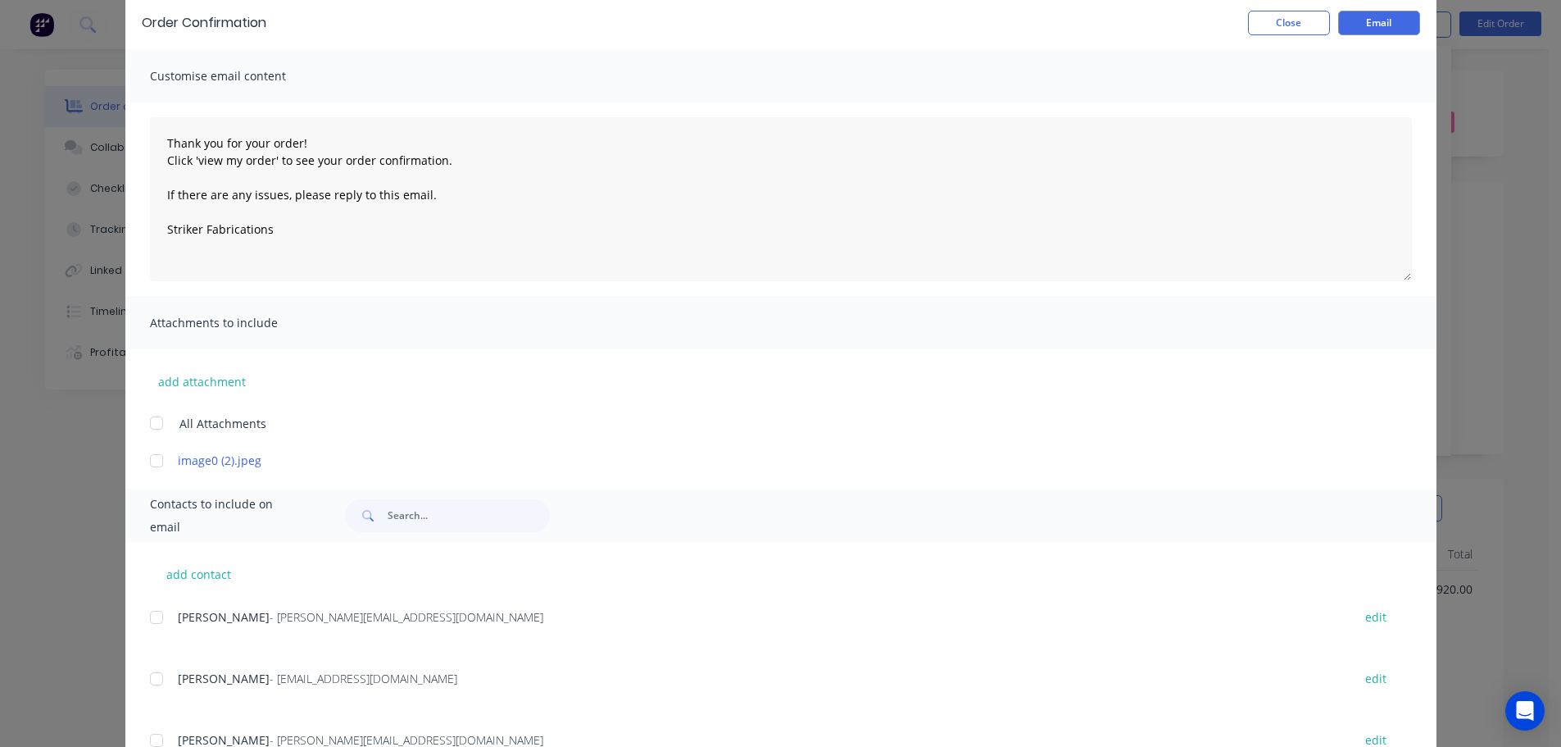
scroll to position [164, 0]
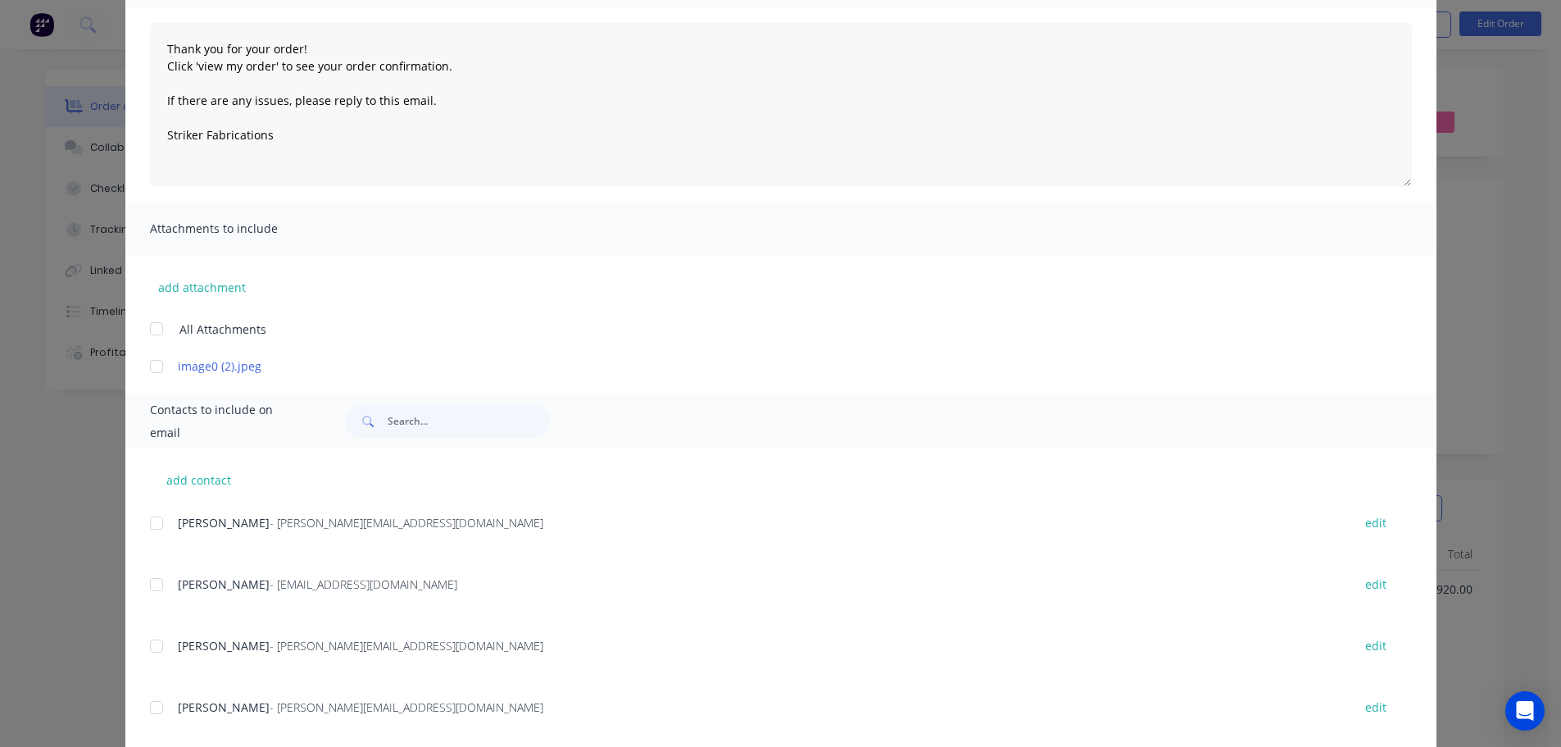
click at [145, 524] on div at bounding box center [156, 522] width 33 height 33
type textarea "Thank you for your order! Click 'view my order' to see your order confirmation.…"
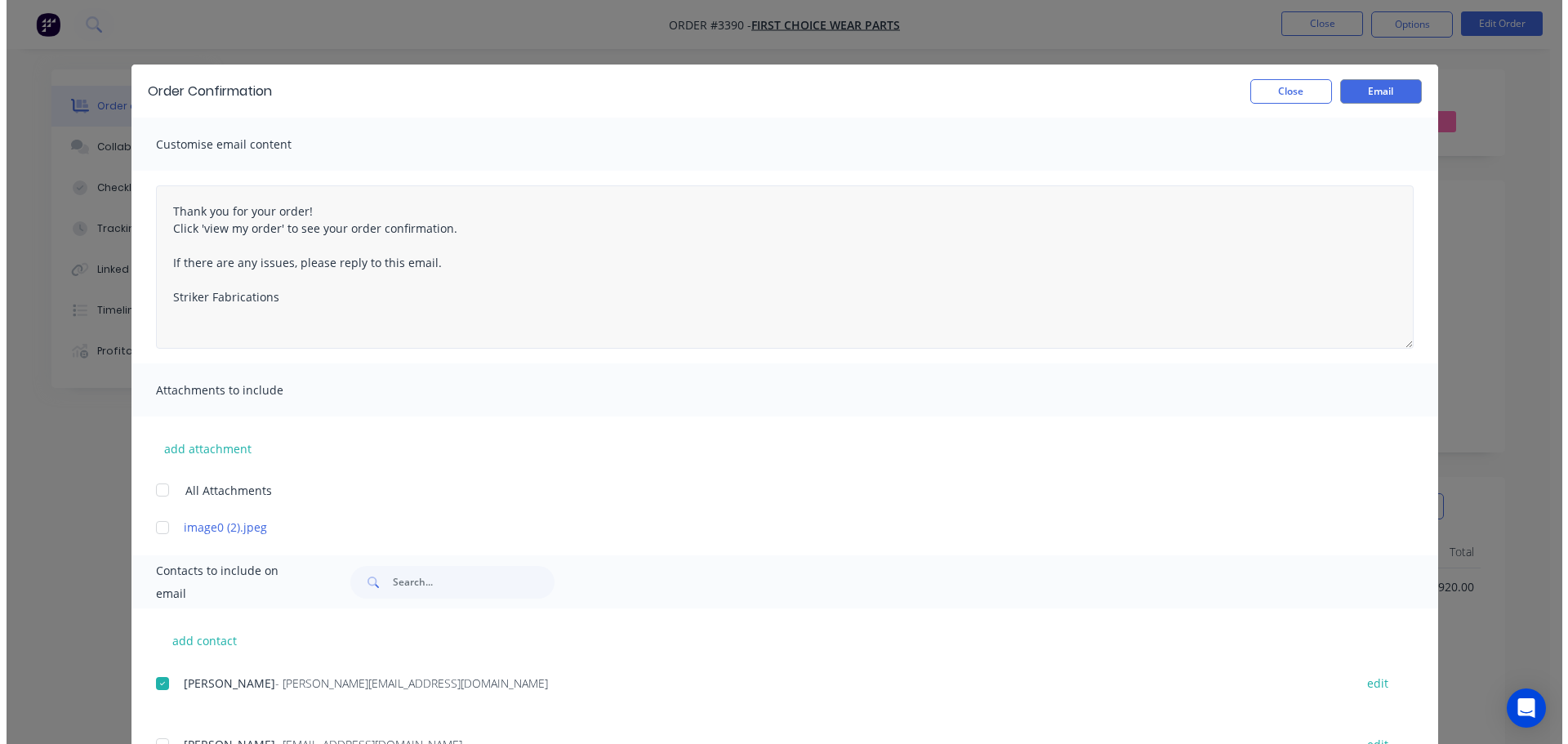
scroll to position [0, 0]
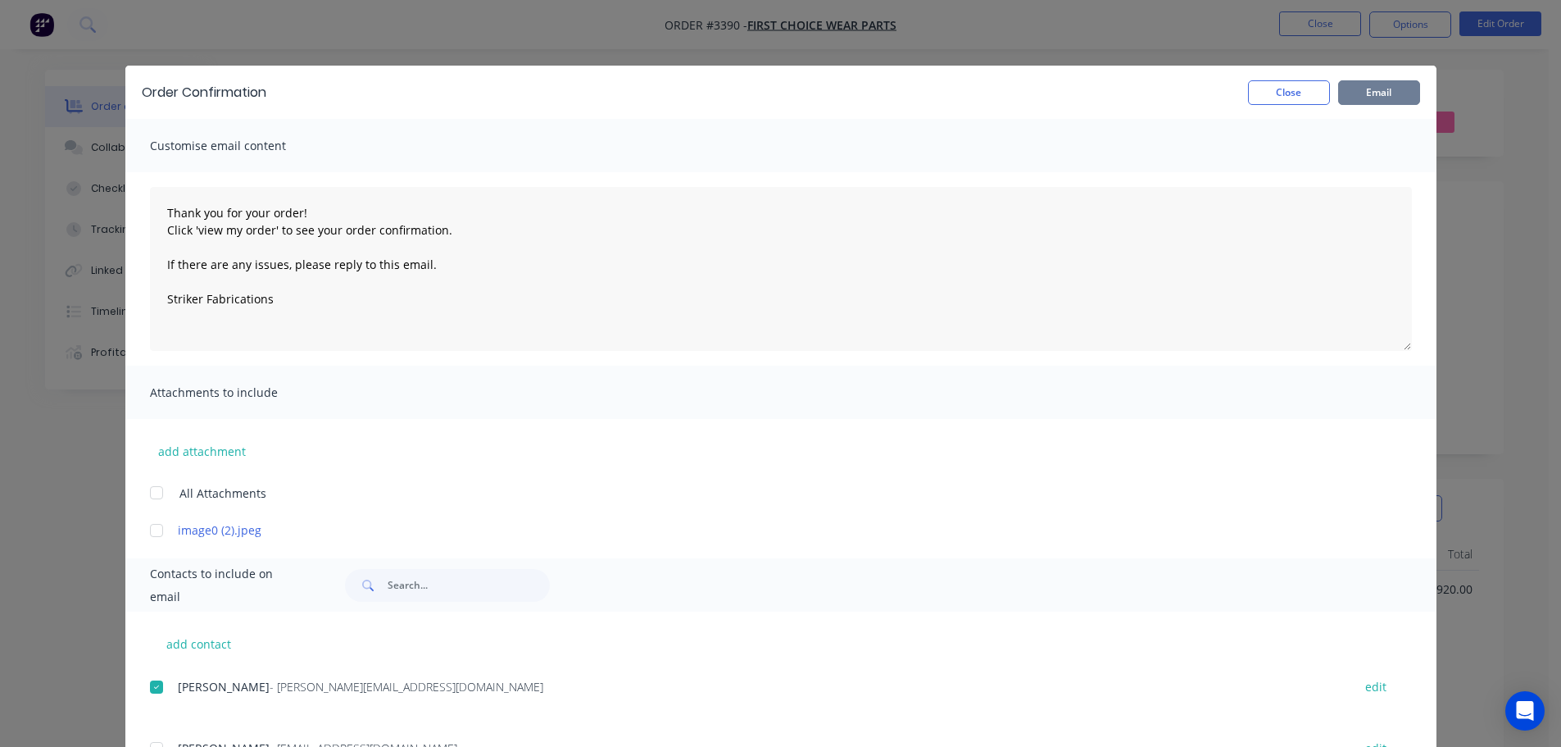
click at [1356, 93] on button "Email" at bounding box center [1379, 92] width 82 height 25
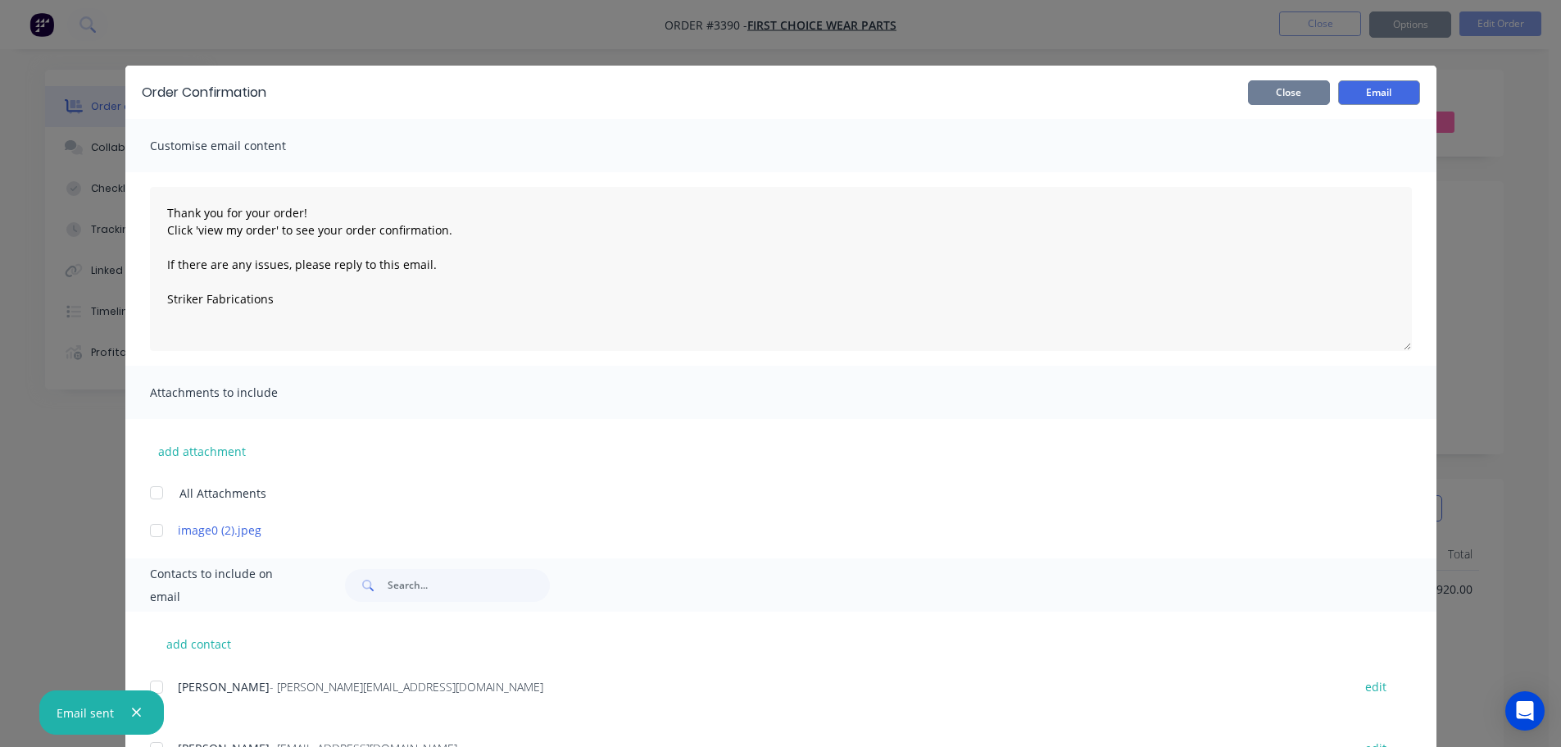
click at [1301, 92] on button "Close" at bounding box center [1289, 92] width 82 height 25
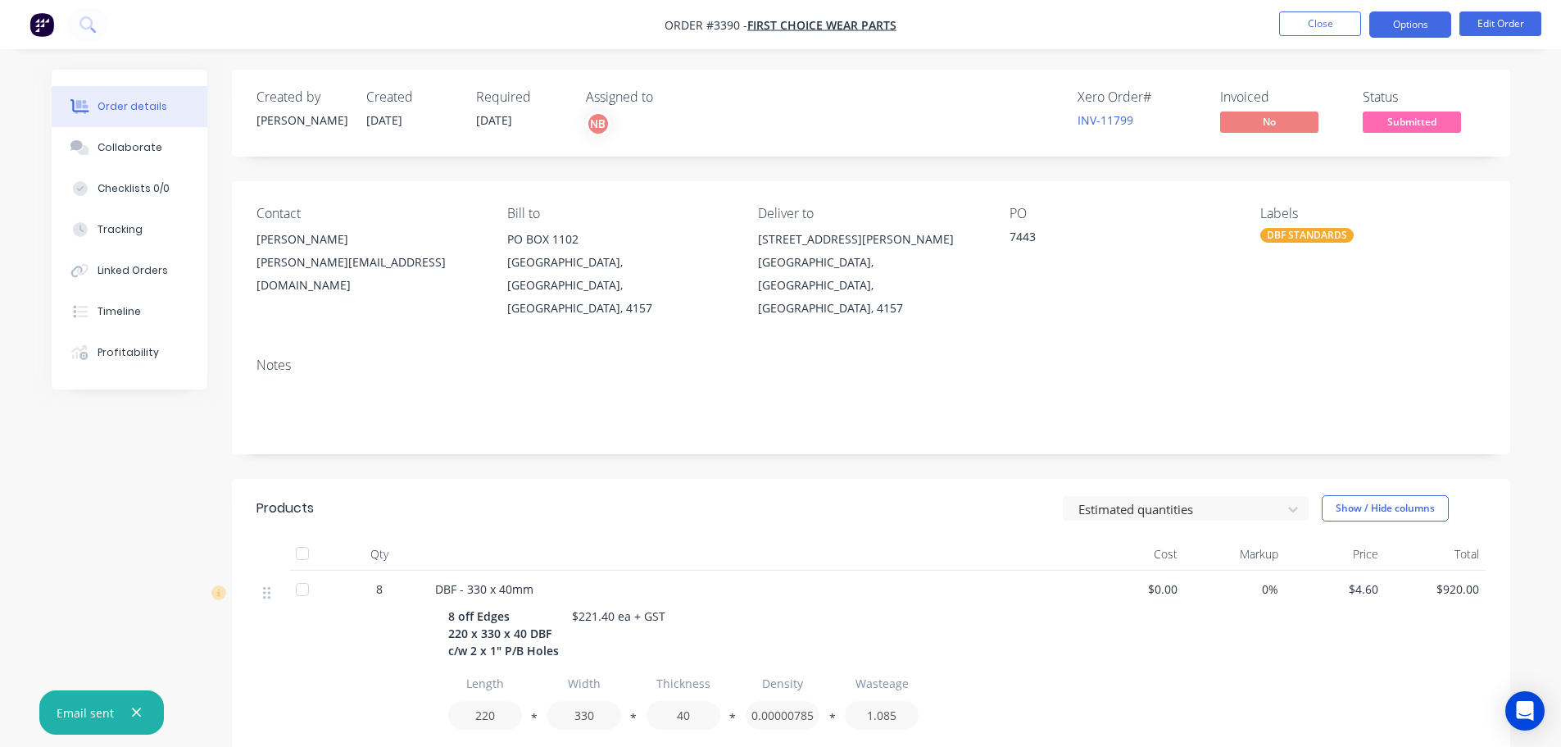
click at [1406, 24] on button "Options" at bounding box center [1411, 24] width 82 height 26
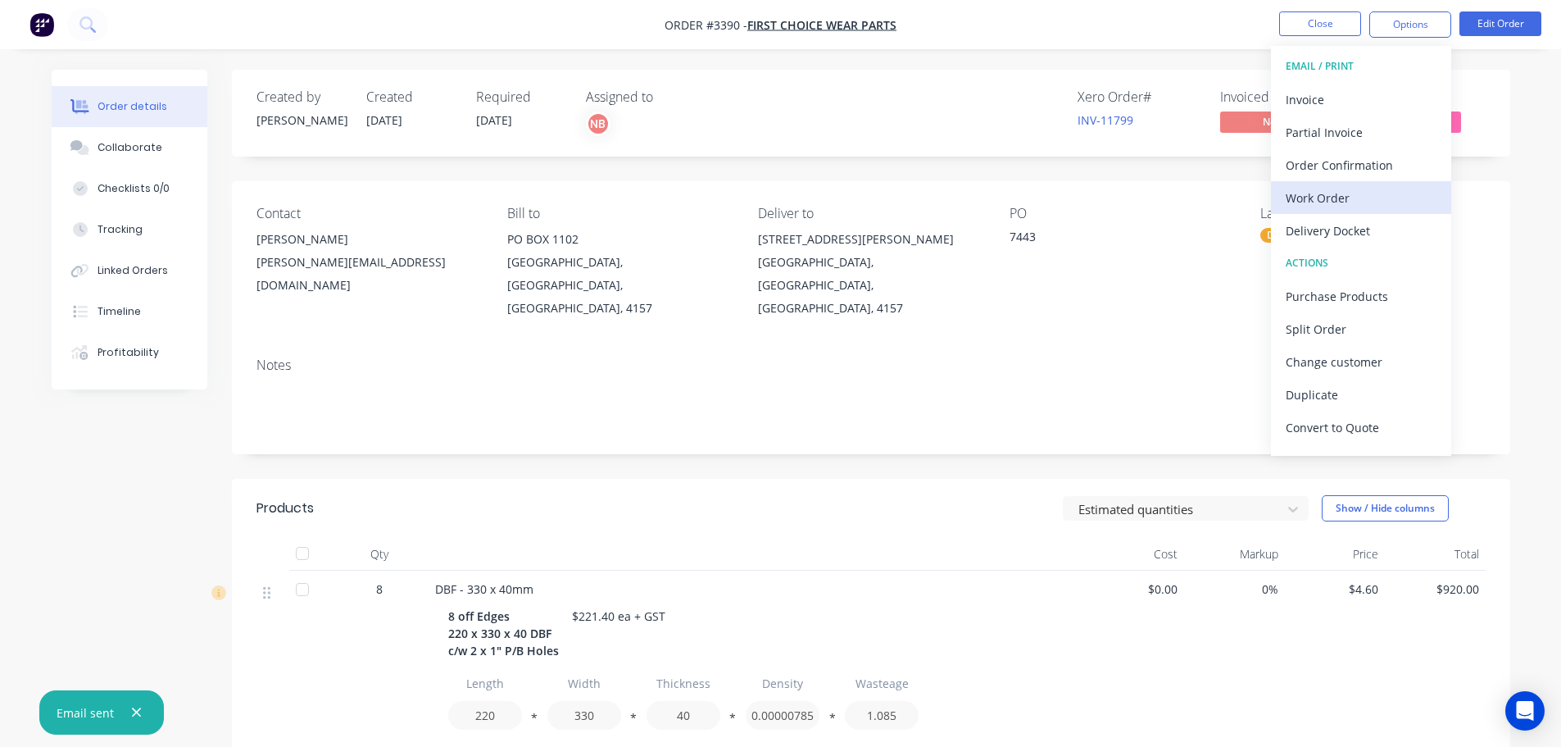
click at [1330, 190] on div "Work Order" at bounding box center [1361, 198] width 151 height 24
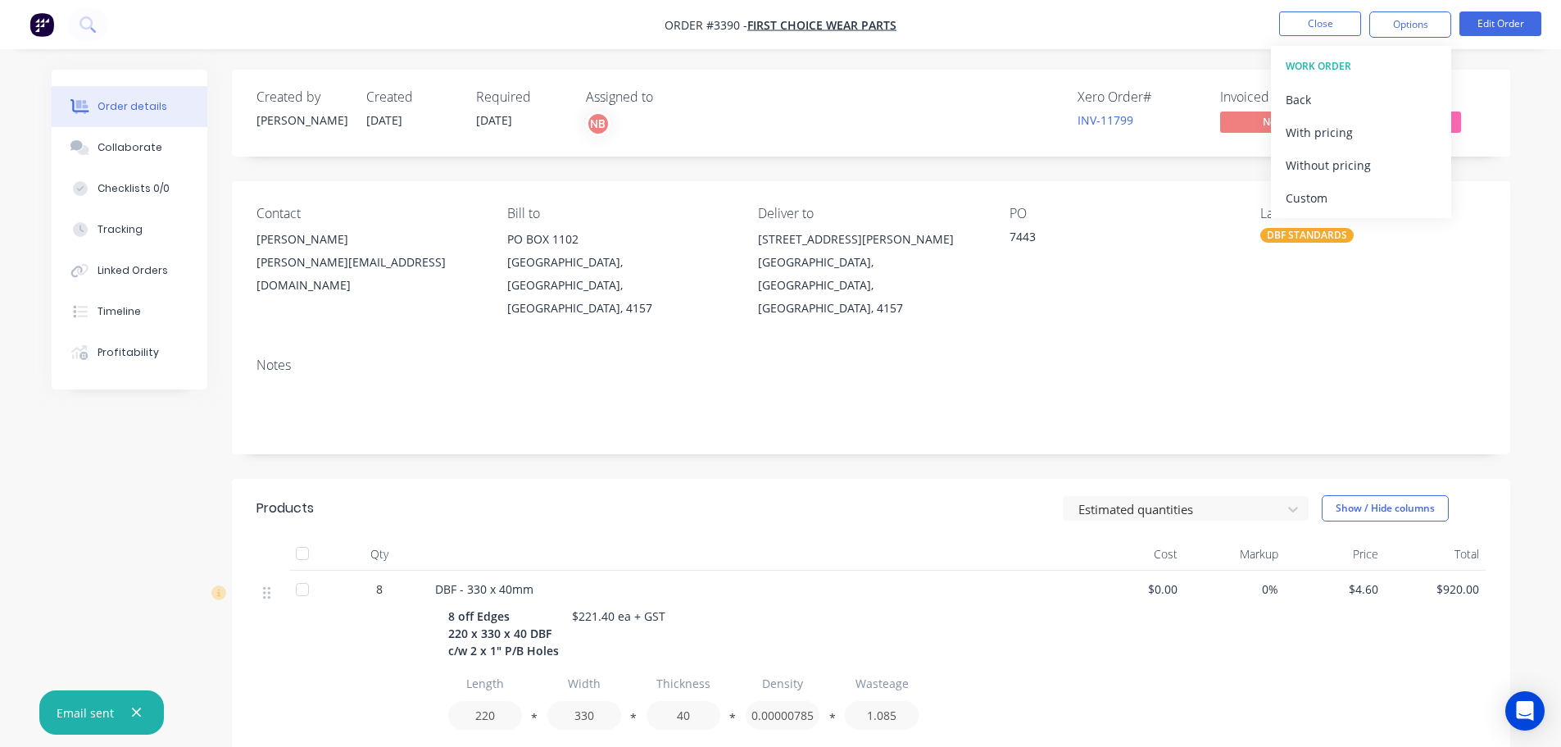
click at [1330, 190] on div "Custom" at bounding box center [1361, 198] width 151 height 24
click at [1320, 166] on div "Without pricing" at bounding box center [1361, 165] width 151 height 24
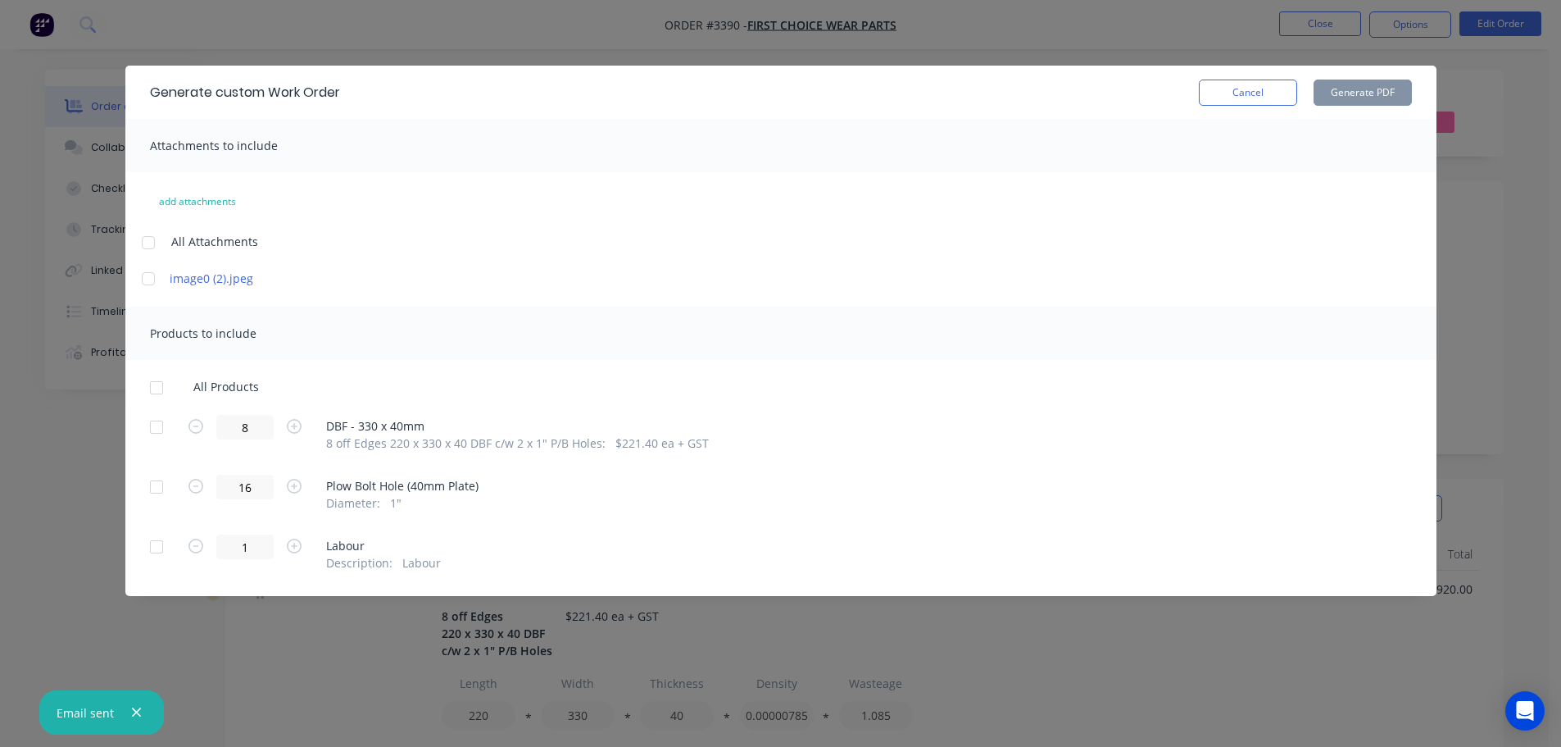
click at [161, 425] on div at bounding box center [156, 427] width 33 height 33
click at [1358, 85] on button "Generate PDF" at bounding box center [1363, 92] width 98 height 26
click at [1279, 92] on button "Cancel" at bounding box center [1248, 92] width 98 height 26
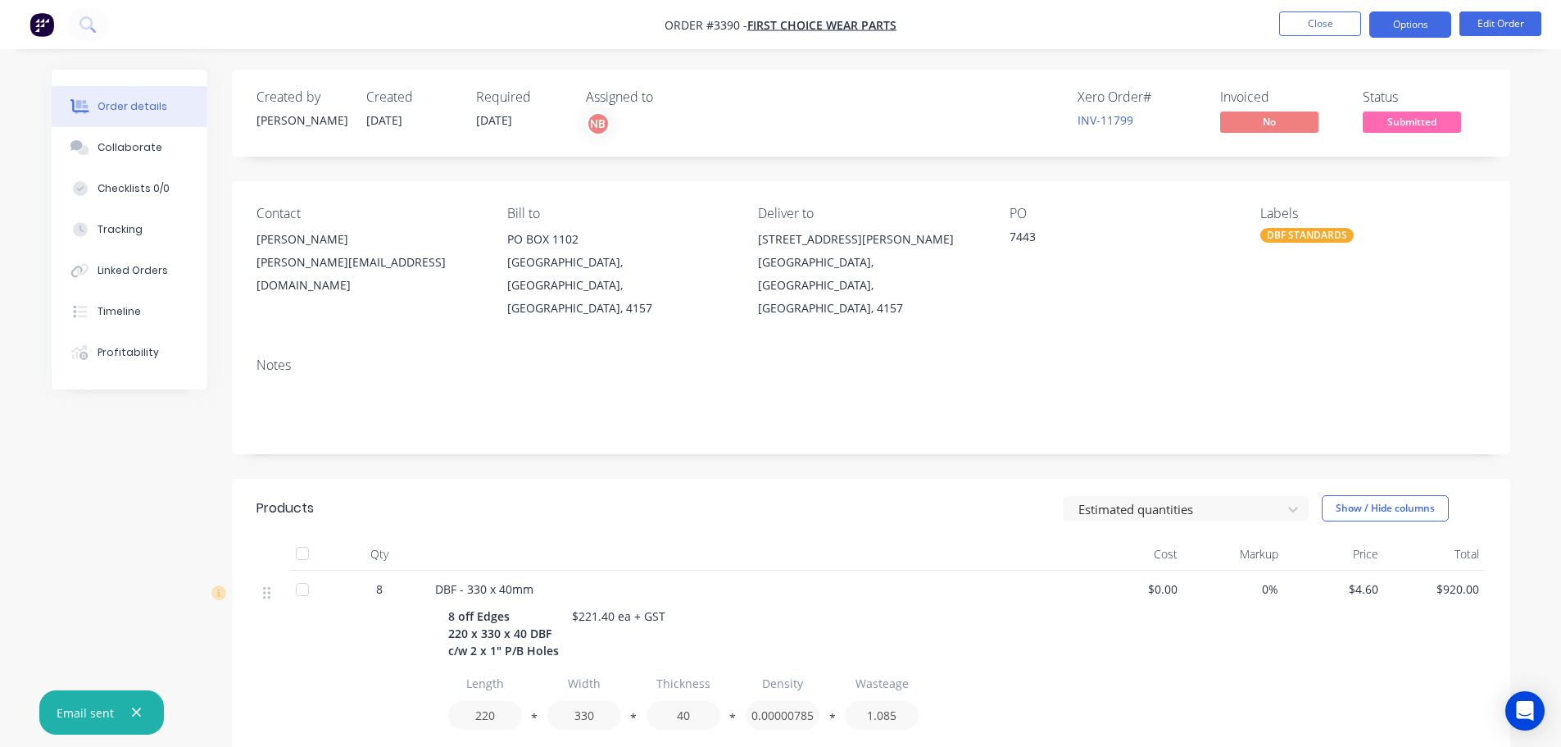
click at [1418, 33] on button "Options" at bounding box center [1411, 24] width 82 height 26
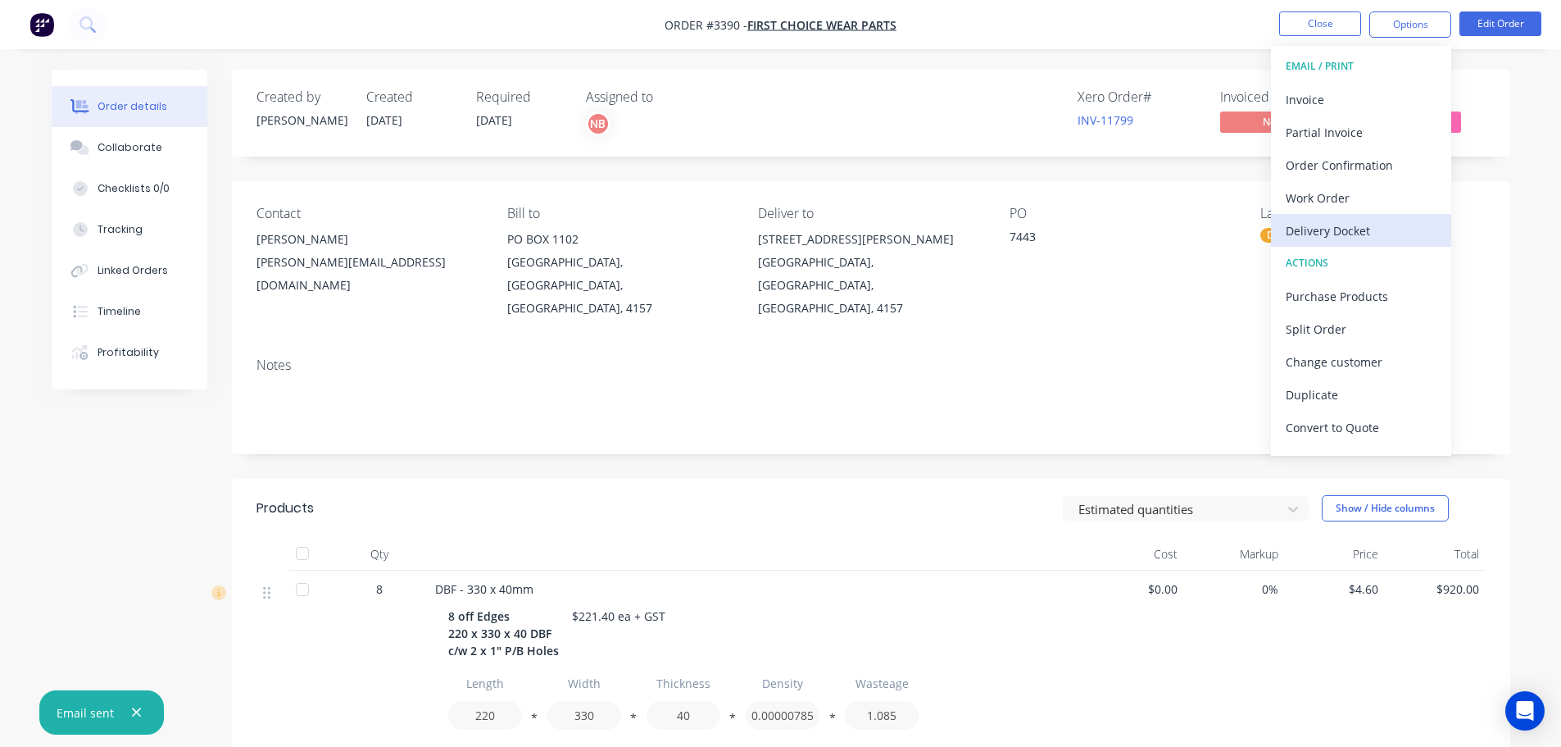
click at [1339, 222] on div "Delivery Docket" at bounding box center [1361, 231] width 151 height 24
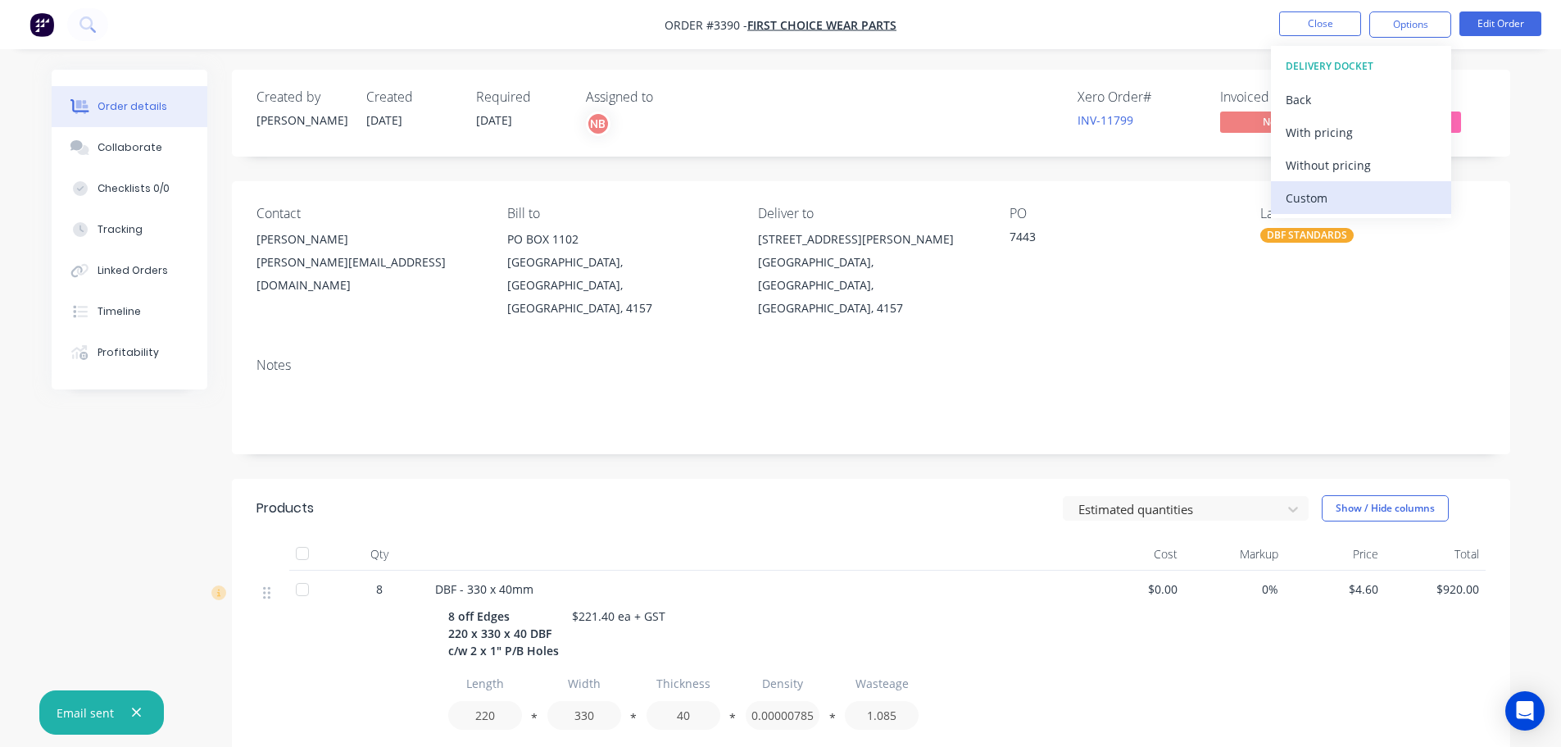
click at [1330, 198] on div "Custom" at bounding box center [1361, 198] width 151 height 24
click at [1324, 157] on div "Without pricing" at bounding box center [1361, 165] width 151 height 24
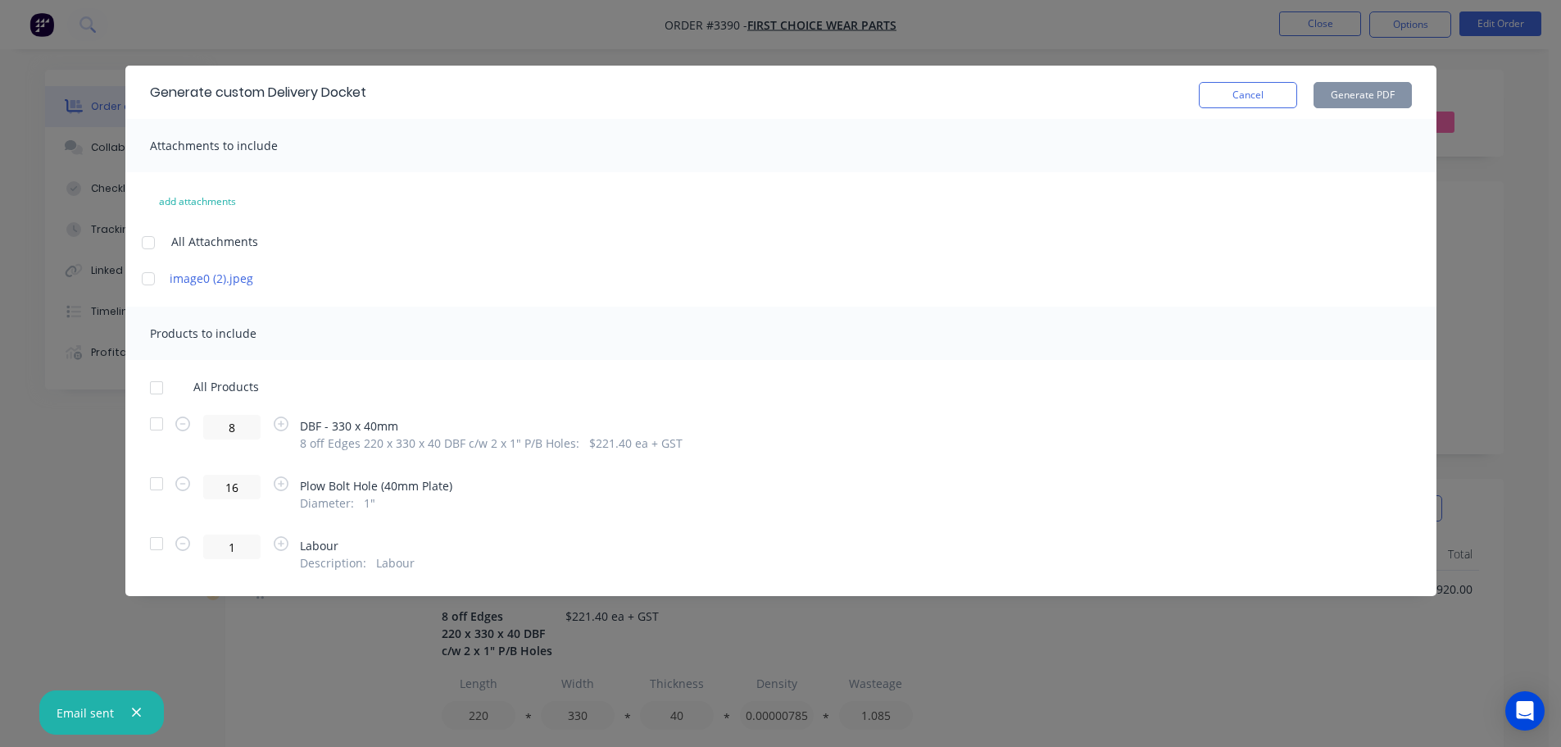
click at [158, 420] on div at bounding box center [156, 423] width 33 height 33
click at [1392, 93] on button "Generate PDF" at bounding box center [1363, 95] width 98 height 26
click at [1252, 98] on button "Cancel" at bounding box center [1248, 95] width 98 height 26
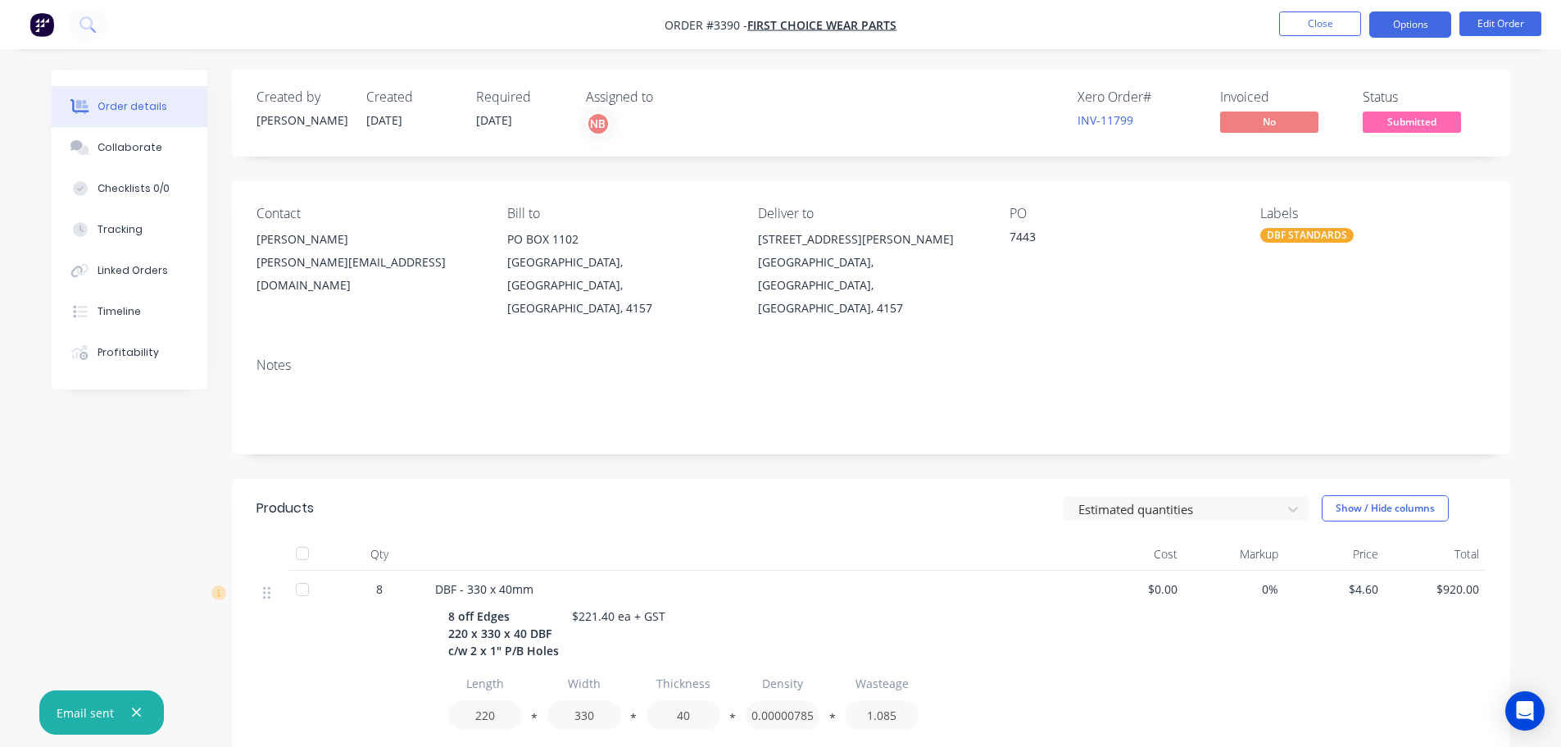
click at [1403, 25] on button "Options" at bounding box center [1411, 24] width 82 height 26
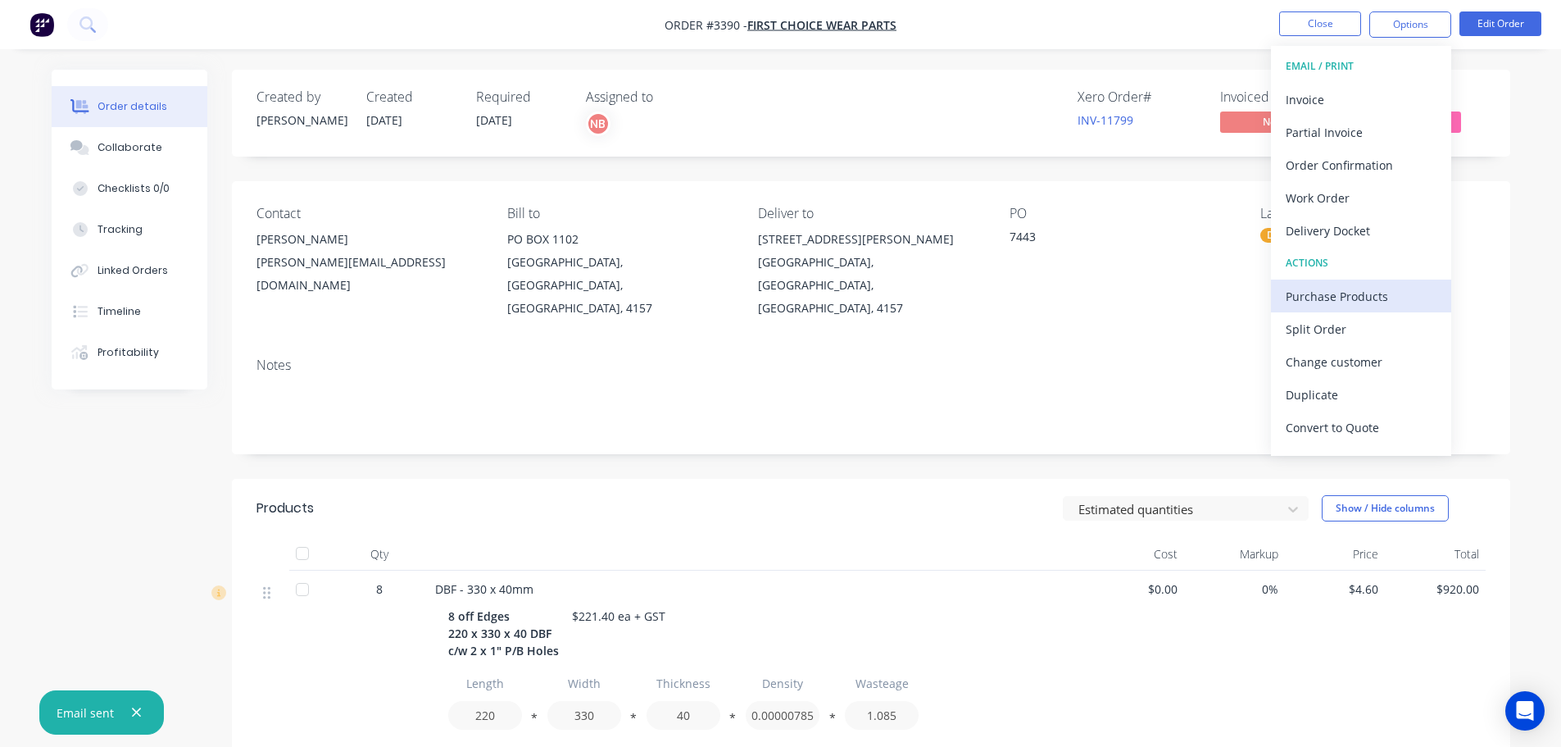
click at [1318, 286] on div "Purchase Products" at bounding box center [1361, 296] width 151 height 24
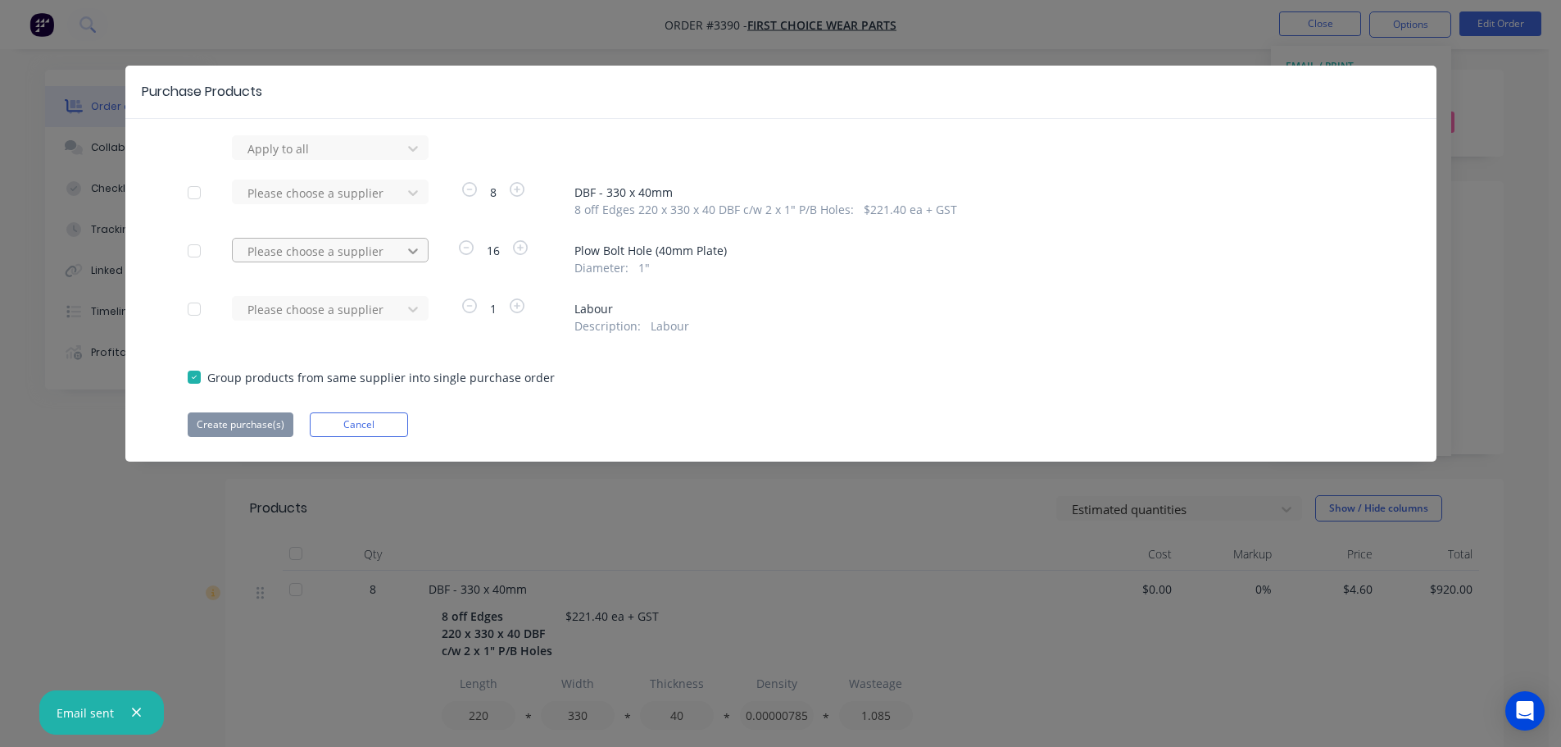
click at [399, 252] on div at bounding box center [413, 251] width 30 height 26
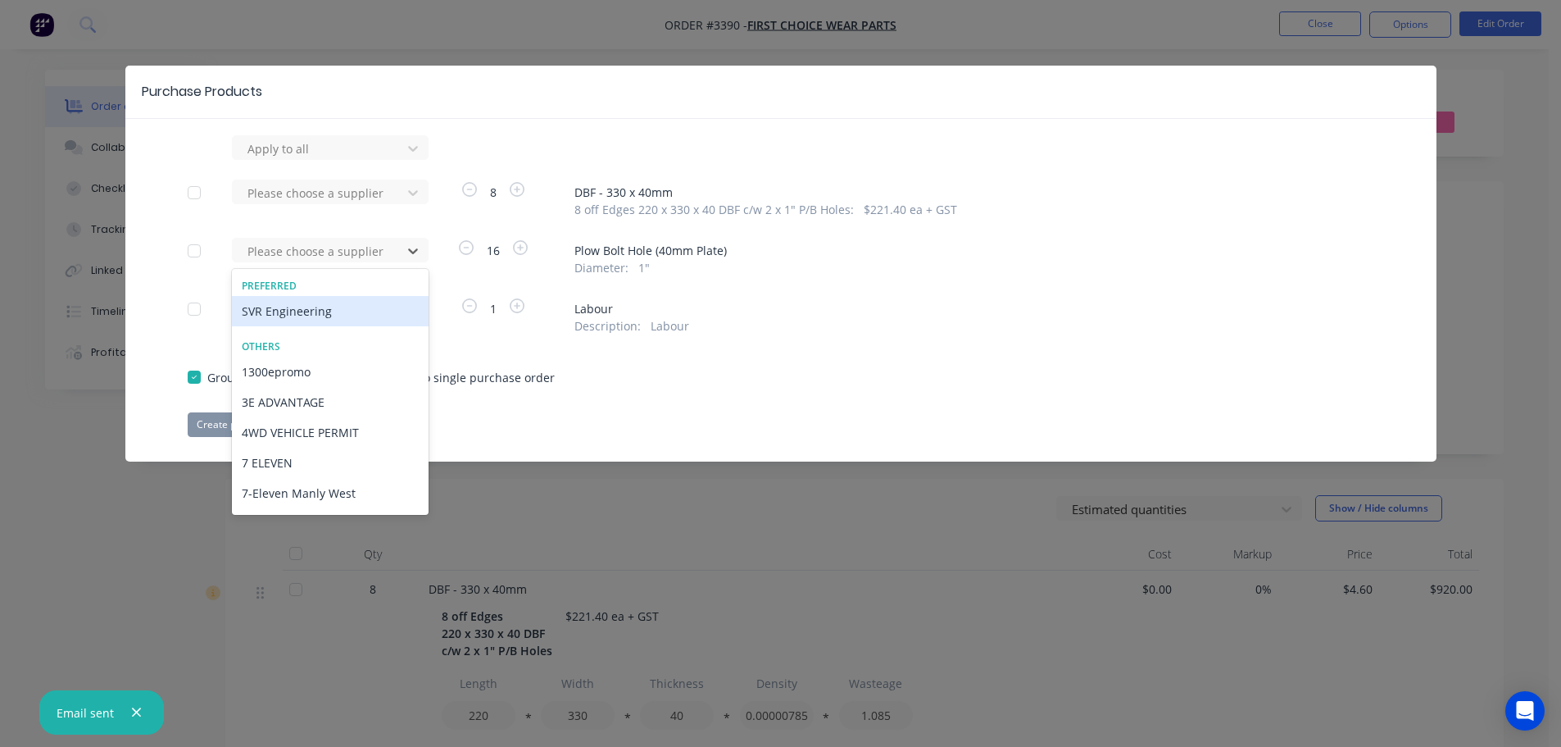
click at [365, 308] on div "SVR Engineering" at bounding box center [330, 311] width 197 height 30
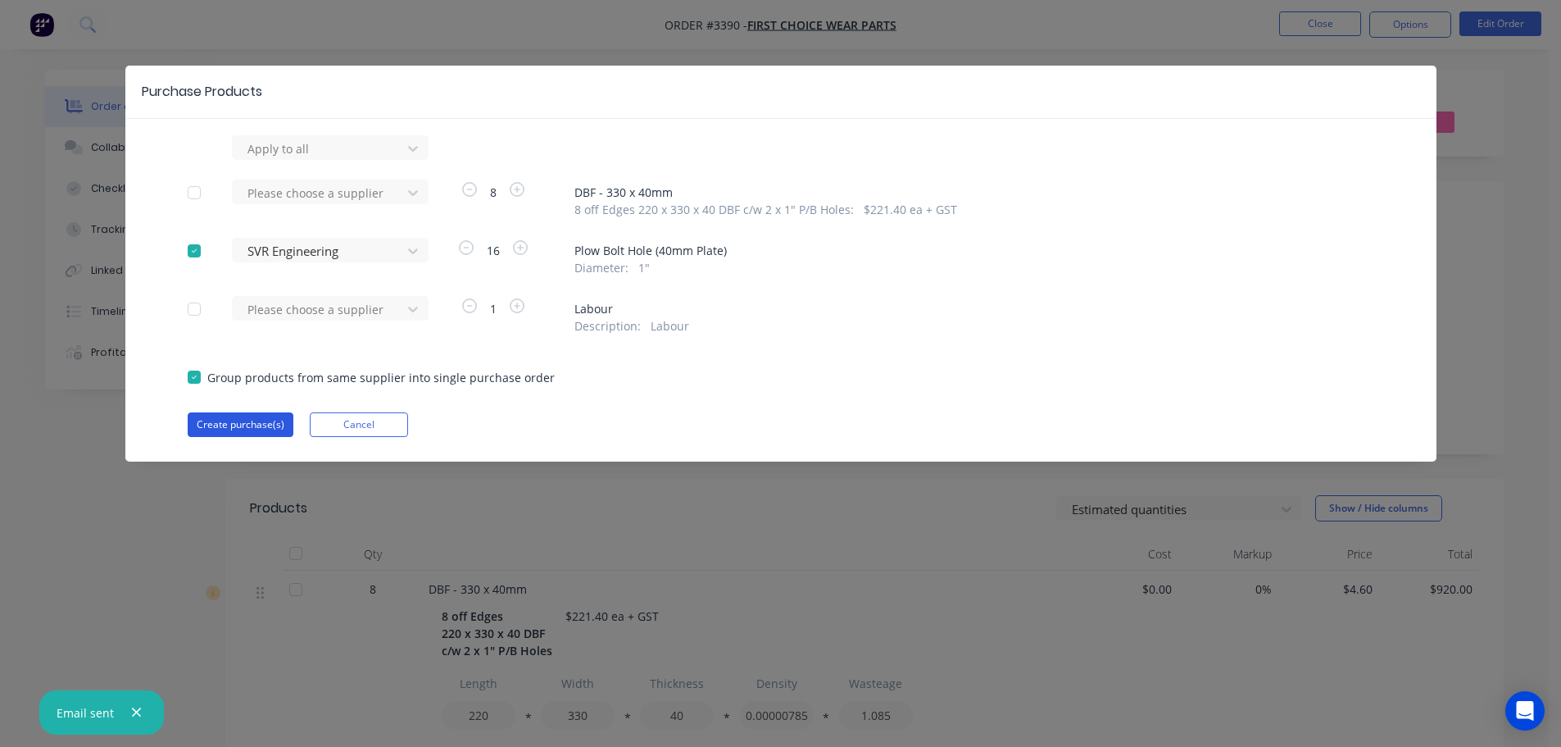
click at [270, 416] on button "Create purchase(s)" at bounding box center [241, 424] width 106 height 25
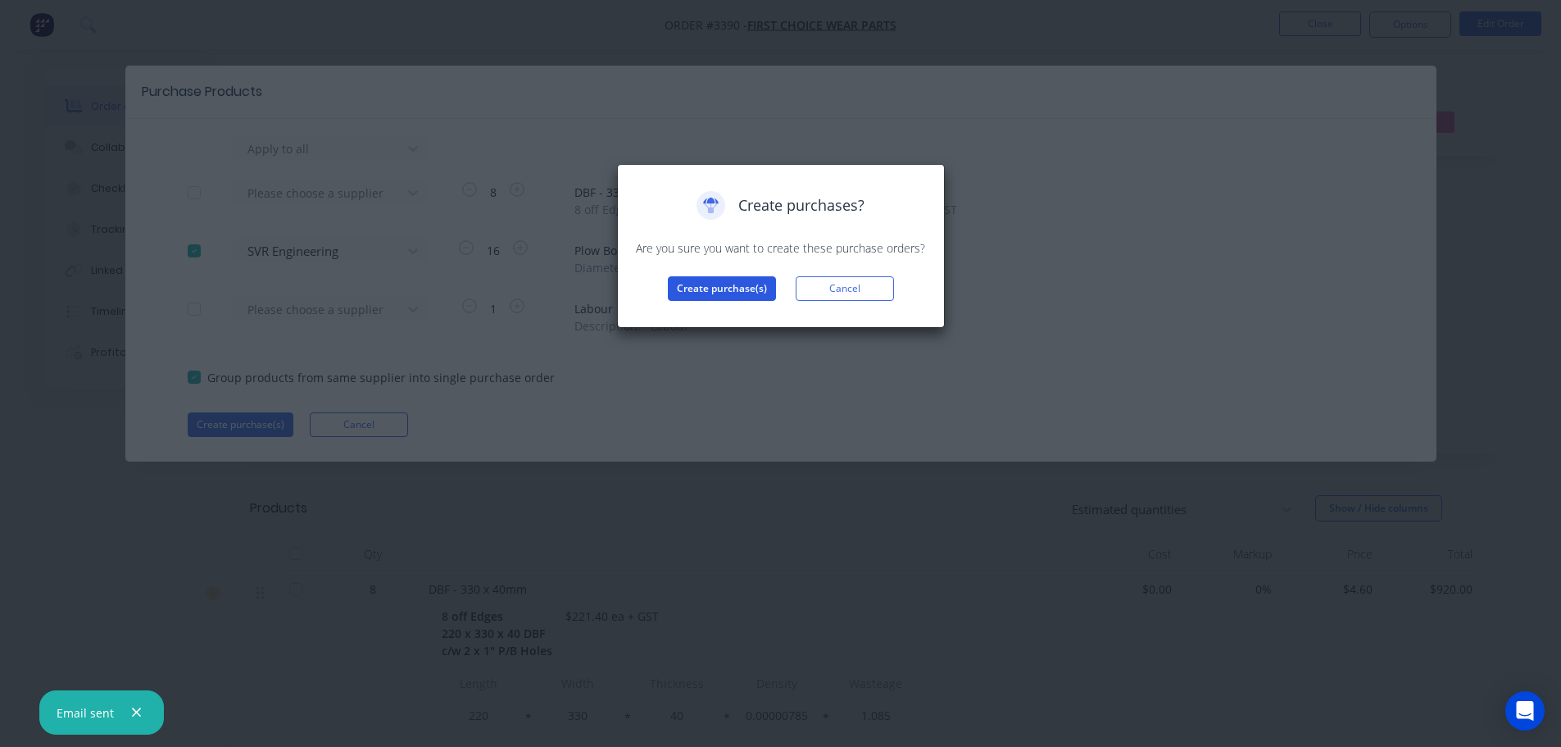
click at [702, 295] on button "Create purchase(s)" at bounding box center [722, 288] width 108 height 25
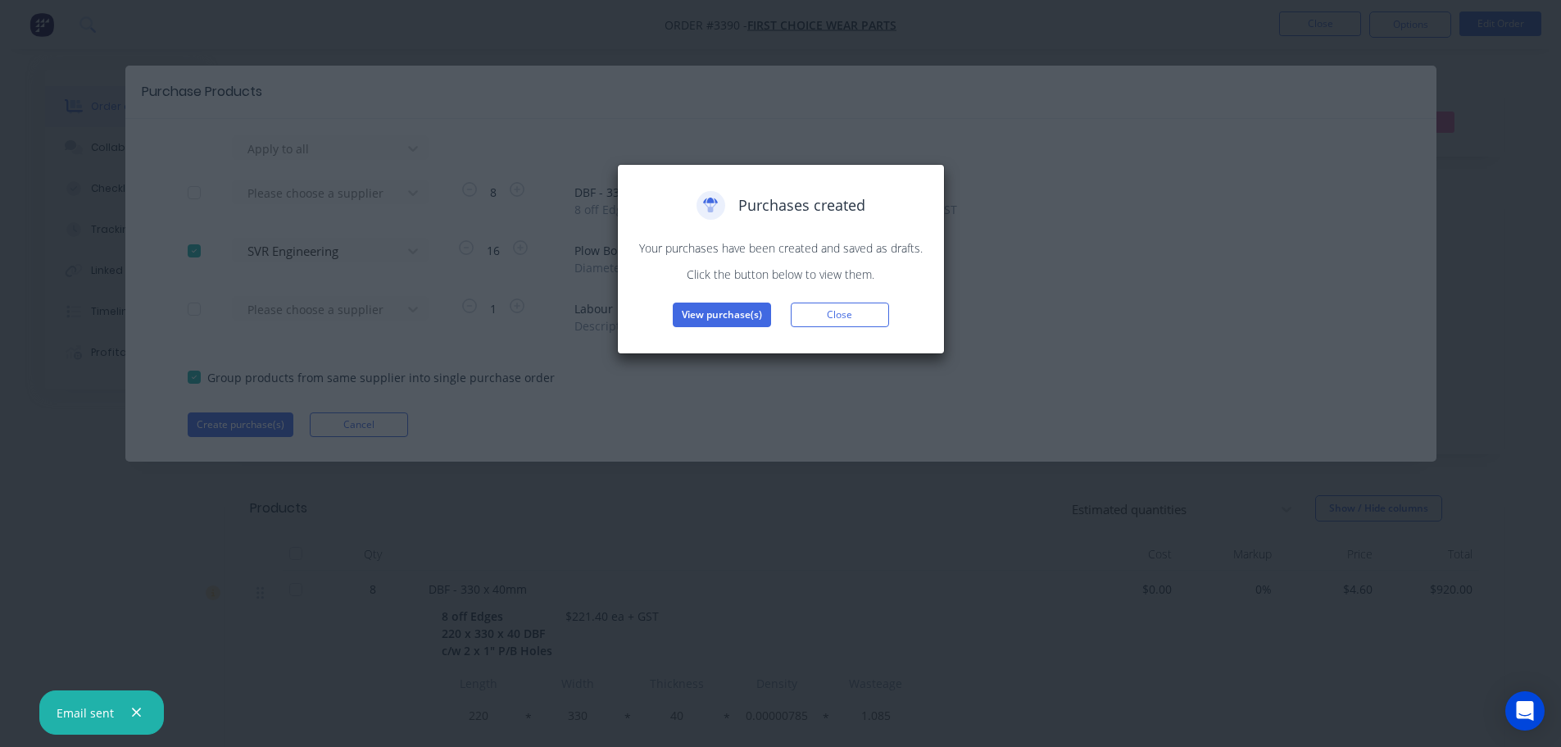
click at [683, 311] on button "View purchase(s)" at bounding box center [722, 314] width 98 height 25
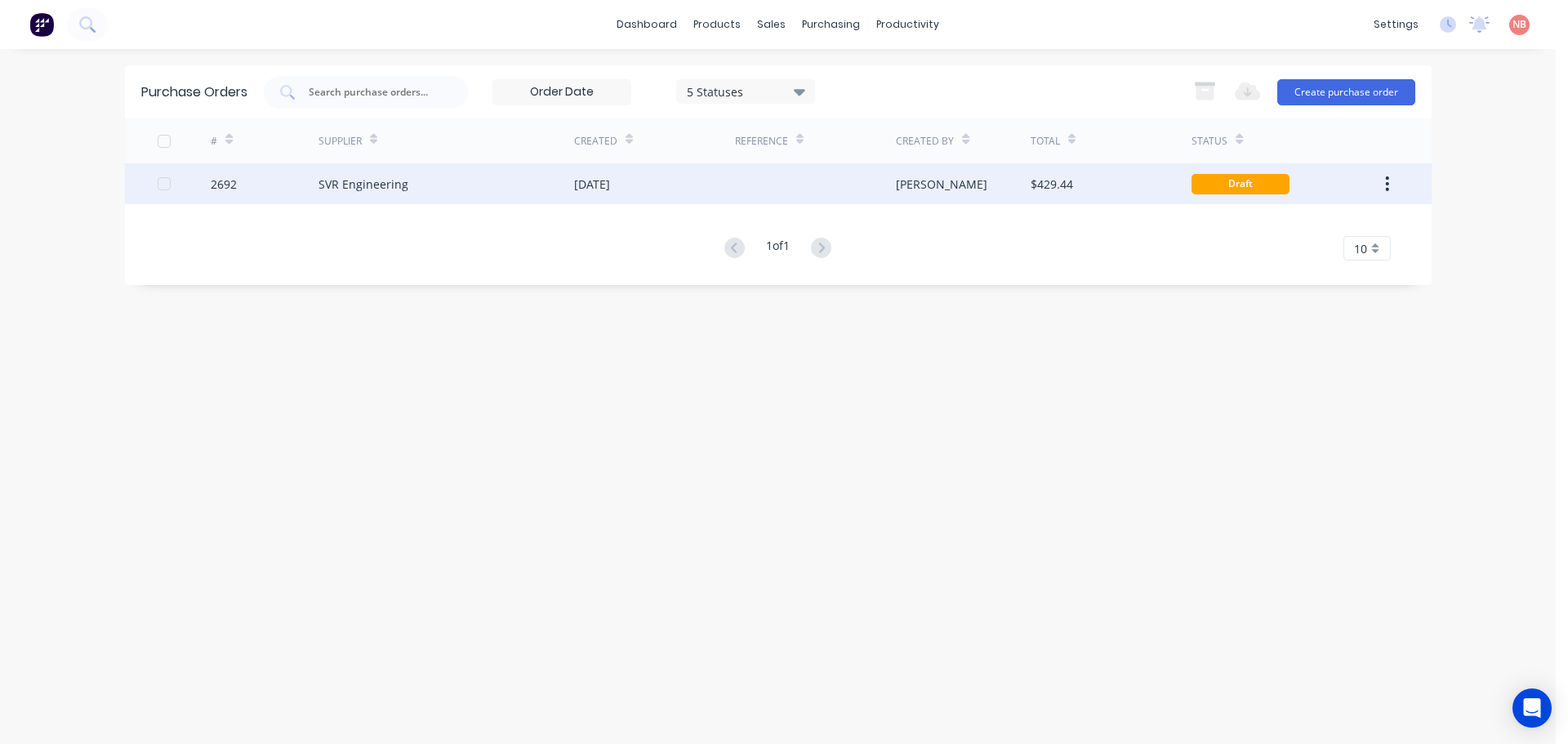
click at [650, 188] on div "[DATE]" at bounding box center [653, 183] width 160 height 41
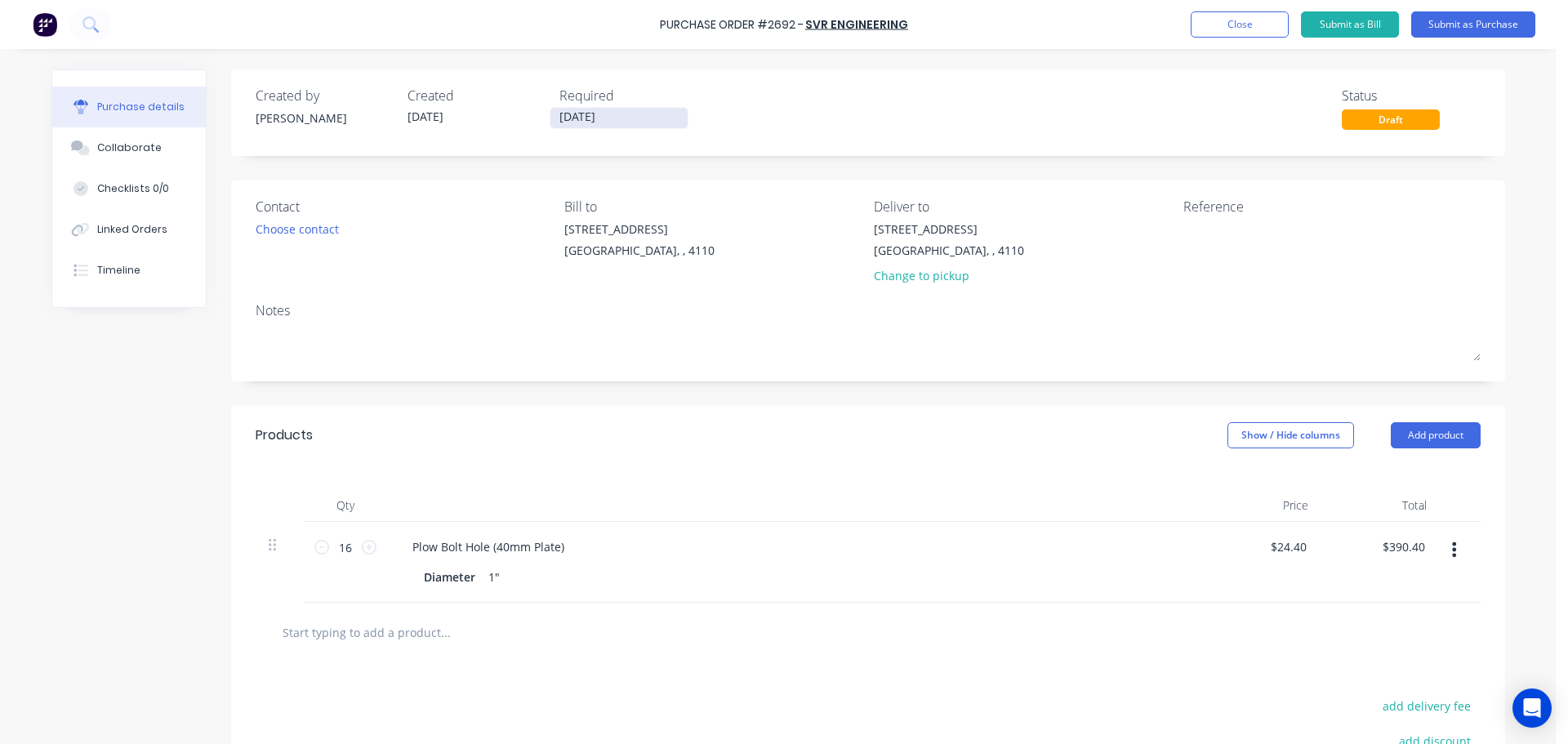
click at [603, 112] on input "[DATE]" at bounding box center [619, 118] width 137 height 20
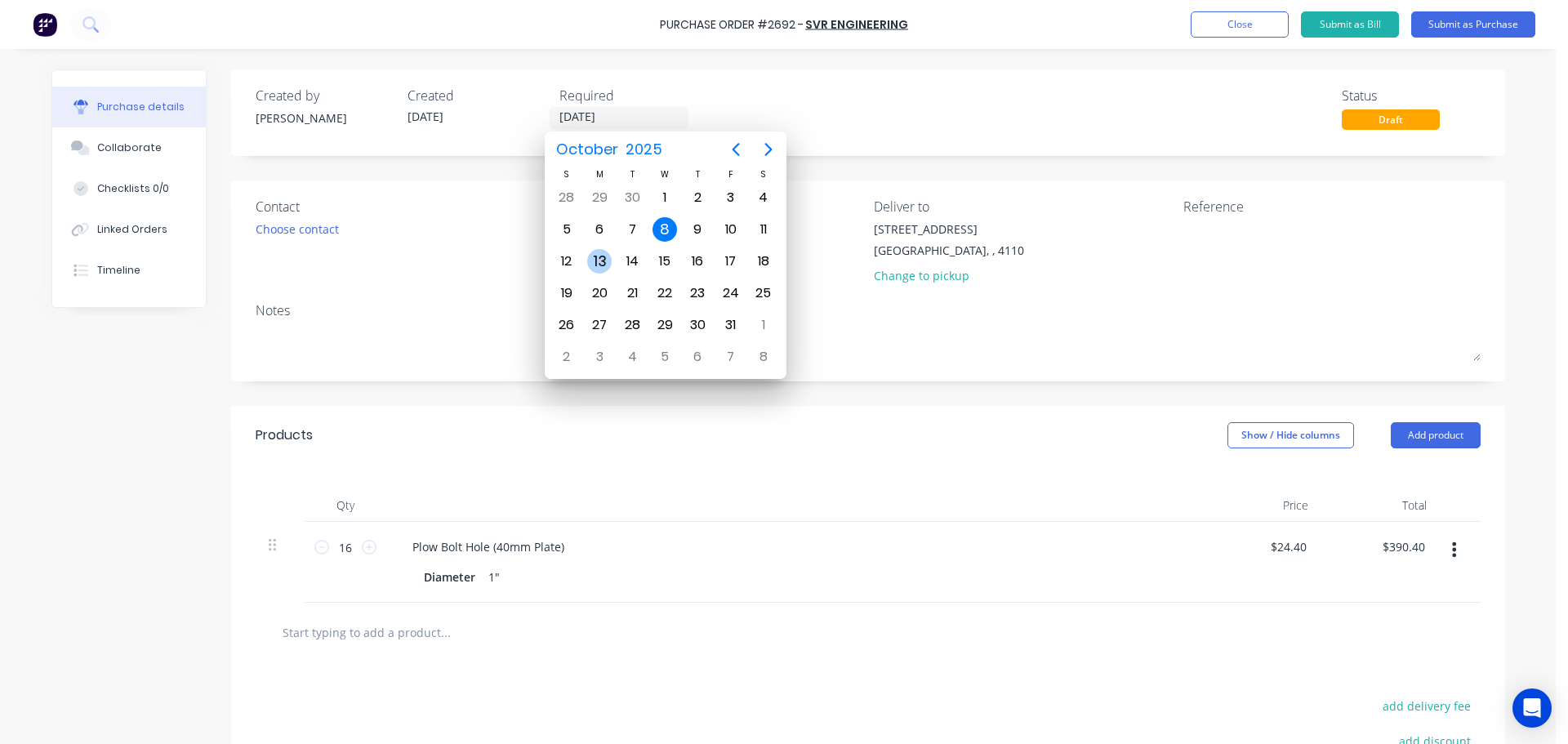
click at [611, 263] on div "13" at bounding box center [599, 261] width 25 height 25
type input "[DATE]"
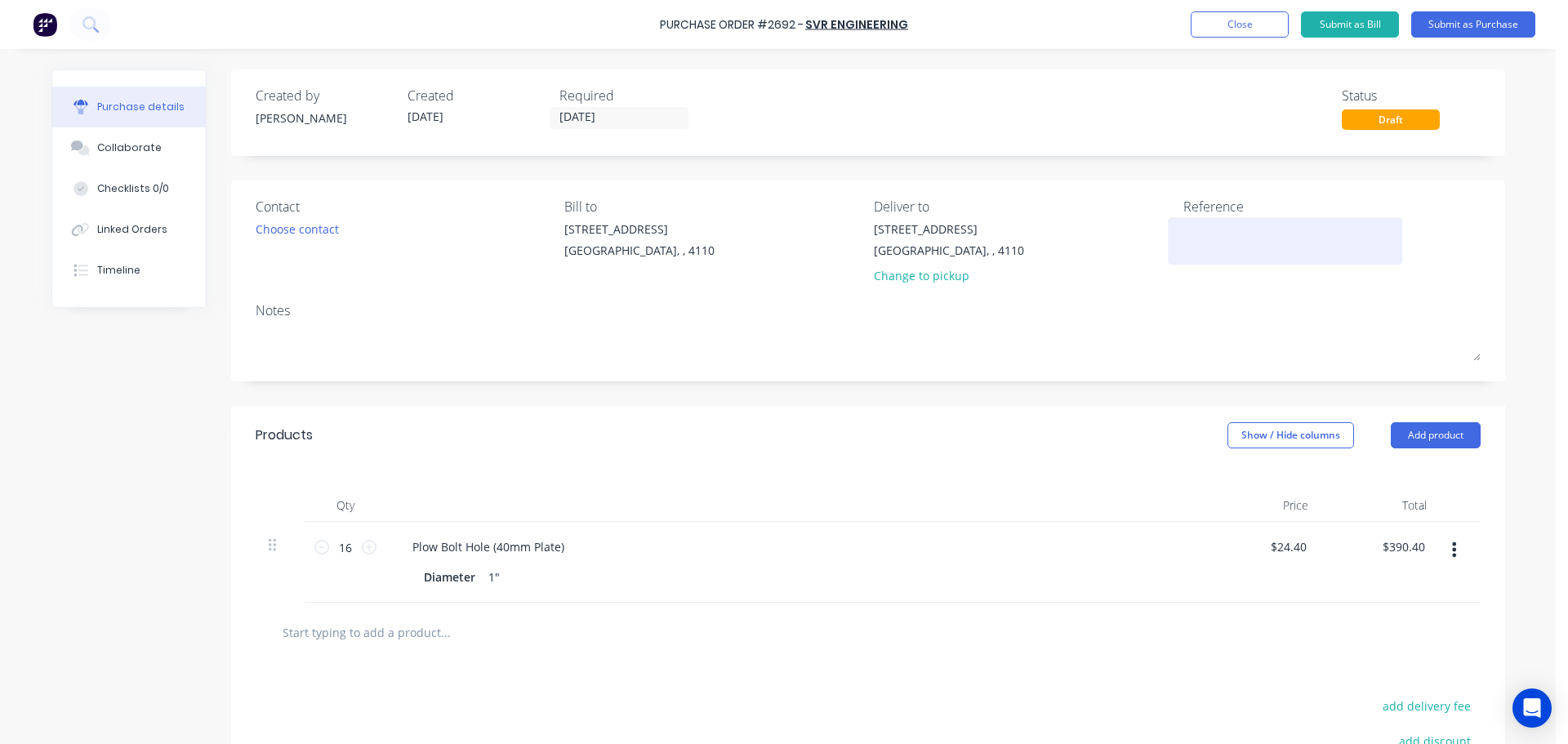
click at [1251, 228] on textarea at bounding box center [1285, 238] width 204 height 37
type textarea "FCWP"
type textarea "x"
type textarea "FCWP"
type textarea "x"
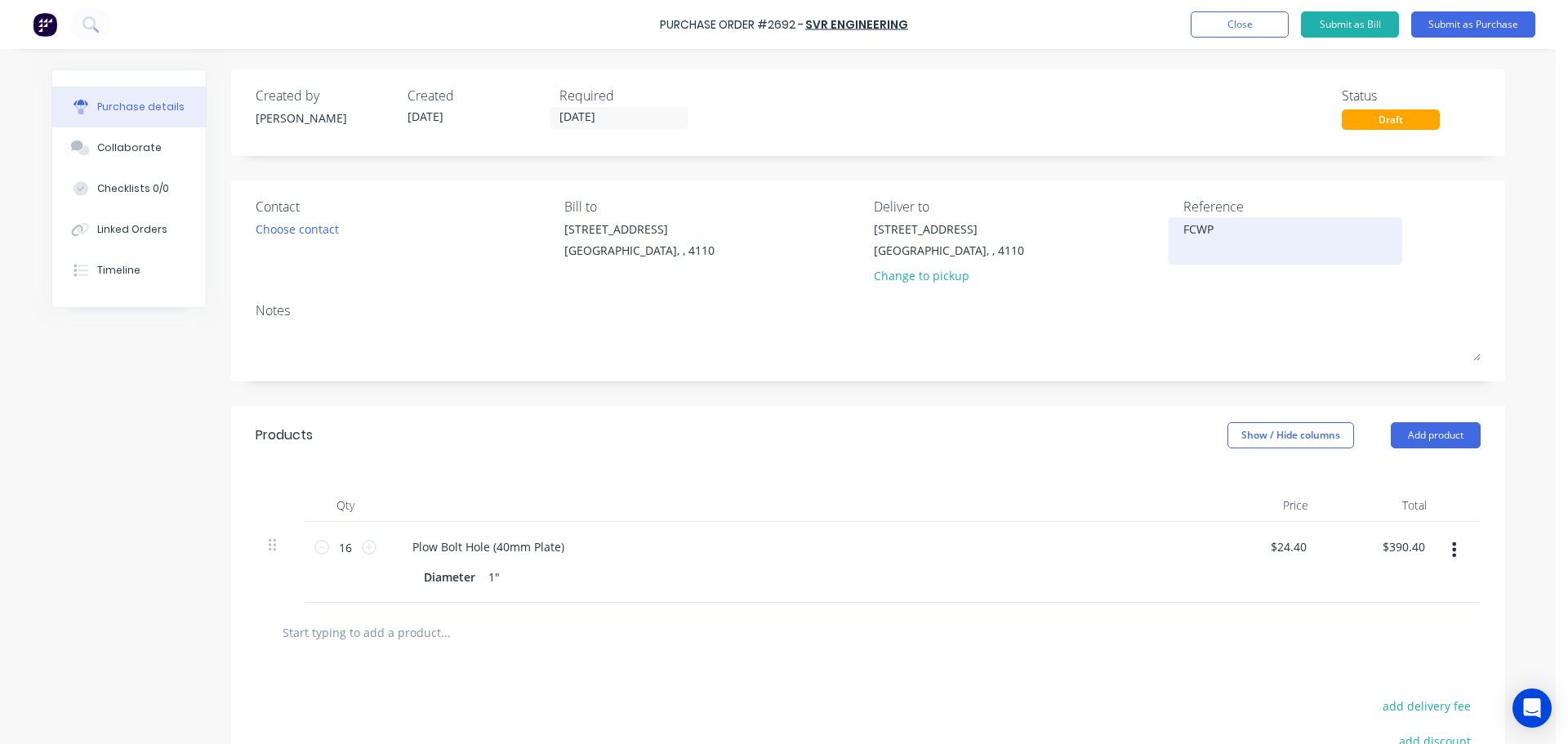
type textarea "FCWP 7"
type textarea "x"
type textarea "FCWP 74"
type textarea "x"
type textarea "FCWP 744"
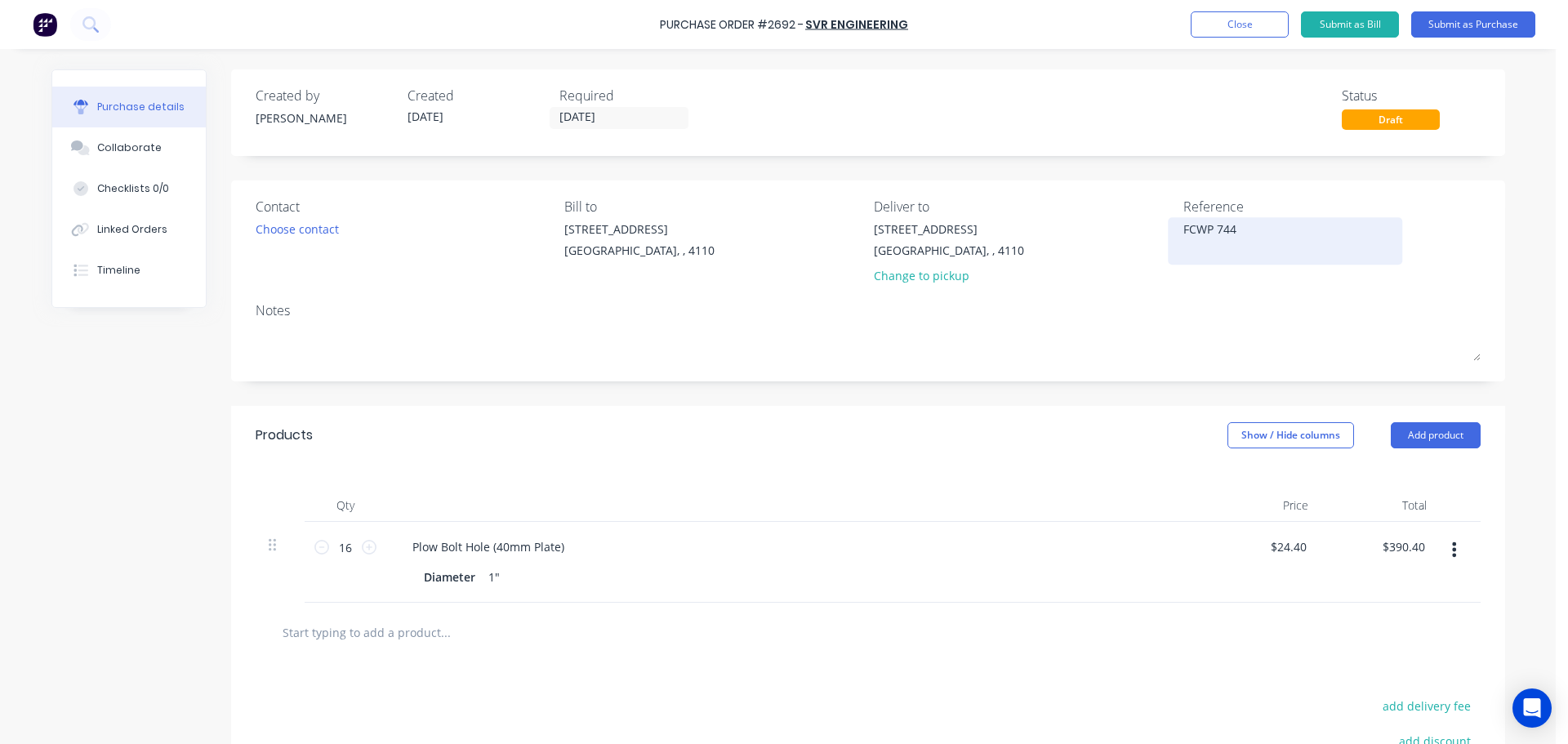
type textarea "x"
type textarea "FCWP 7443"
type textarea "x"
type textarea "FCWP 7443"
click at [1451, 17] on button "Submit as Purchase" at bounding box center [1472, 24] width 125 height 26
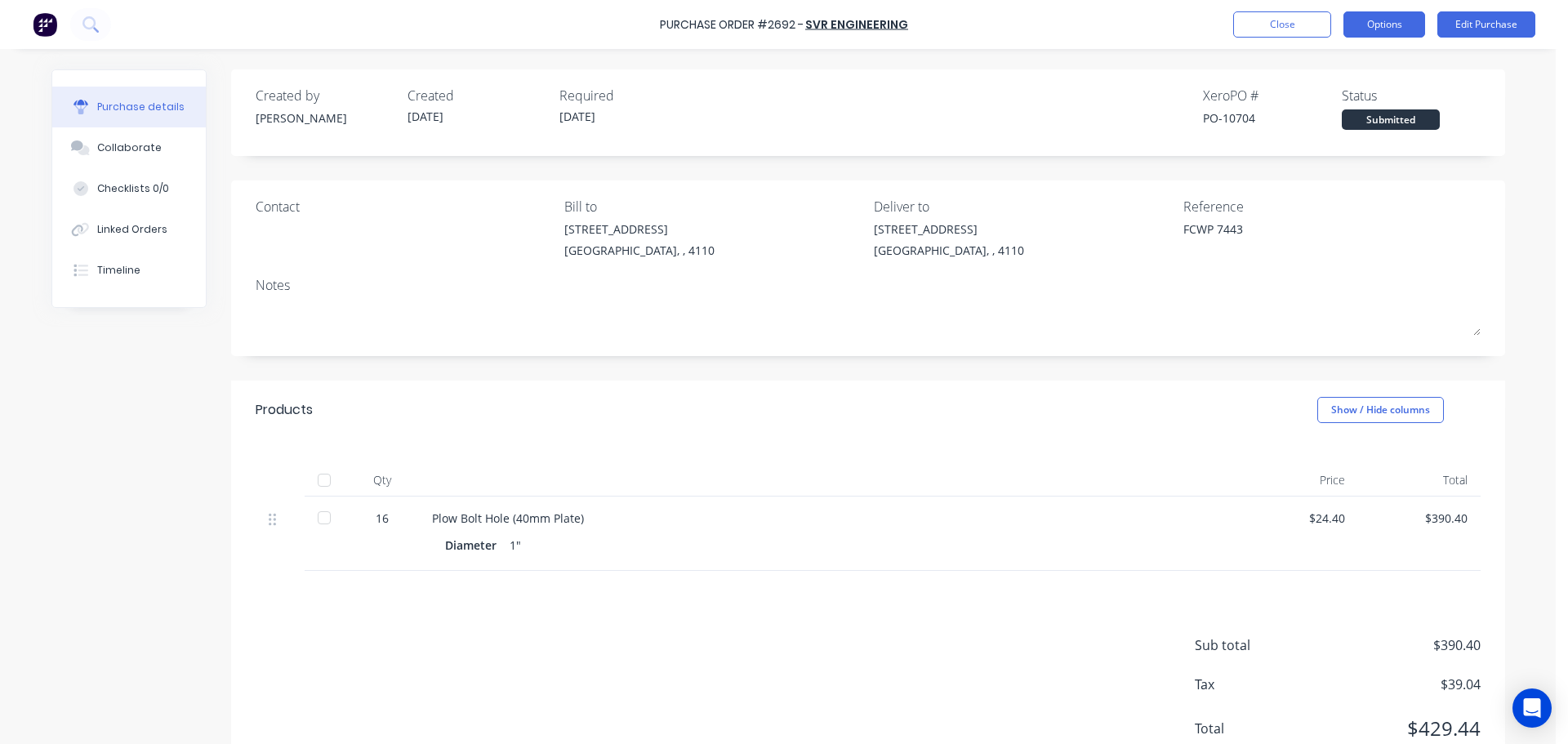
click at [1403, 16] on button "Options" at bounding box center [1384, 24] width 82 height 26
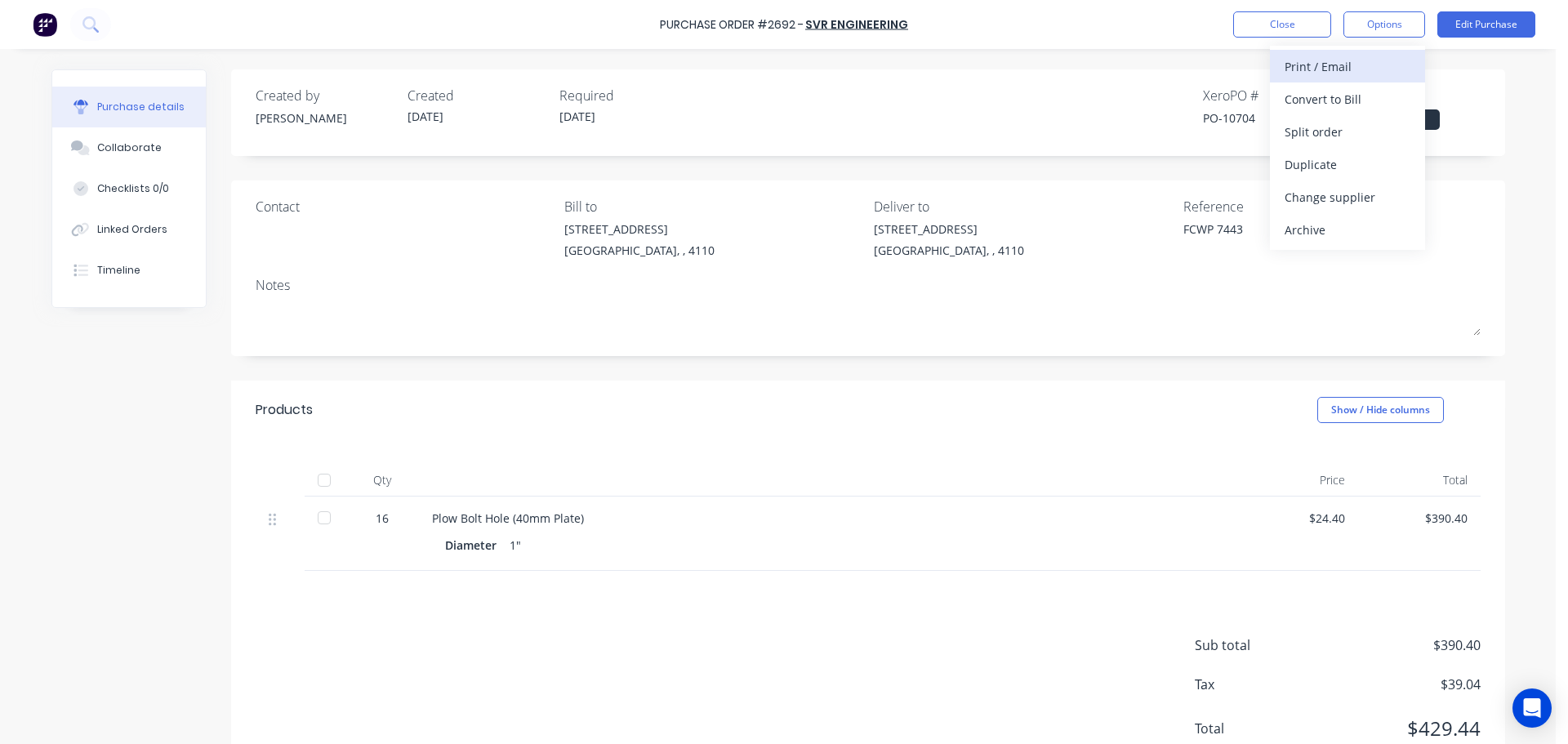
click at [1365, 60] on div "Print / Email" at bounding box center [1347, 67] width 126 height 24
click at [1332, 98] on div "With pricing" at bounding box center [1347, 100] width 126 height 24
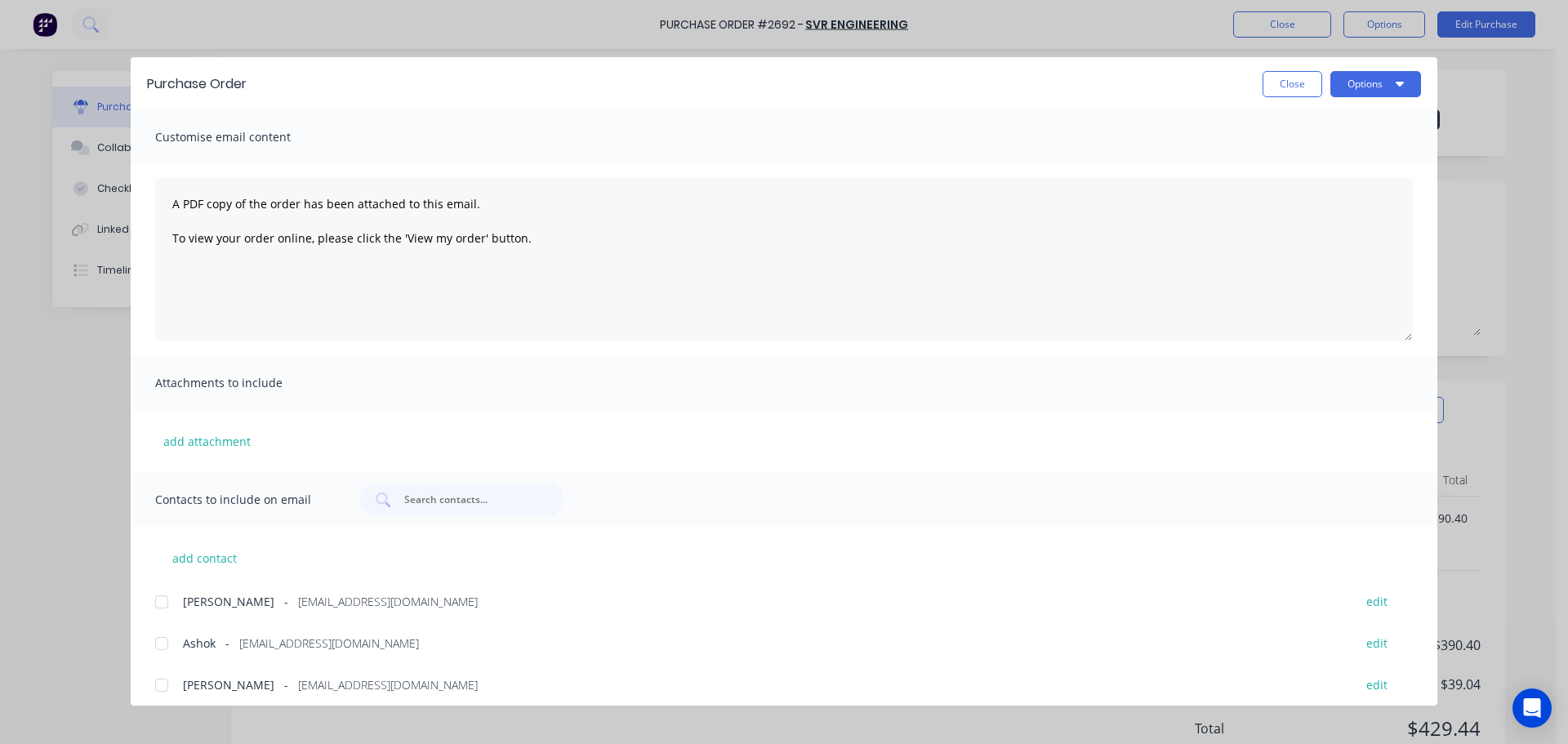
click at [171, 642] on div at bounding box center [161, 642] width 33 height 33
click at [1364, 89] on button "Options" at bounding box center [1375, 84] width 91 height 26
click at [1337, 151] on div "Print" at bounding box center [1343, 158] width 126 height 24
click at [1368, 91] on button "Options" at bounding box center [1375, 84] width 91 height 26
click at [1317, 189] on div "Email" at bounding box center [1343, 190] width 126 height 24
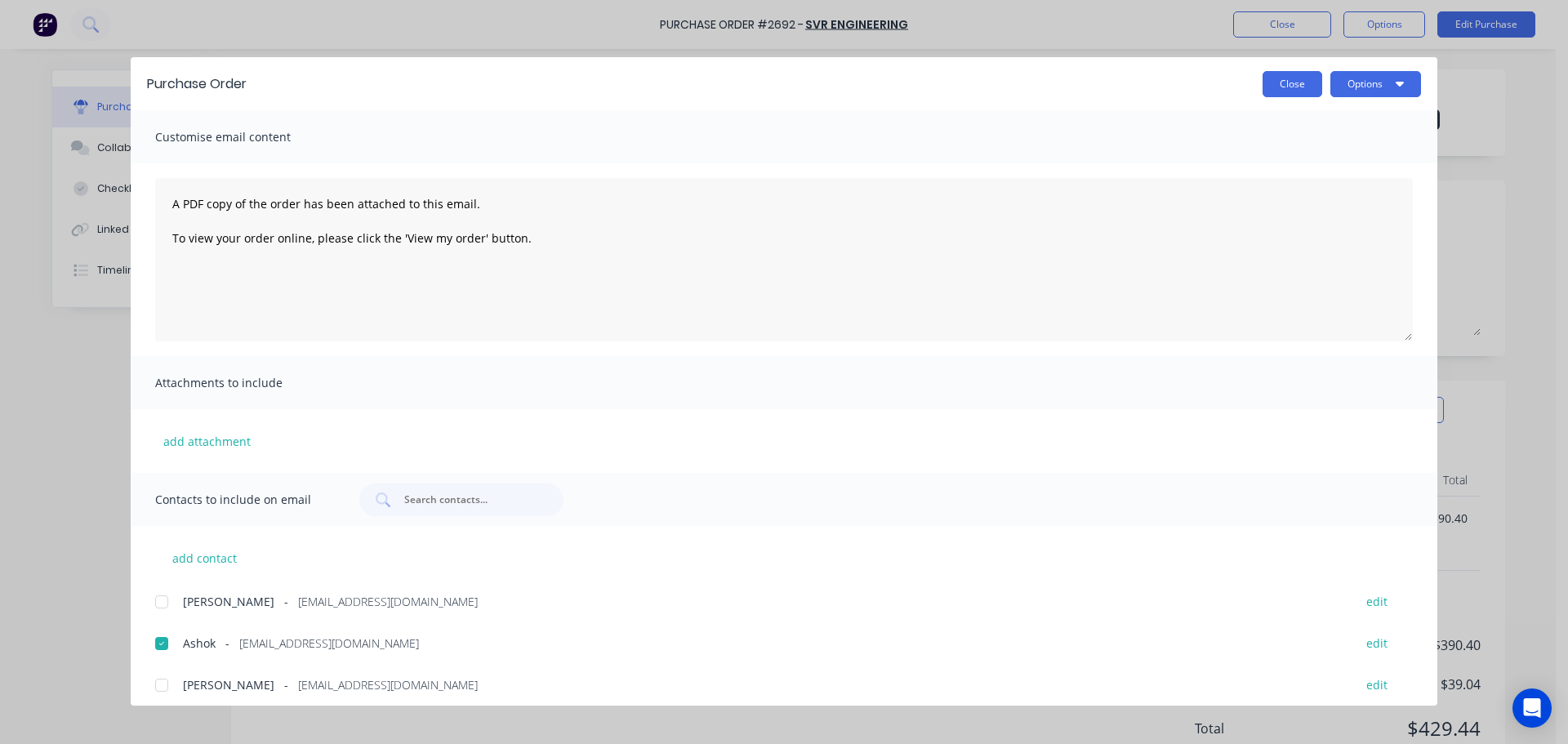
click at [1275, 81] on button "Close" at bounding box center [1292, 84] width 60 height 26
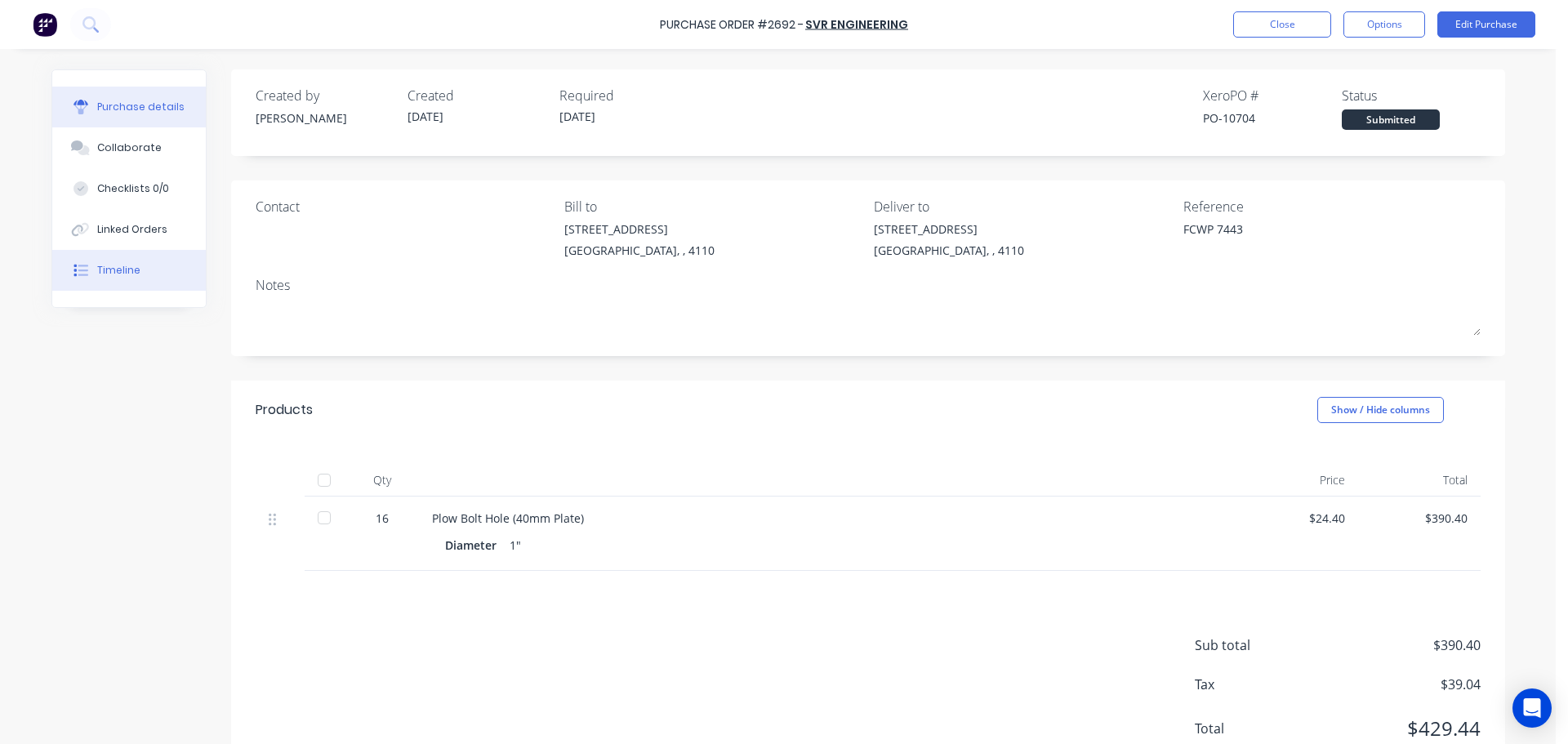
click at [113, 266] on div "Timeline" at bounding box center [119, 270] width 43 height 15
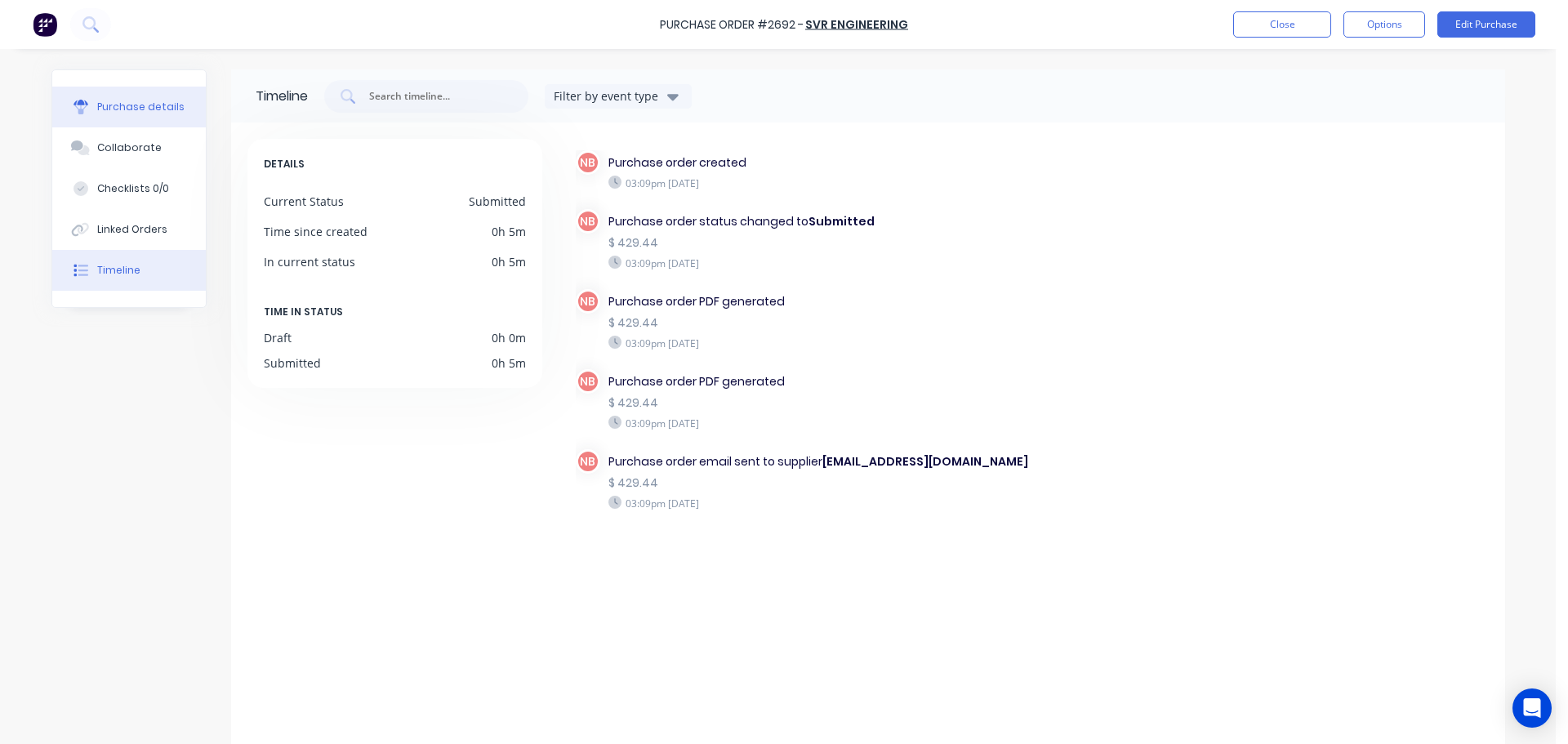
click at [118, 105] on div "Purchase details" at bounding box center [141, 107] width 88 height 15
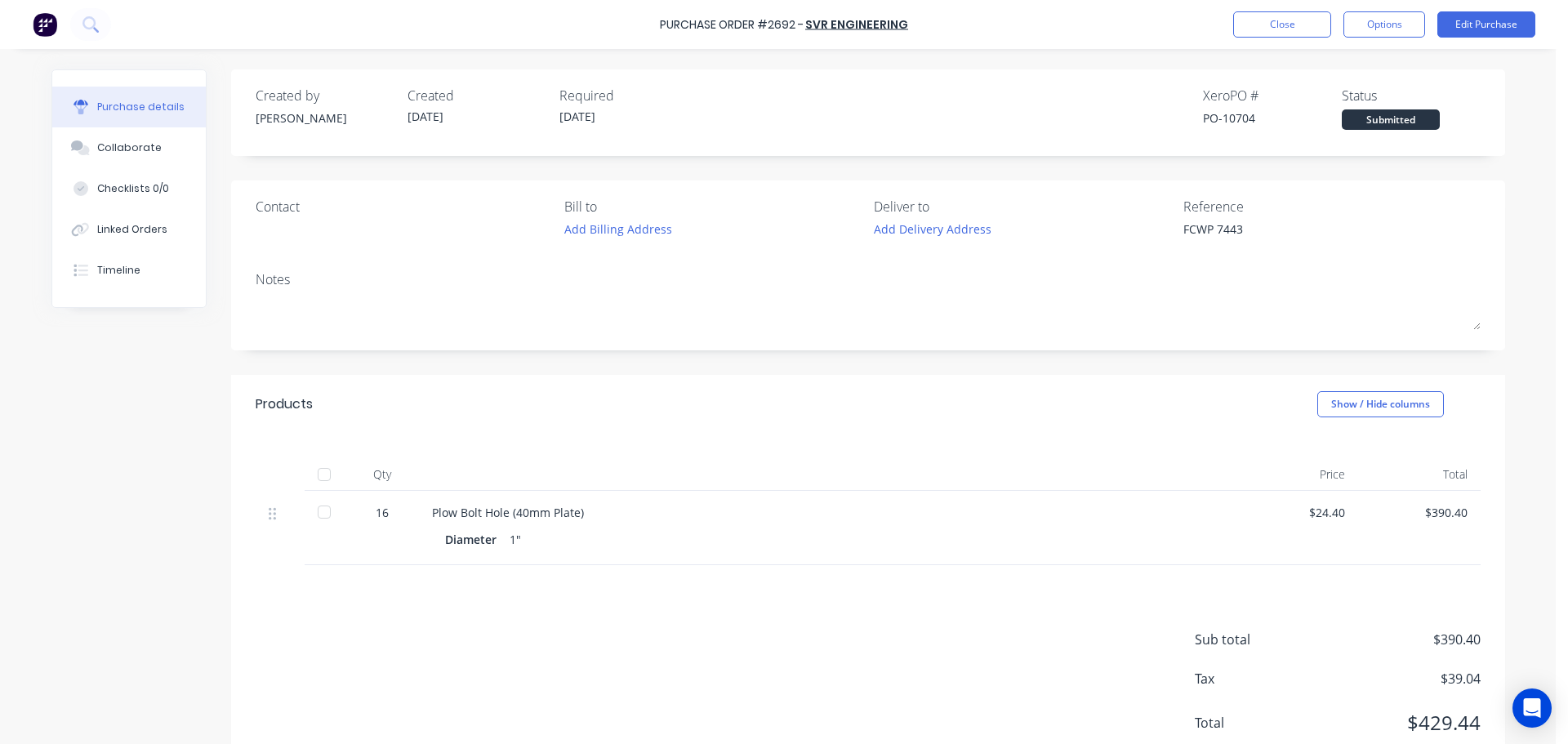
type textarea "x"
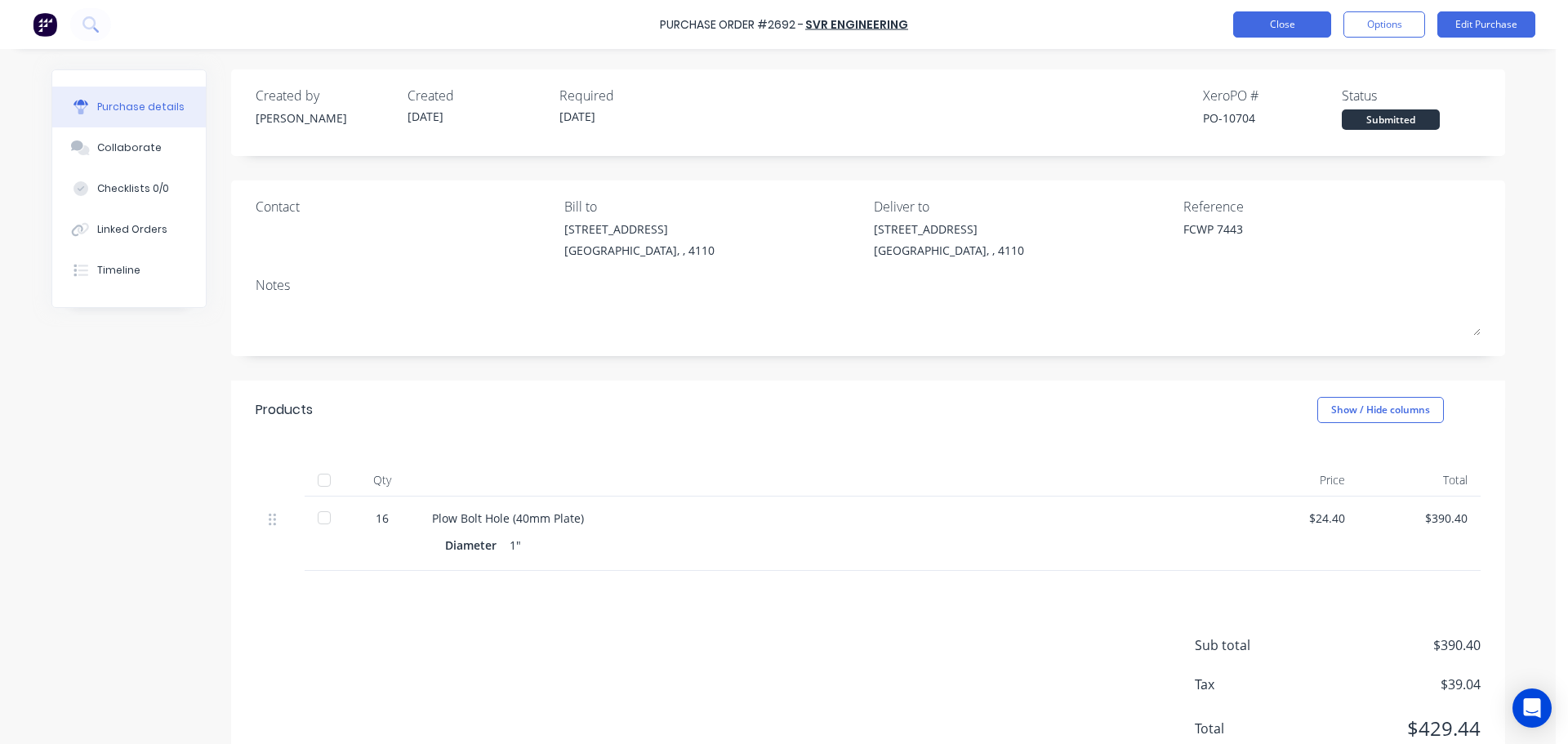
click at [1254, 28] on button "Close" at bounding box center [1282, 24] width 98 height 26
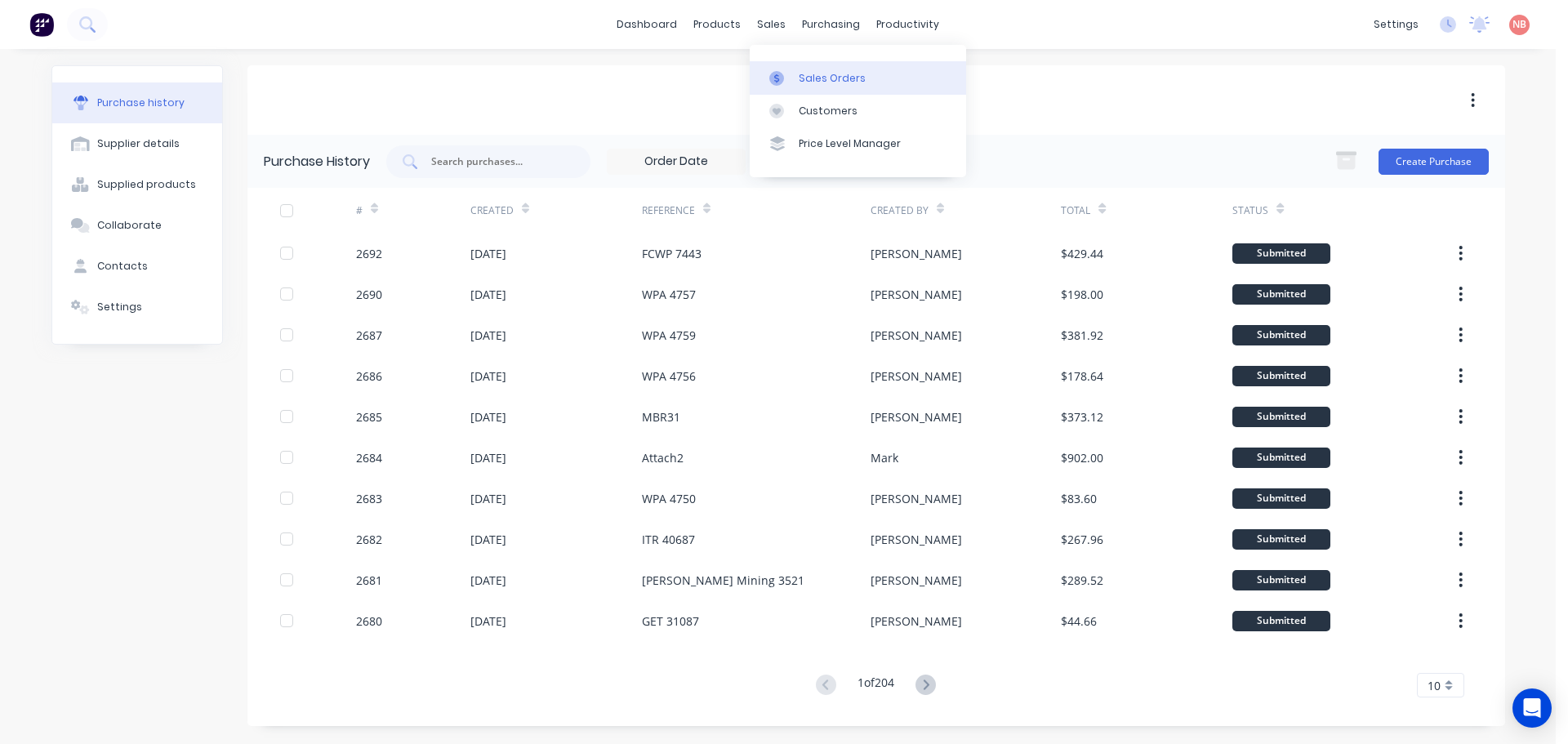
click at [784, 83] on div at bounding box center [781, 78] width 25 height 15
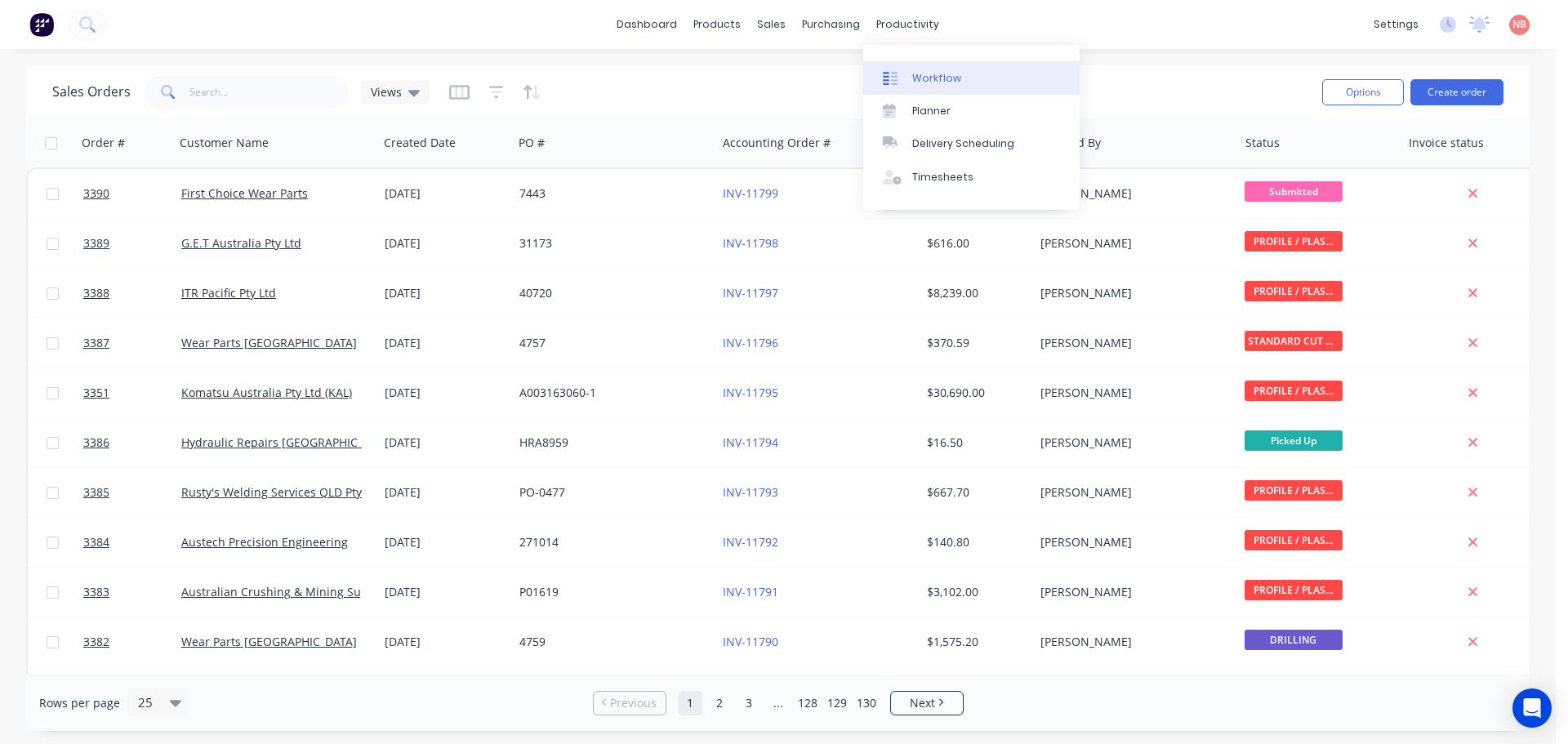
click at [916, 72] on div "Workflow" at bounding box center [935, 78] width 49 height 15
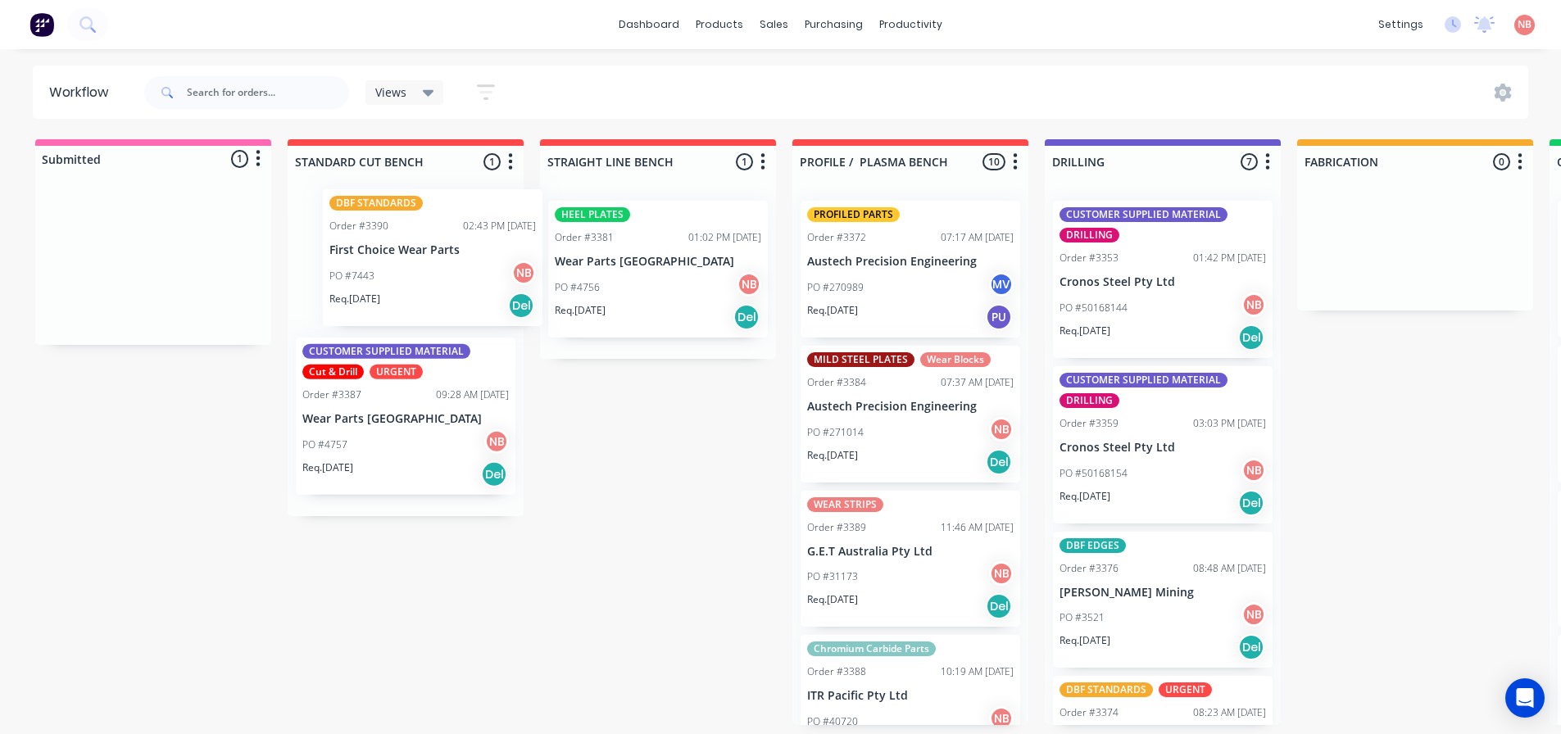
drag, startPoint x: 145, startPoint y: 254, endPoint x: 433, endPoint y: 248, distance: 287.7
click at [433, 248] on div "Submitted 1 Status colour #FF69B4 hex #FF69B4 Save Cancel Summaries Total order…" at bounding box center [1354, 432] width 2733 height 586
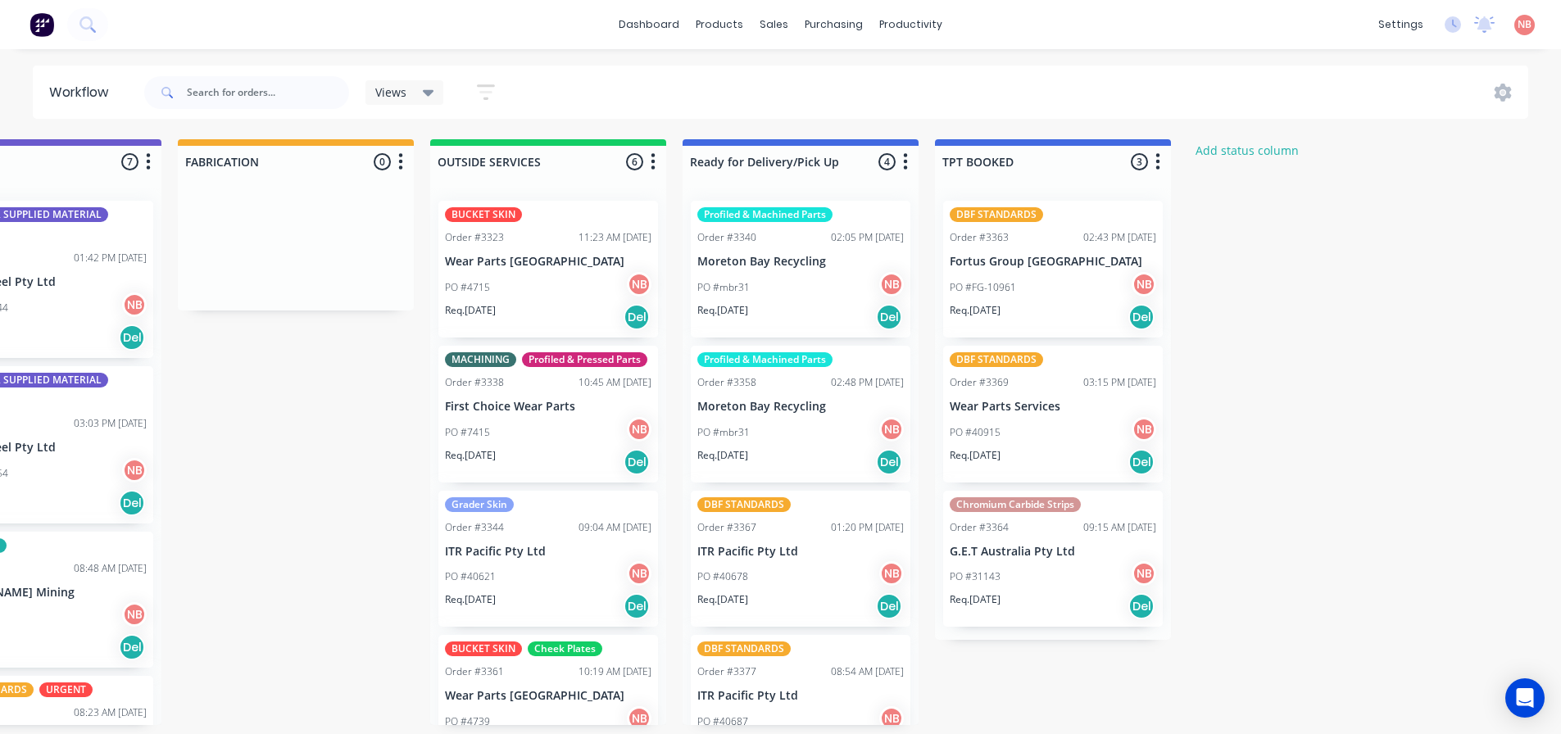
scroll to position [0, 1172]
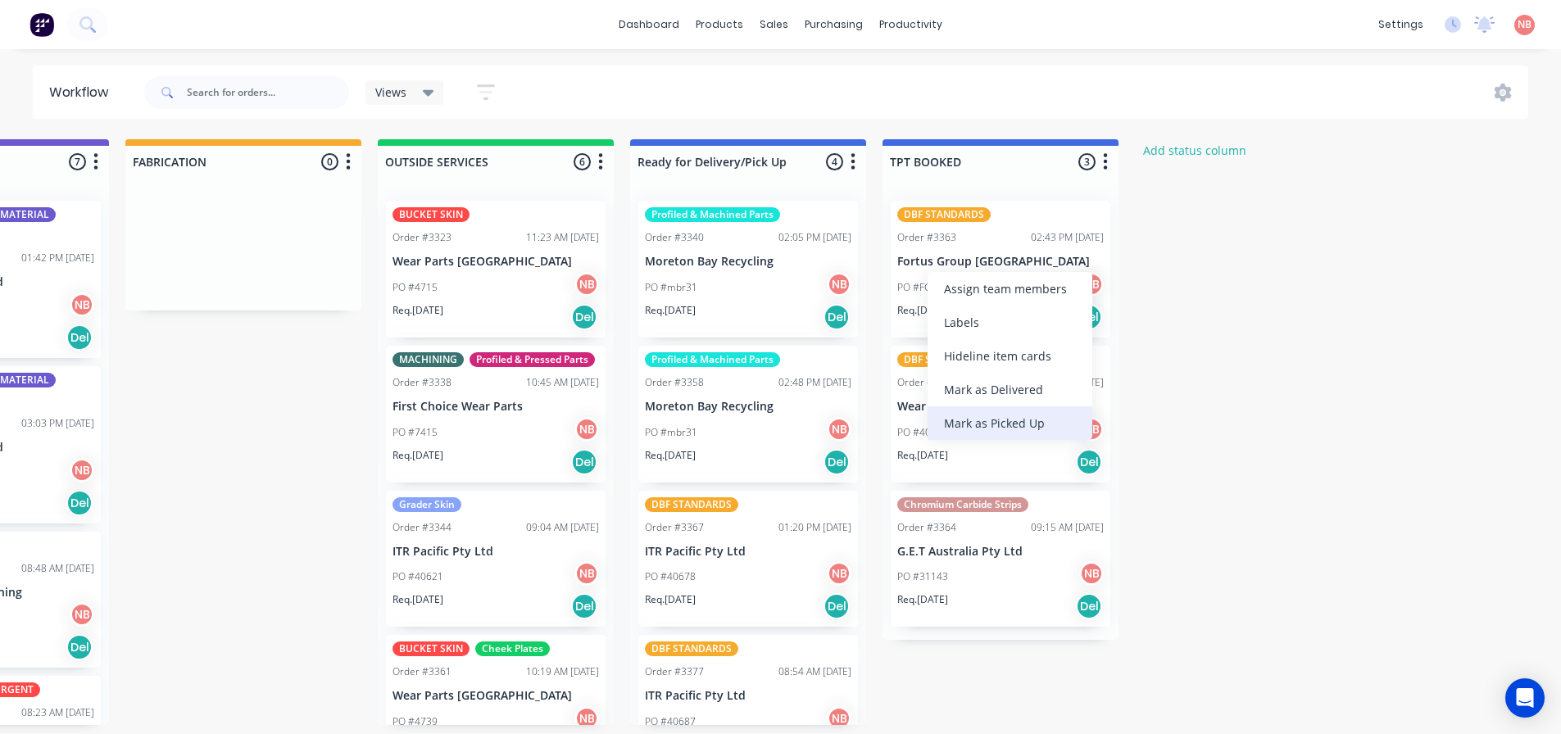
click at [974, 437] on div "Mark as Picked Up" at bounding box center [1010, 424] width 165 height 34
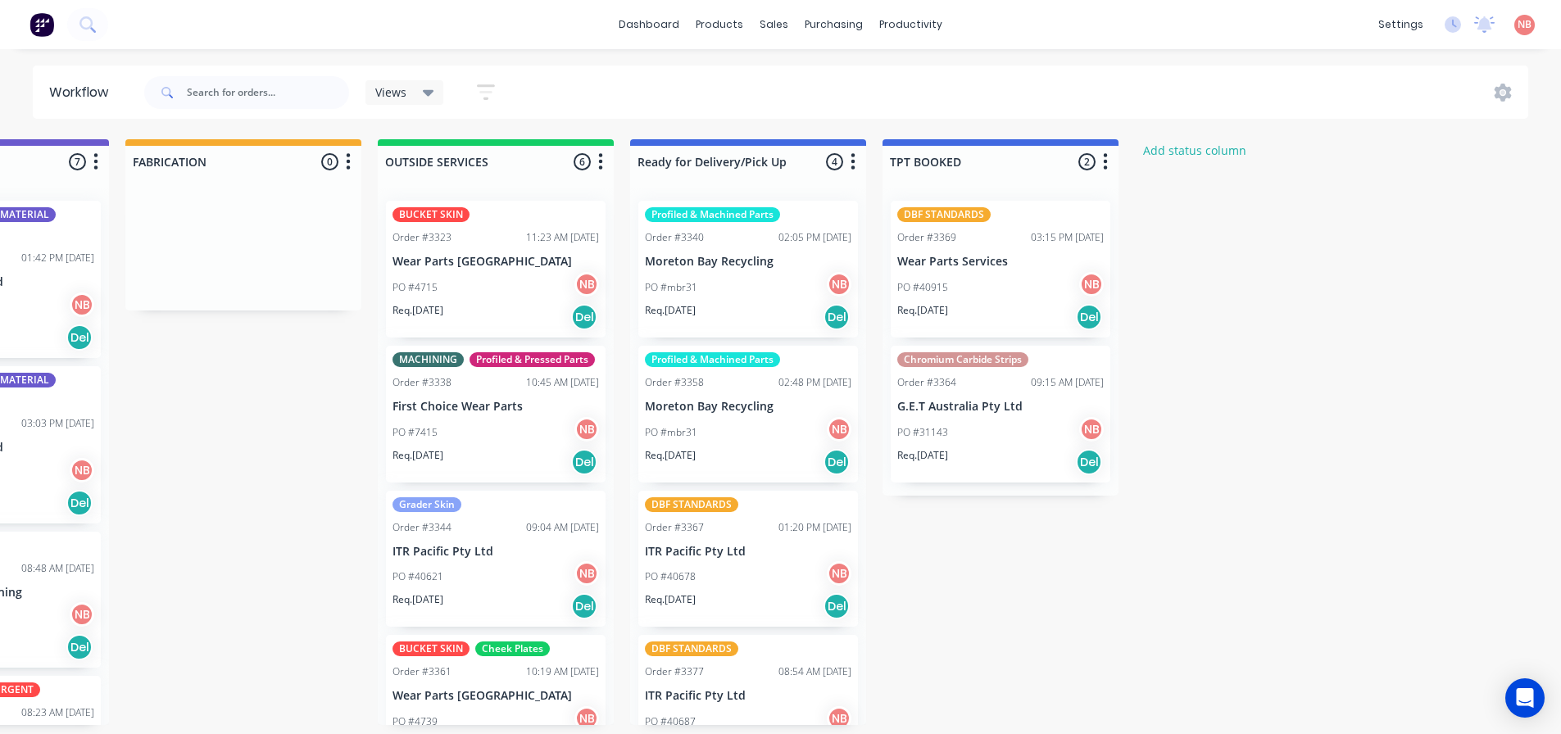
scroll to position [48, 0]
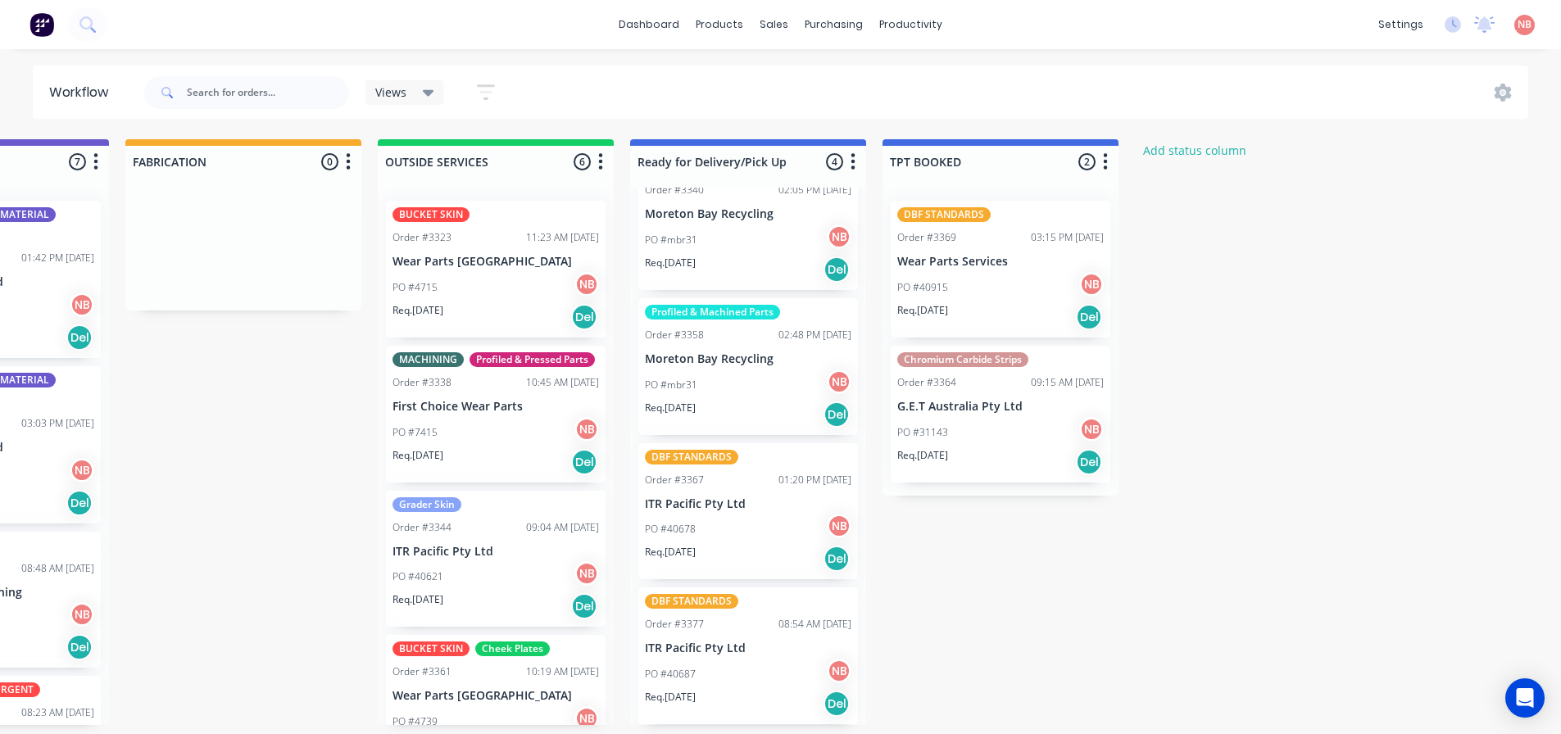
click at [731, 531] on div "PO #40678 NB" at bounding box center [748, 529] width 207 height 31
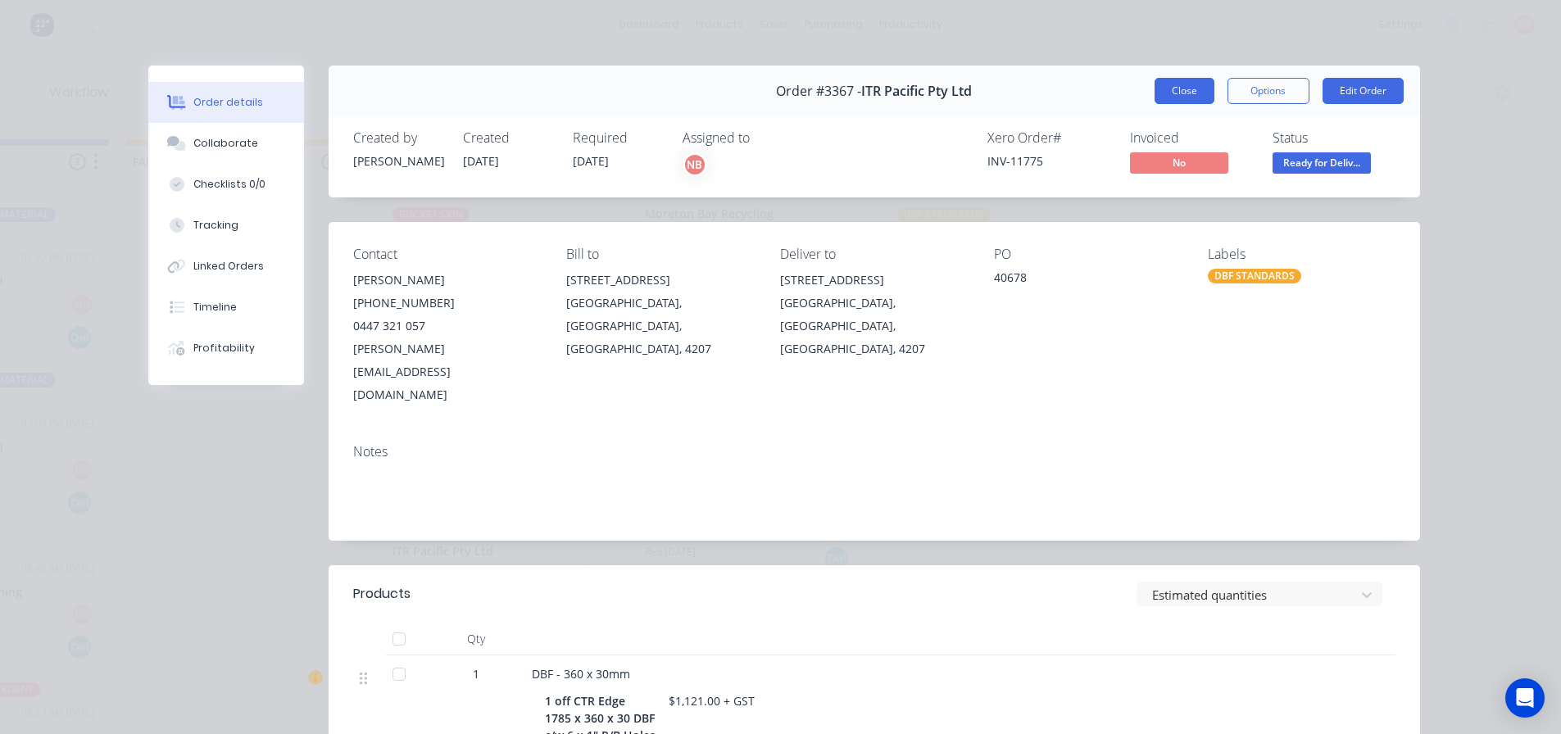
click at [1180, 92] on button "Close" at bounding box center [1185, 91] width 60 height 26
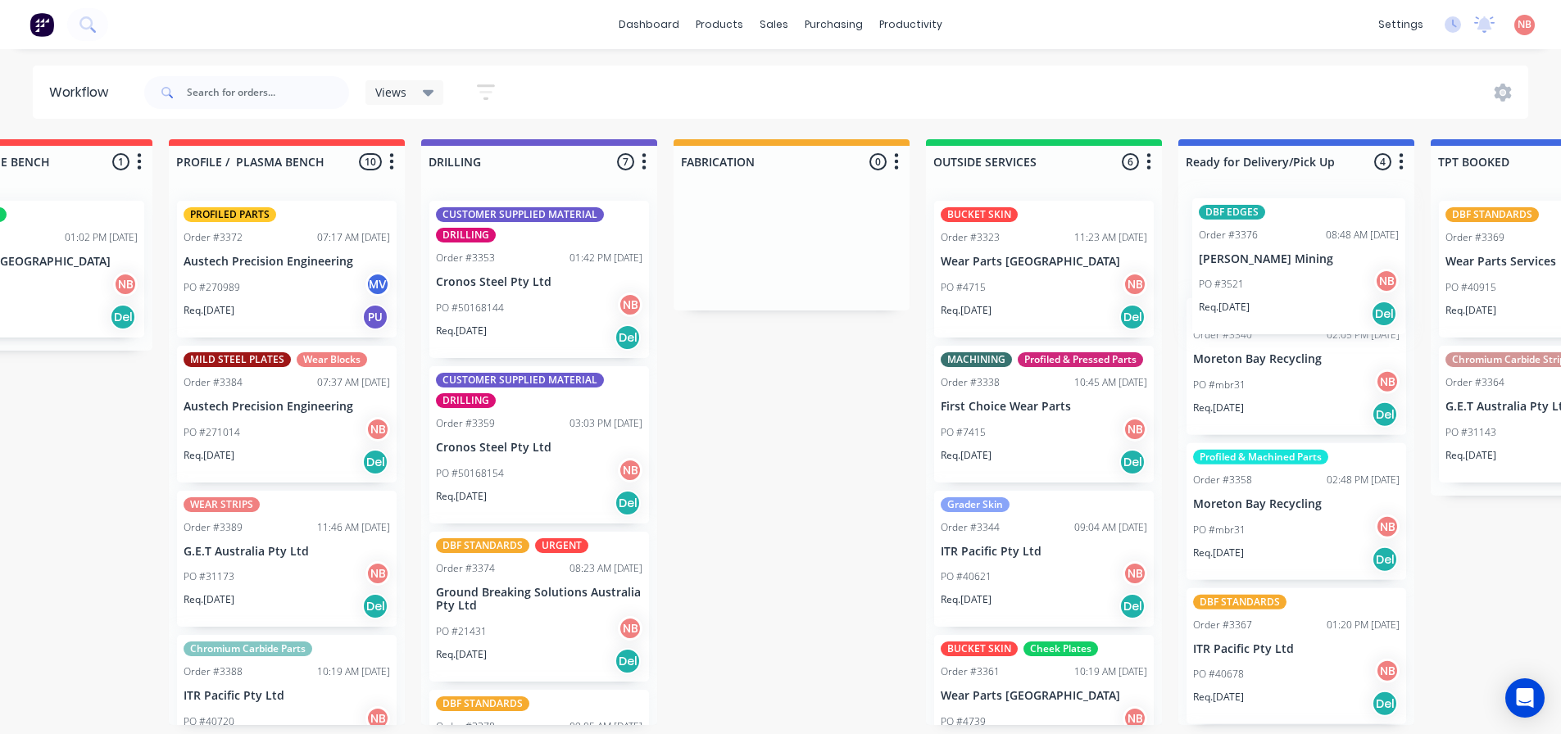
scroll to position [3, 644]
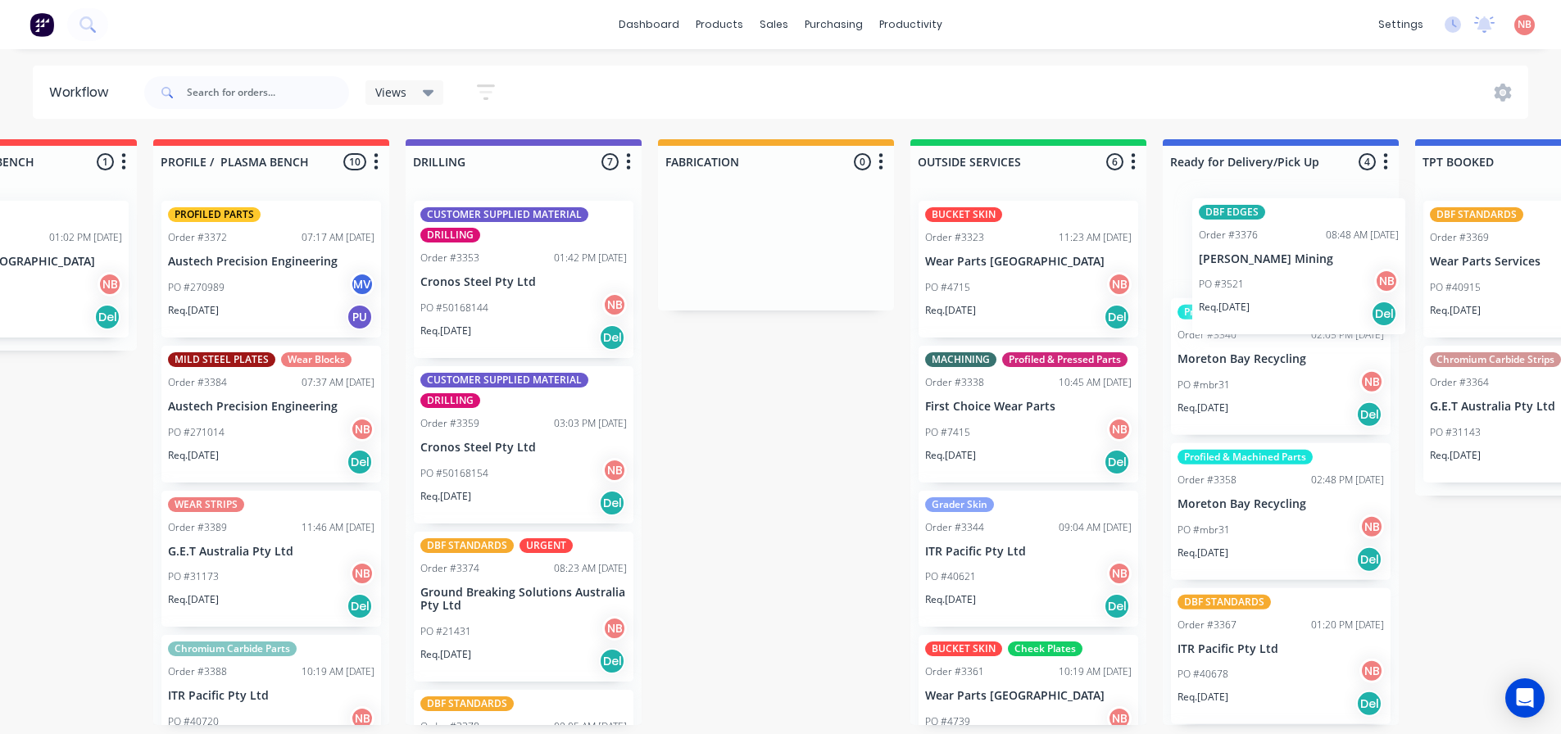
drag, startPoint x: 588, startPoint y: 608, endPoint x: 1279, endPoint y: 266, distance: 771.9
click at [1283, 268] on div "Submitted 0 Status colour #FF69B4 hex #FF69B4 Save Cancel Summaries Total order…" at bounding box center [714, 432] width 2733 height 586
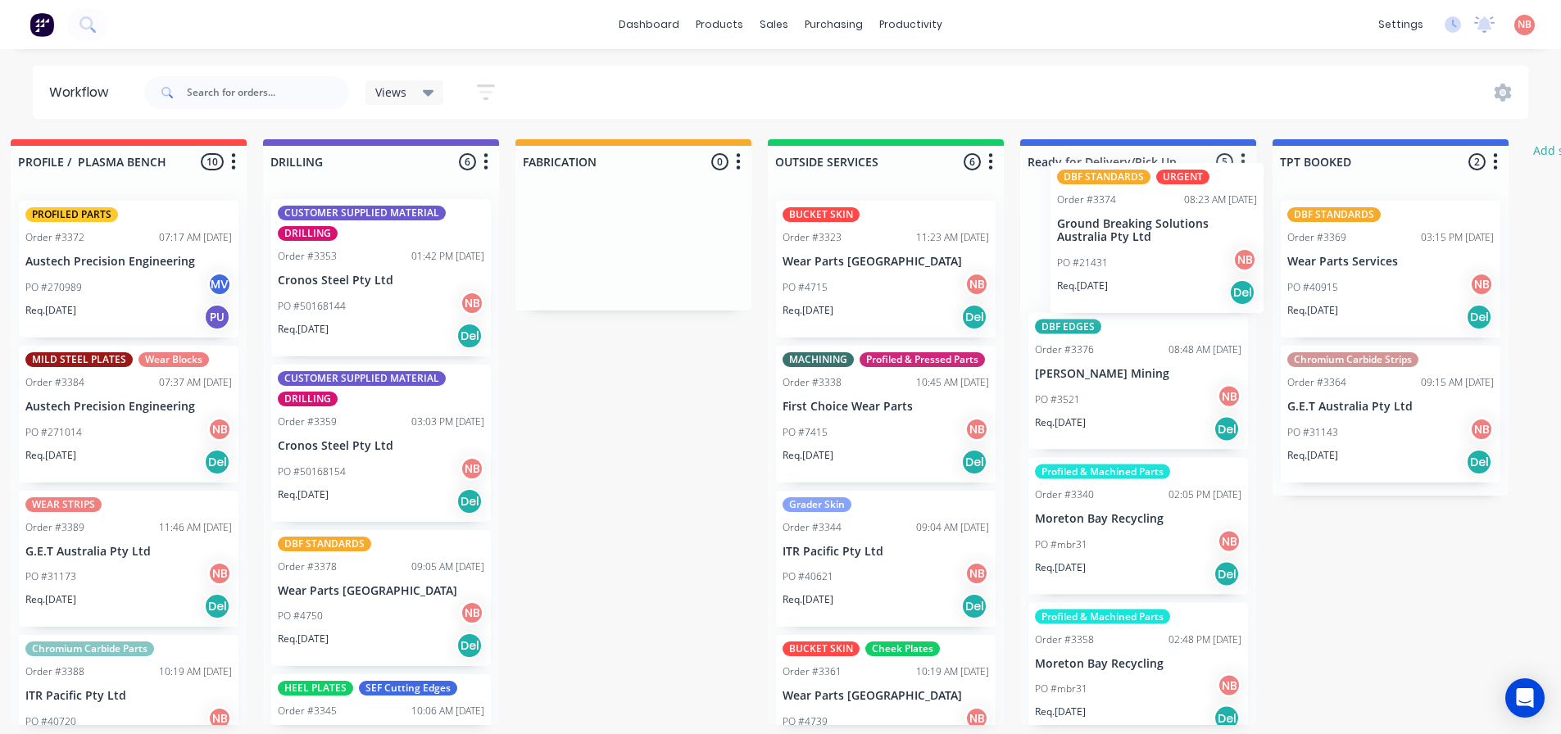
scroll to position [0, 0]
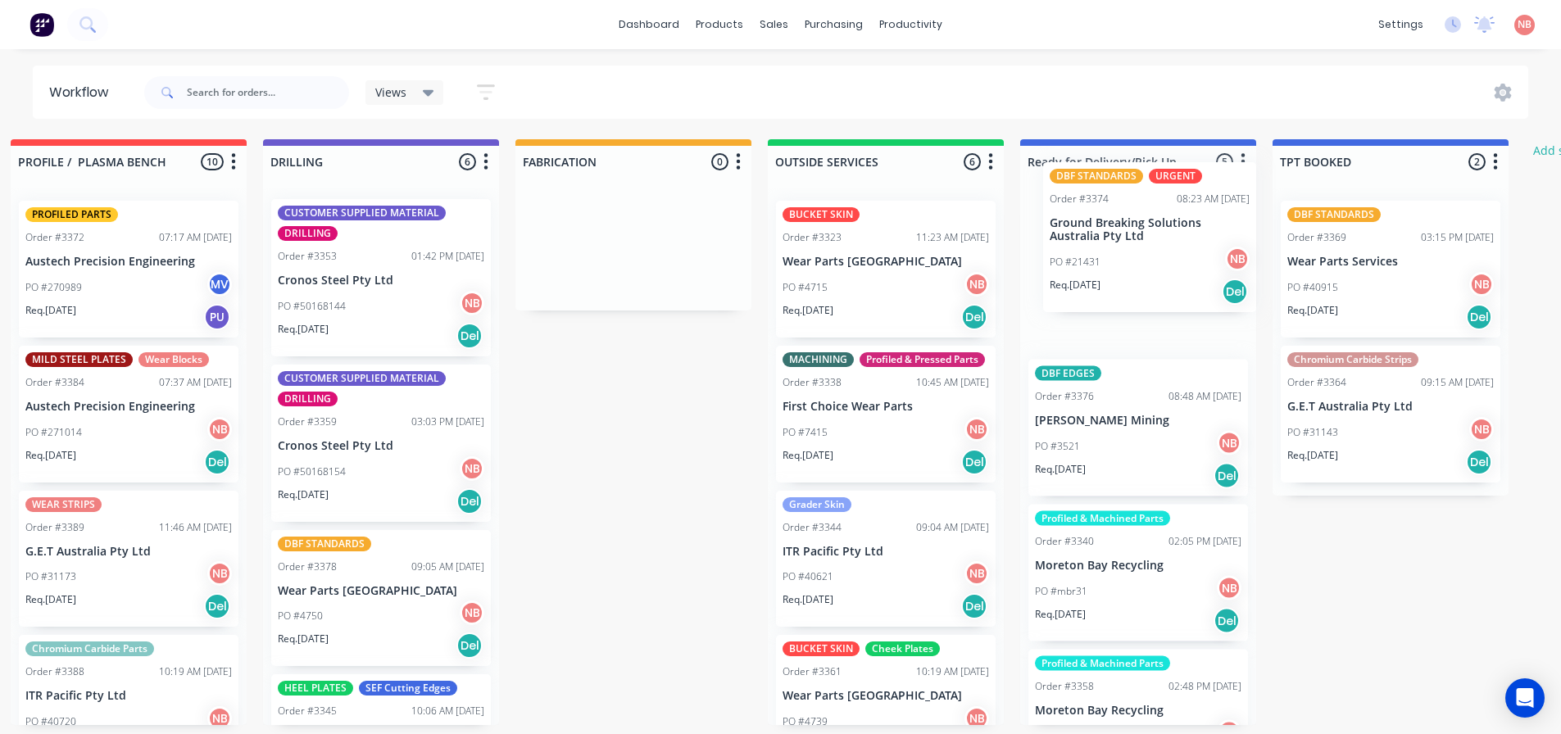
drag, startPoint x: 514, startPoint y: 593, endPoint x: 1152, endPoint y: 225, distance: 737.3
click at [1152, 225] on div "Submitted 0 Status colour #FF69B4 hex #FF69B4 Save Cancel Summaries Total order…" at bounding box center [572, 432] width 2733 height 586
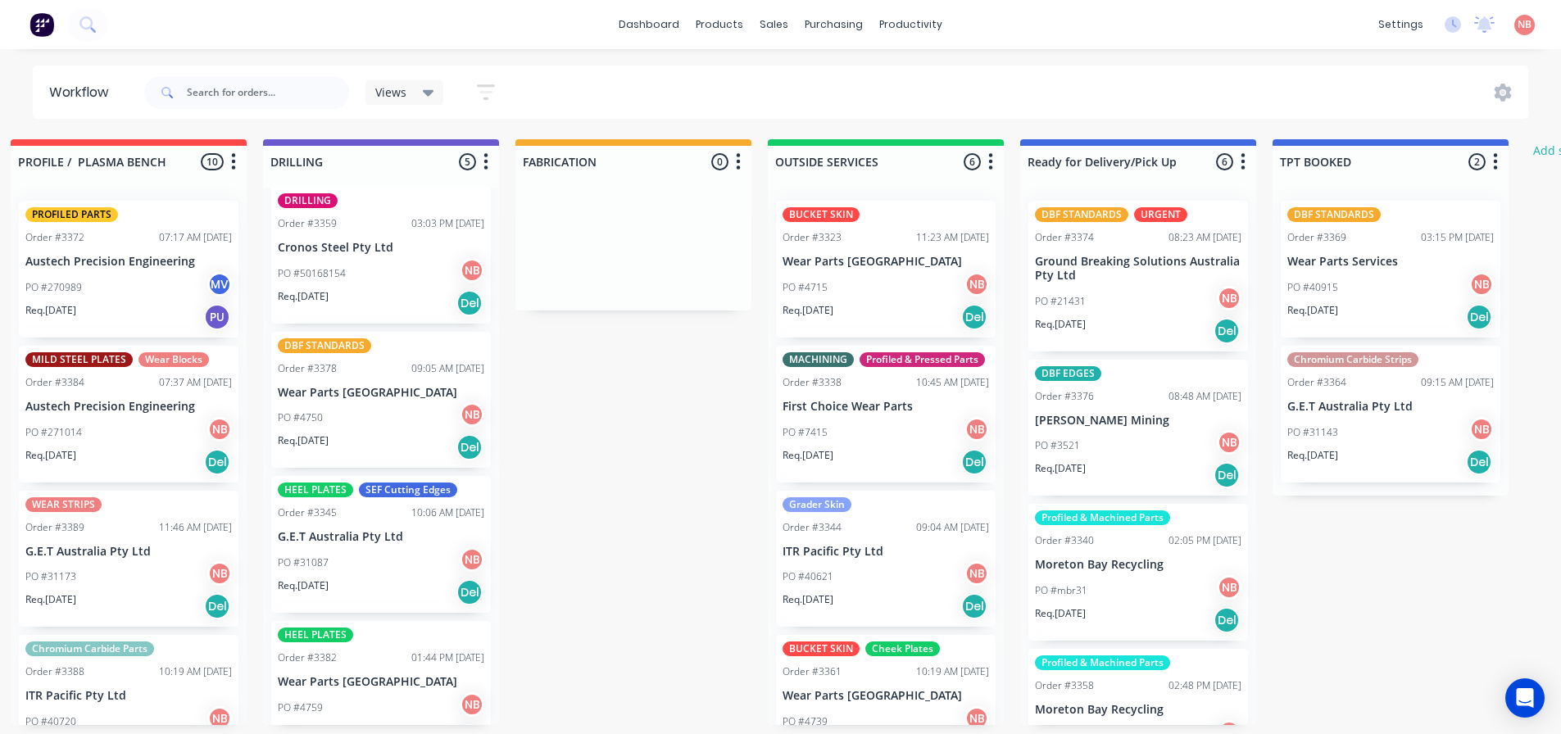
scroll to position [234, 0]
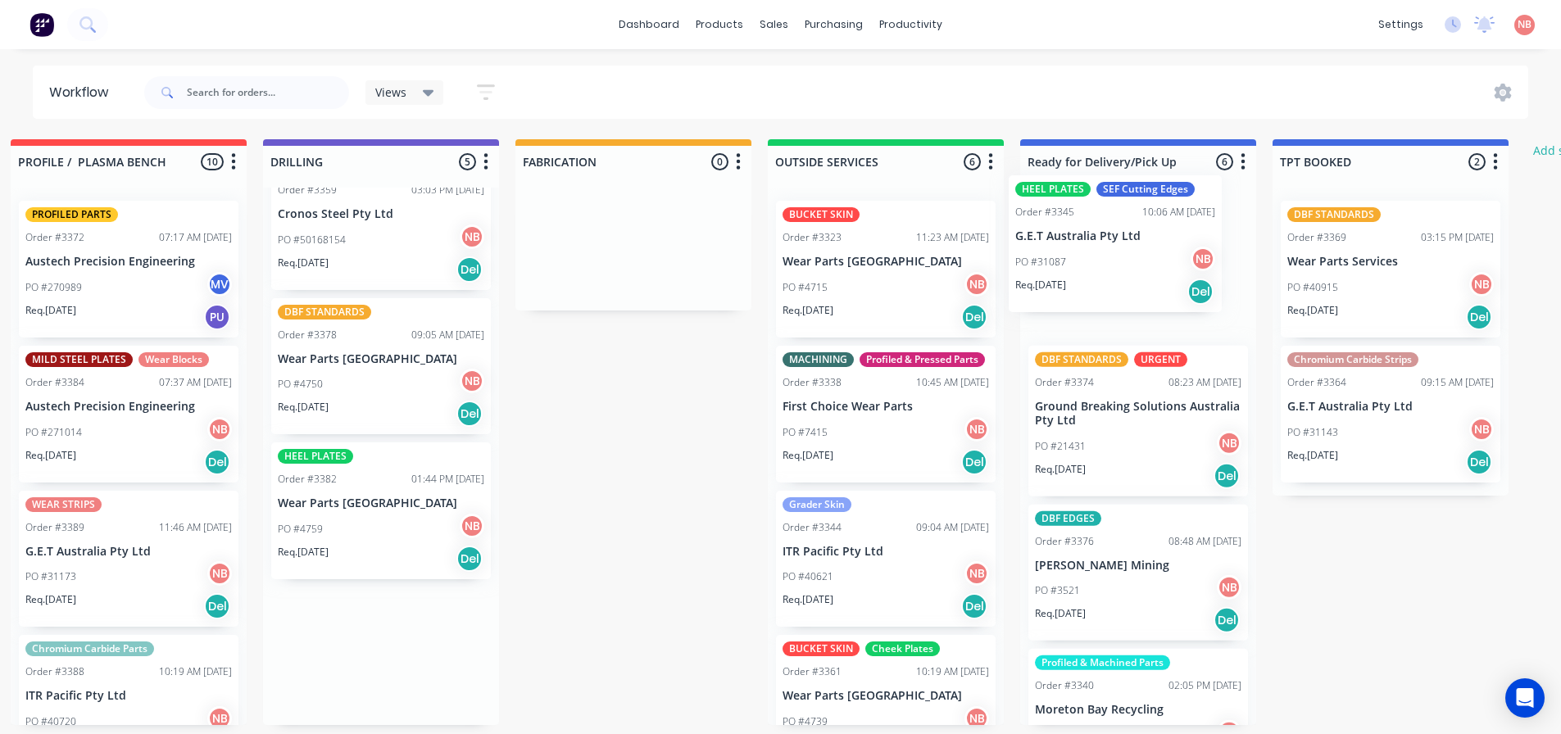
drag, startPoint x: 390, startPoint y: 475, endPoint x: 1150, endPoint y: 206, distance: 805.9
click at [1150, 206] on div "Submitted 0 Status colour #FF69B4 hex #FF69B4 Save Cancel Summaries Total order…" at bounding box center [572, 432] width 2733 height 586
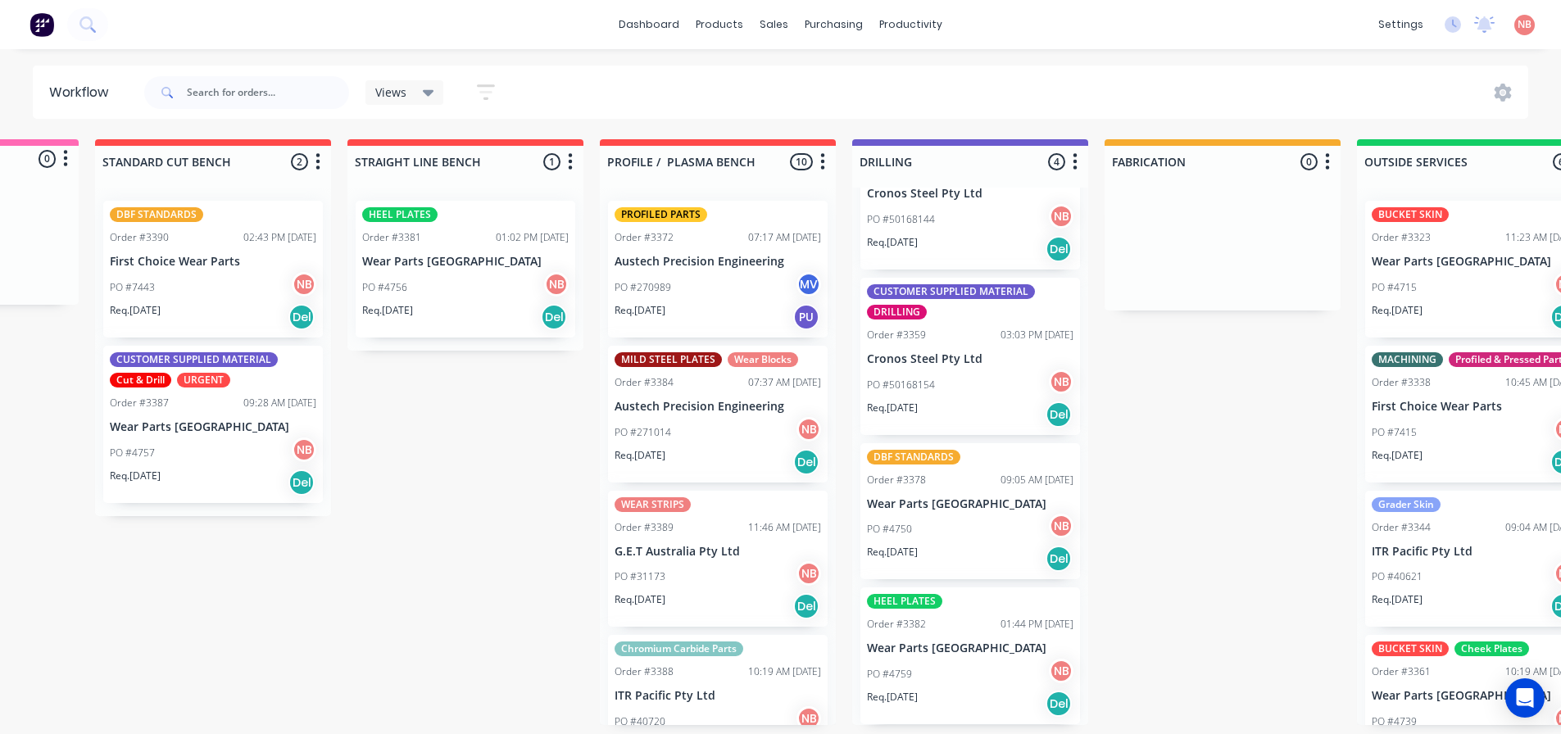
scroll to position [3, 234]
